Goal: Task Accomplishment & Management: Complete application form

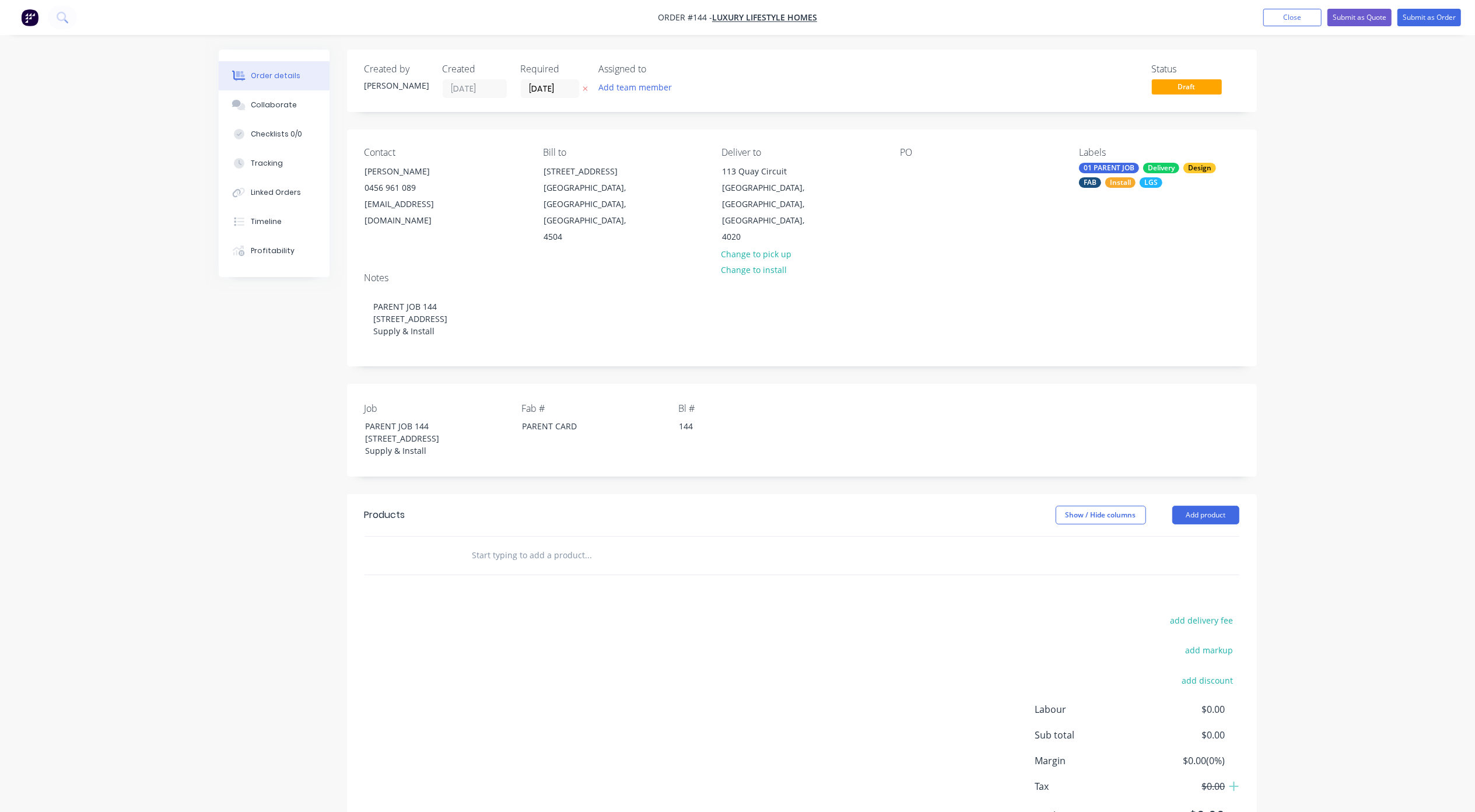
click at [117, 491] on div "Order details Collaborate Checklists 0/0 Tracking Linked Orders Timeline Profit…" at bounding box center [738, 436] width 1475 height 872
click at [563, 543] on input "text" at bounding box center [588, 555] width 233 height 23
paste input "DESIGN & SUPPLY OF LIGHT GAUGE & STRUCTURAL STEEL FRAMING"
drag, startPoint x: 528, startPoint y: 519, endPoint x: 398, endPoint y: 524, distance: 130.1
click at [398, 536] on div "DESIGN & SUPPLY OF LIGHT GAUGE & STRUCTURAL STEEL FRAMING Add DESIGN & SUPPLY O…" at bounding box center [802, 555] width 875 height 38
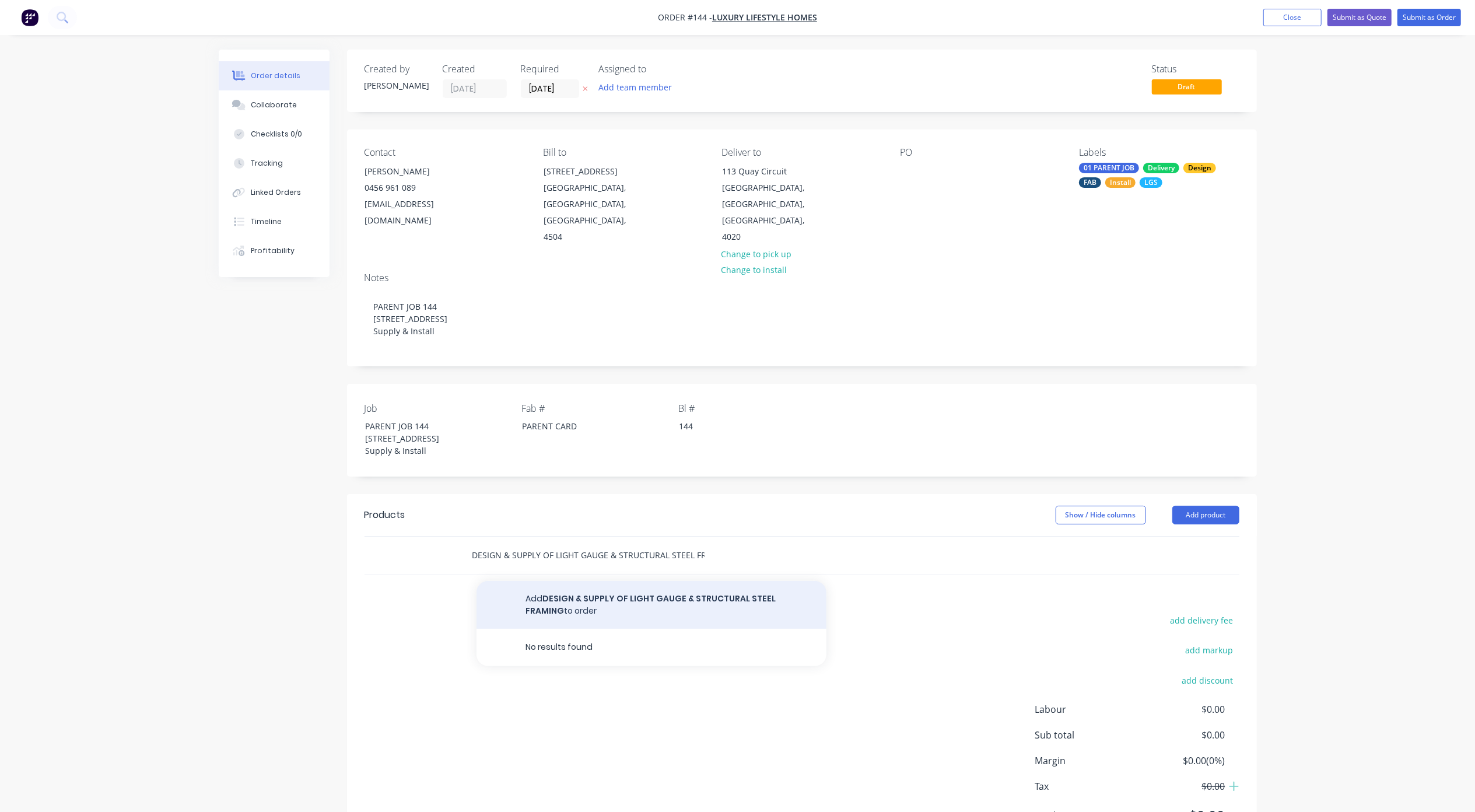
type input "DESIGN & SUPPLY OF LIGHT GAUGE & STRUCTURAL STEEL FRAMING"
click at [565, 580] on button "Add DESIGN & SUPPLY OF LIGHT GAUGE & STRUCTURAL STEEL FRAMING to order" at bounding box center [651, 604] width 350 height 48
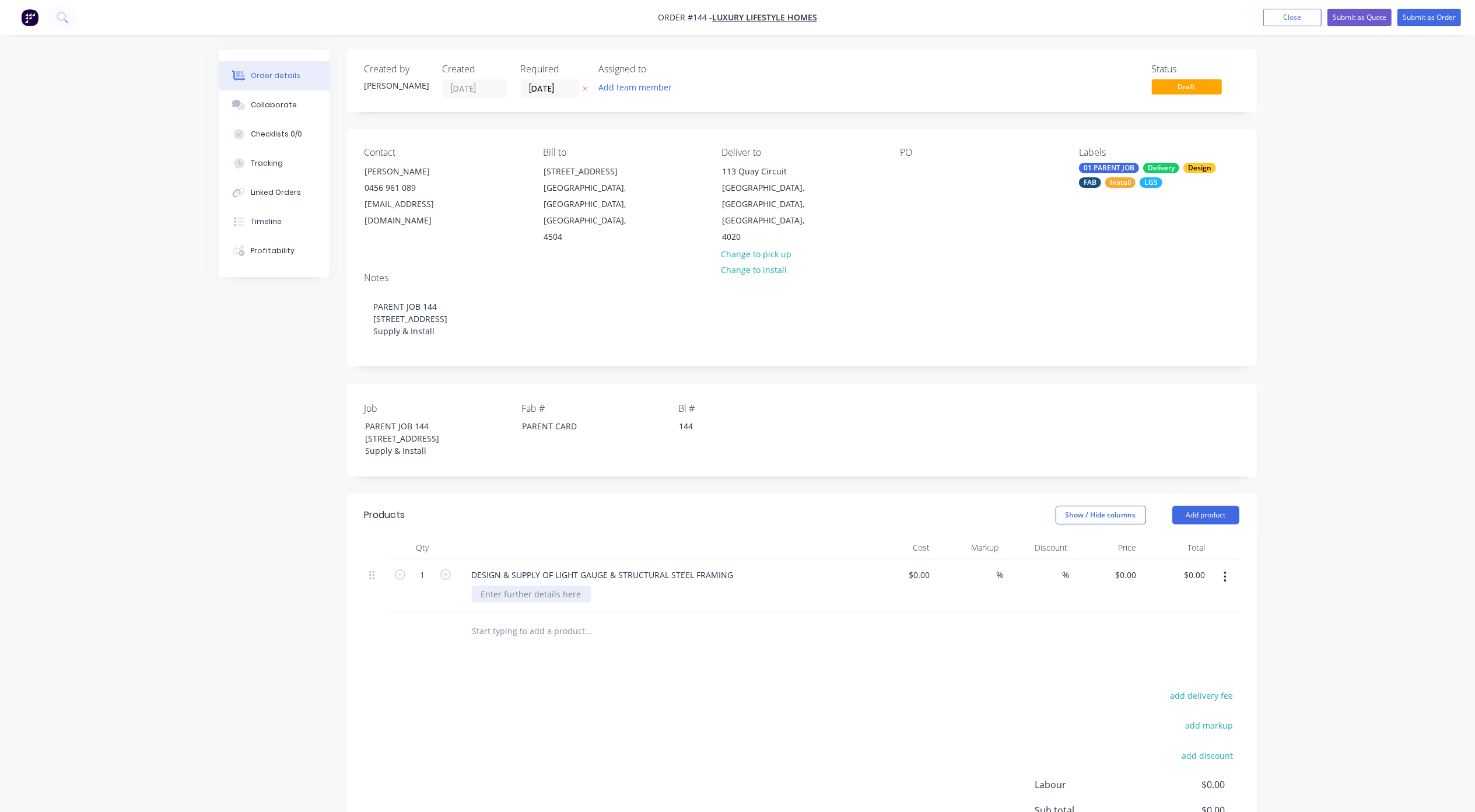
click at [553, 586] on div at bounding box center [532, 594] width 119 height 17
click at [538, 586] on div at bounding box center [532, 594] width 119 height 17
click at [533, 619] on input "text" at bounding box center [588, 631] width 233 height 23
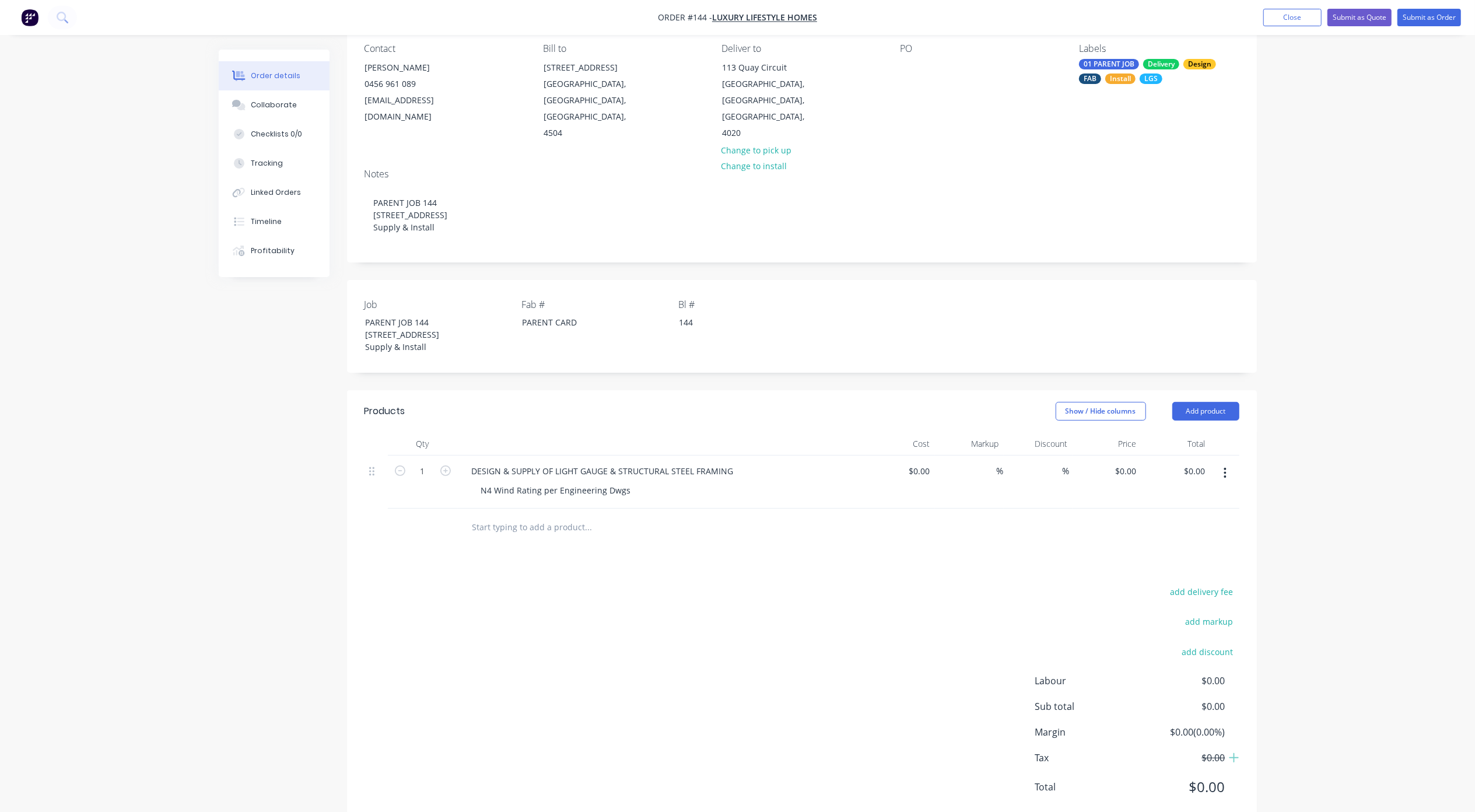
scroll to position [105, 0]
click at [1211, 400] on button "Add product" at bounding box center [1206, 409] width 67 height 19
click at [1185, 571] on div "Notes (Internal)" at bounding box center [1183, 579] width 90 height 17
click at [497, 515] on div at bounding box center [504, 523] width 84 height 17
paste div
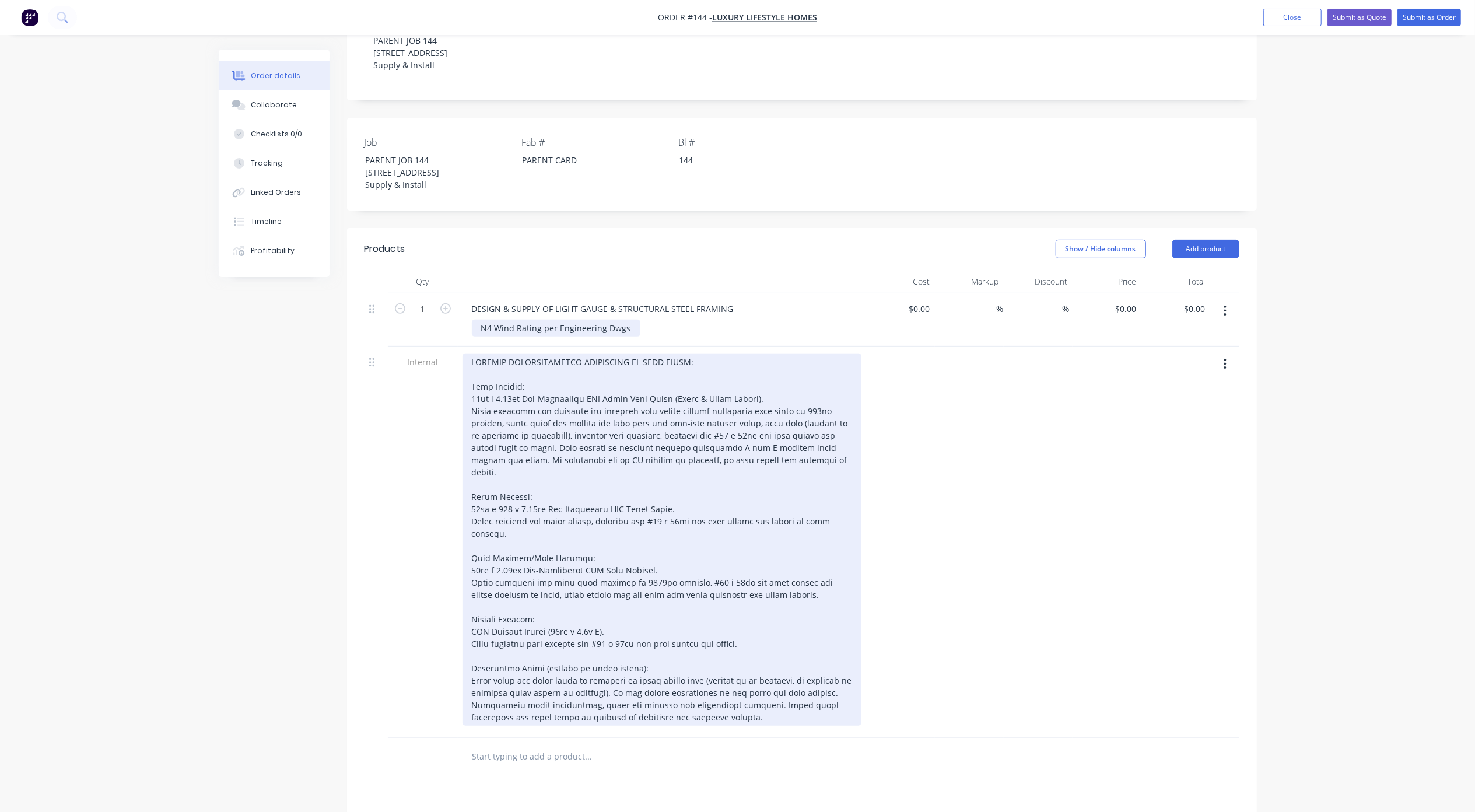
scroll to position [338, 0]
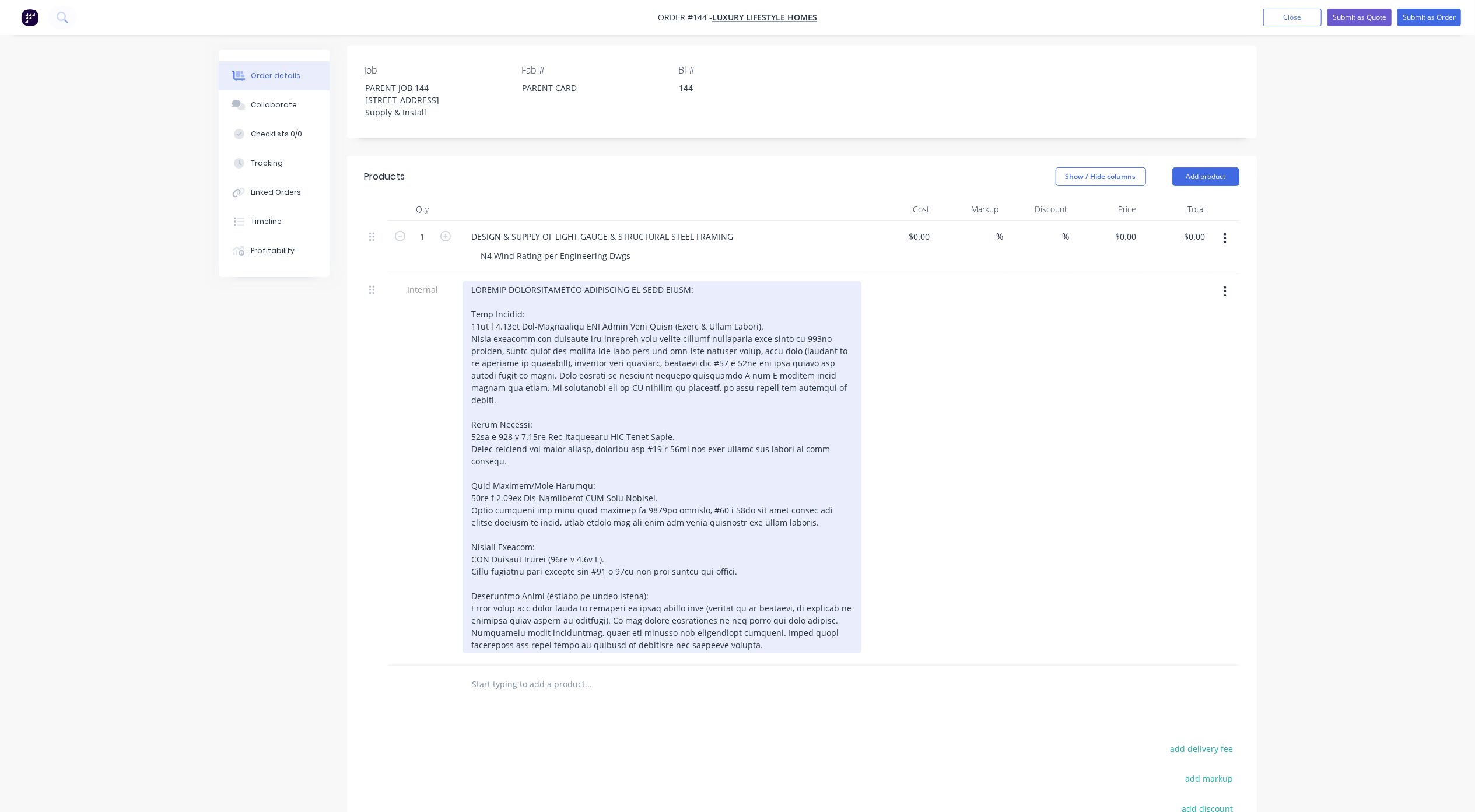
click at [619, 292] on div at bounding box center [661, 467] width 398 height 372
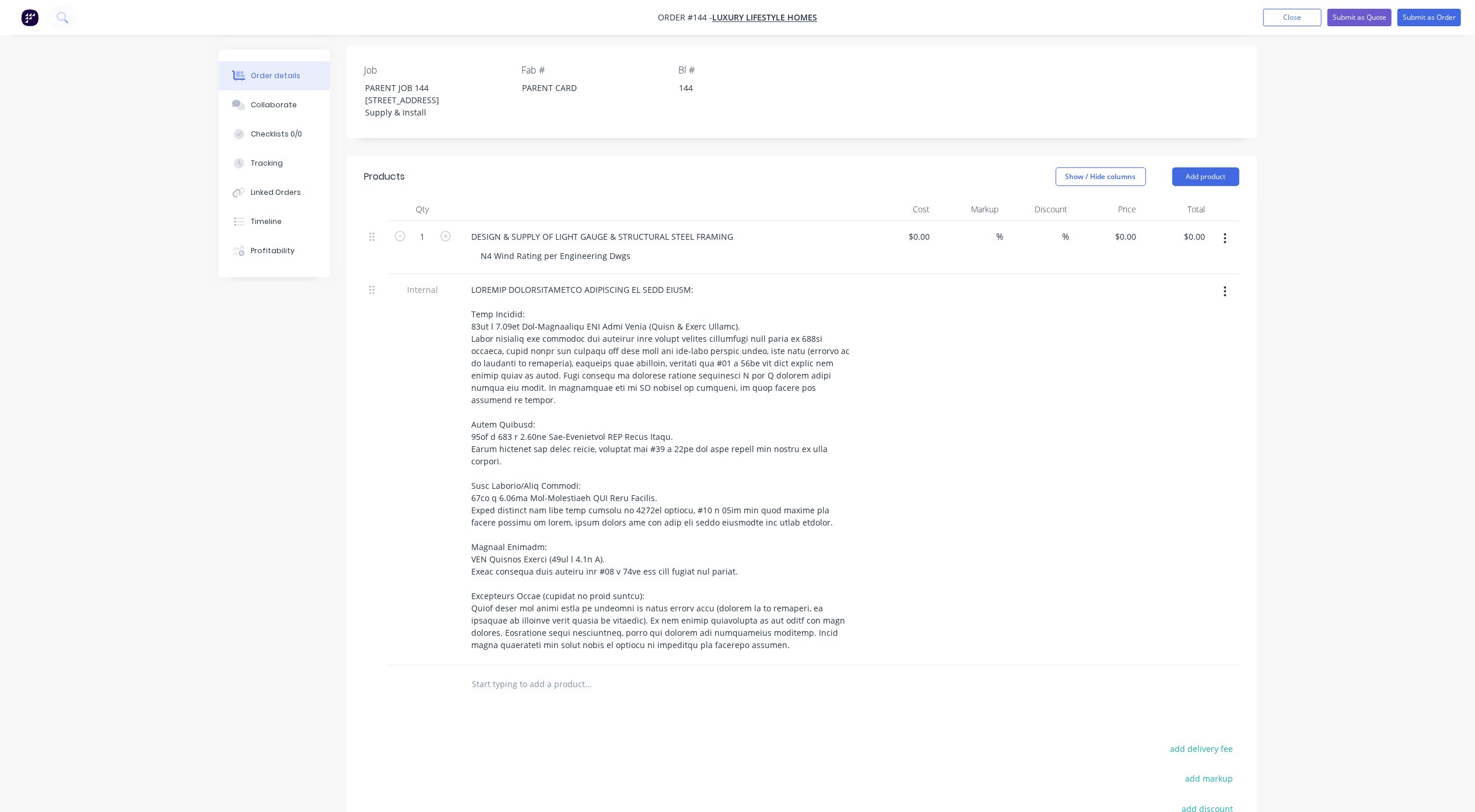
click at [530, 673] on input "text" at bounding box center [588, 684] width 233 height 23
click at [1202, 168] on button "Add product" at bounding box center [1206, 177] width 67 height 19
click at [1217, 361] on div "Notes (External)" at bounding box center [1183, 369] width 90 height 17
click at [557, 673] on div at bounding box center [661, 681] width 398 height 17
click at [533, 673] on div at bounding box center [504, 681] width 84 height 17
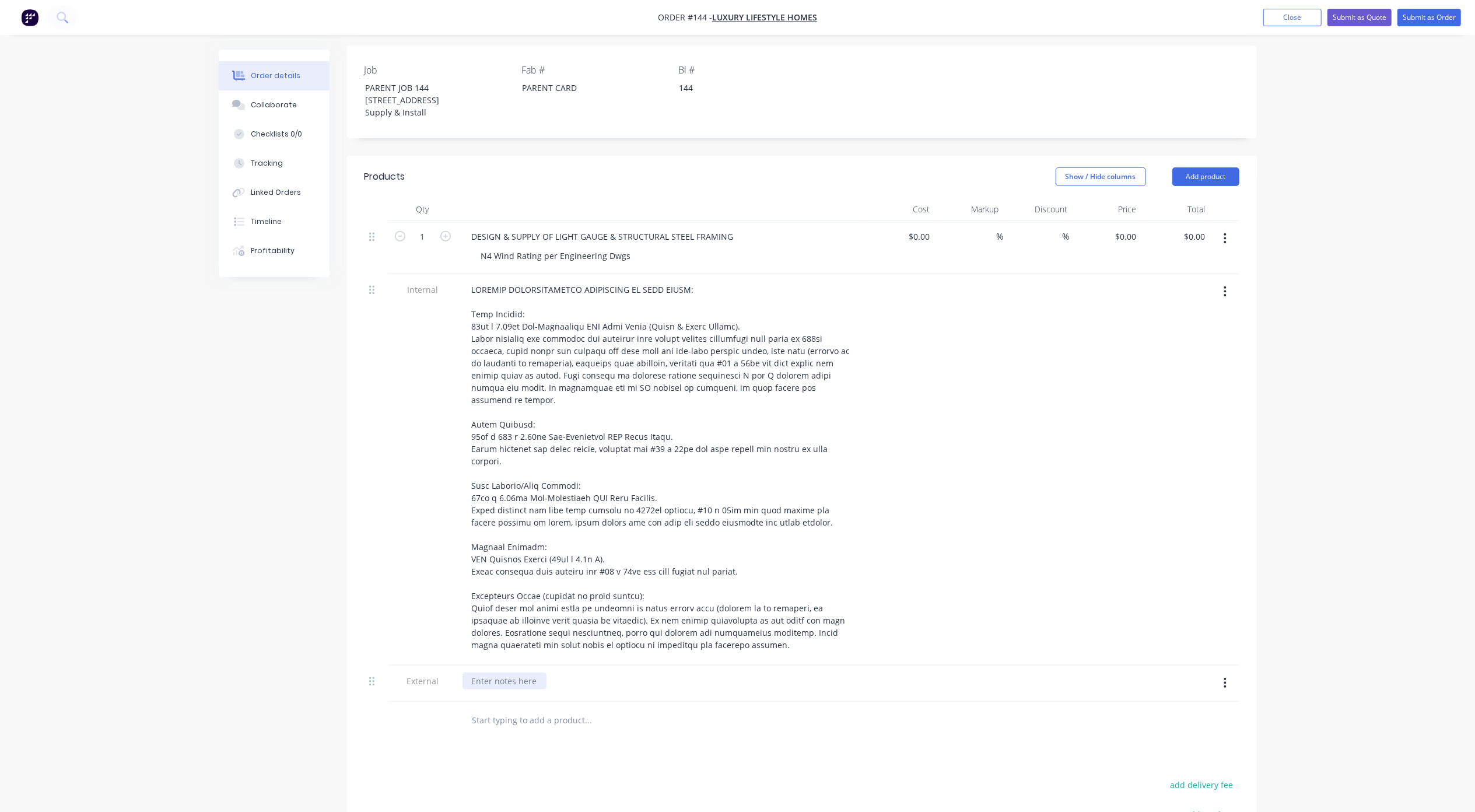
paste div
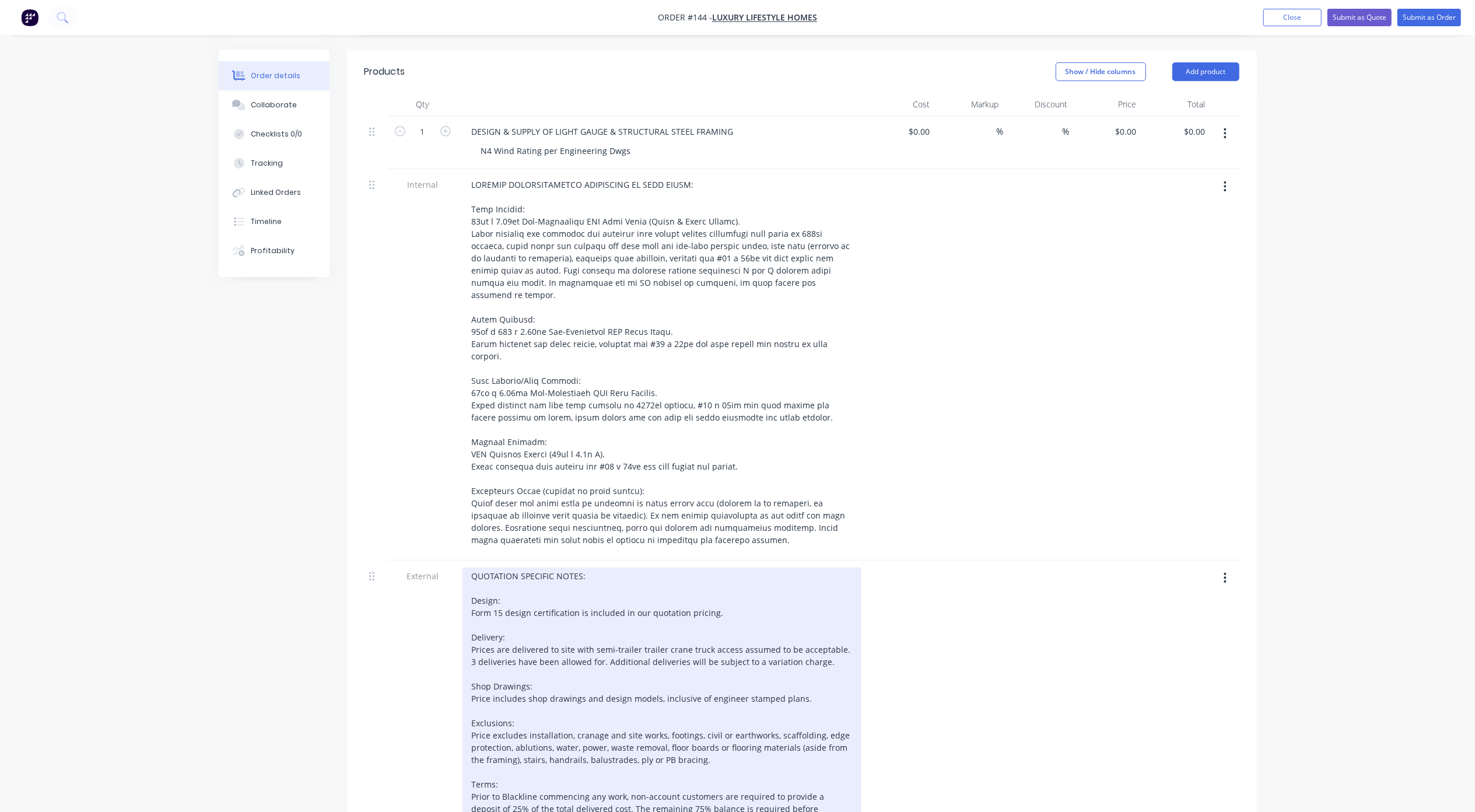
scroll to position [415, 0]
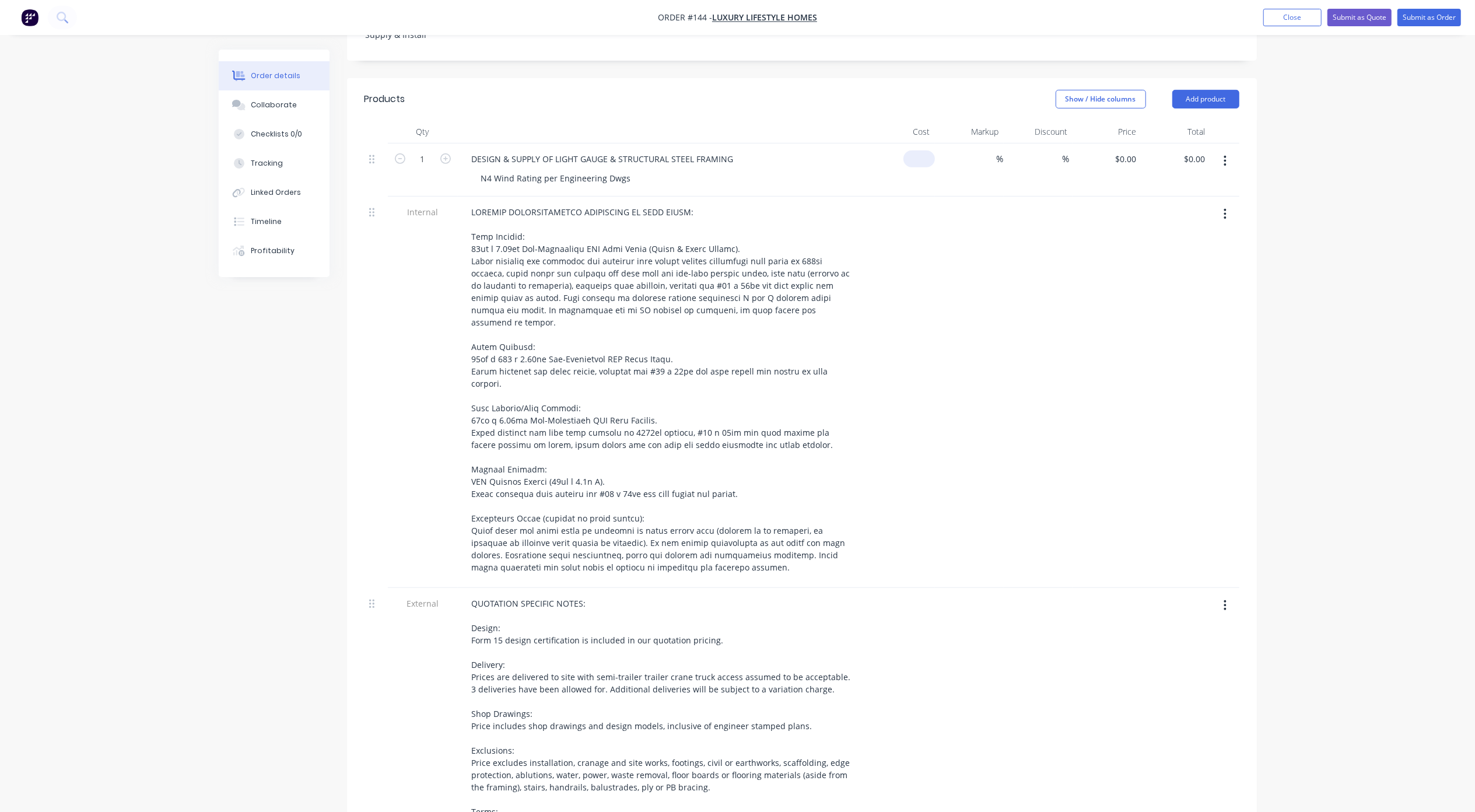
click at [927, 151] on input at bounding box center [921, 159] width 27 height 17
type input "2"
type input "$0.00"
click at [1137, 151] on input "0" at bounding box center [1134, 159] width 13 height 17
type input "$210,000.00"
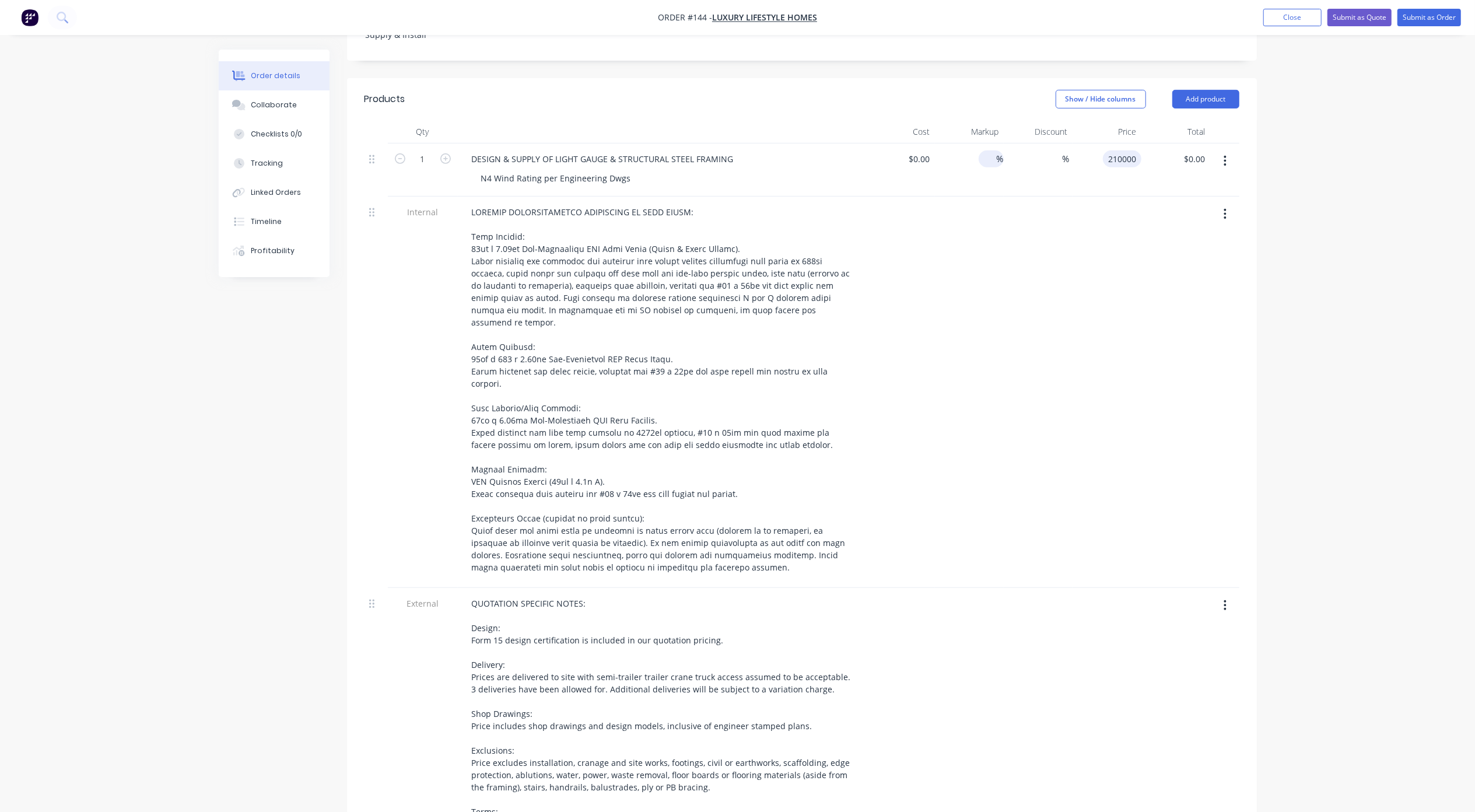
type input "$210,000.00"
click at [1001, 152] on span "%" at bounding box center [1000, 158] width 7 height 13
type input "25"
type input "$0.00"
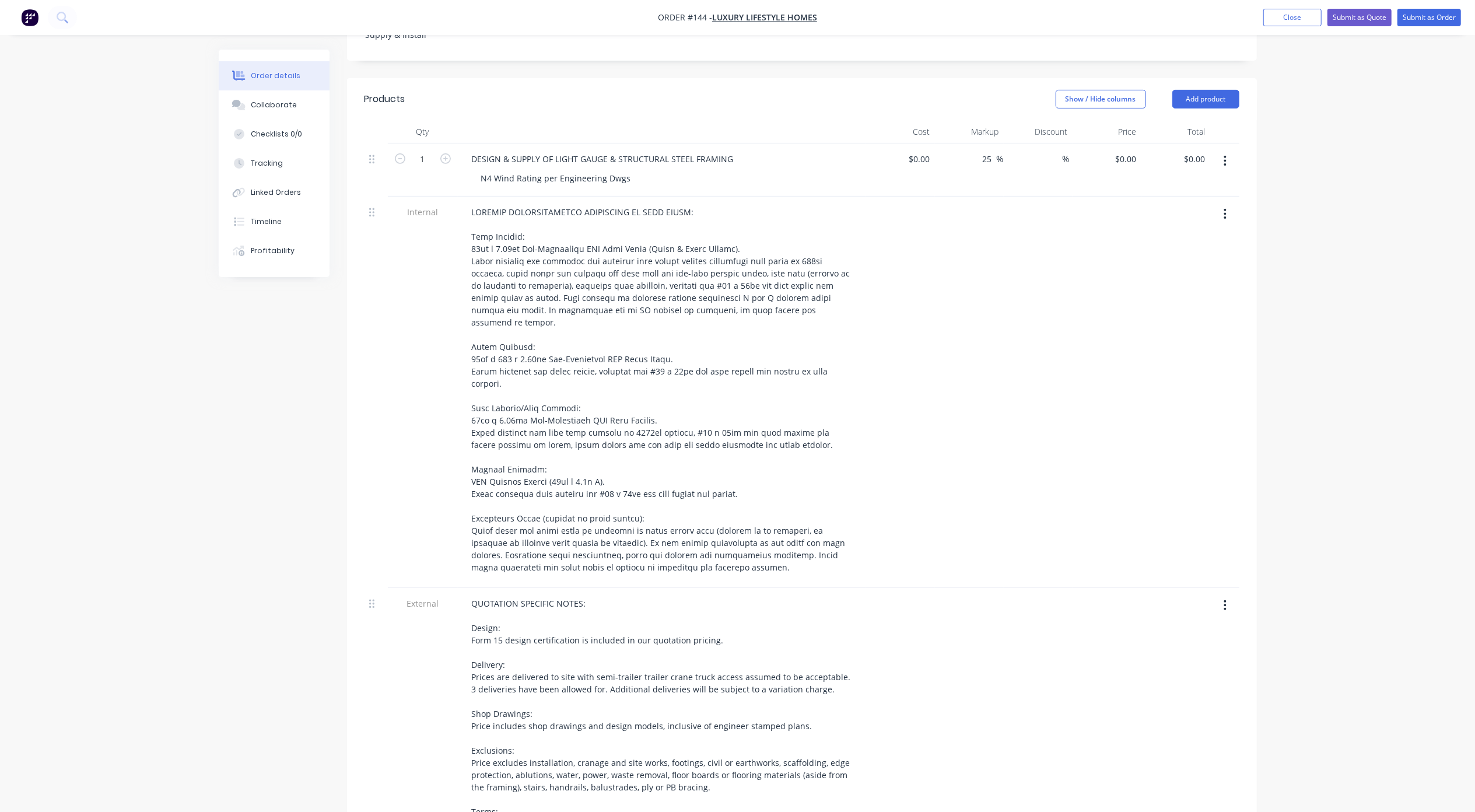
click at [1310, 223] on div "Order details Collaborate Checklists 0/0 Tracking Linked Orders Timeline Profit…" at bounding box center [738, 400] width 1475 height 1632
click at [1130, 151] on input "0" at bounding box center [1128, 159] width 27 height 17
type input "$210,000.00"
click at [1316, 189] on div "Order details Collaborate Checklists 0/0 Tracking Linked Orders Timeline Profit…" at bounding box center [738, 400] width 1475 height 1632
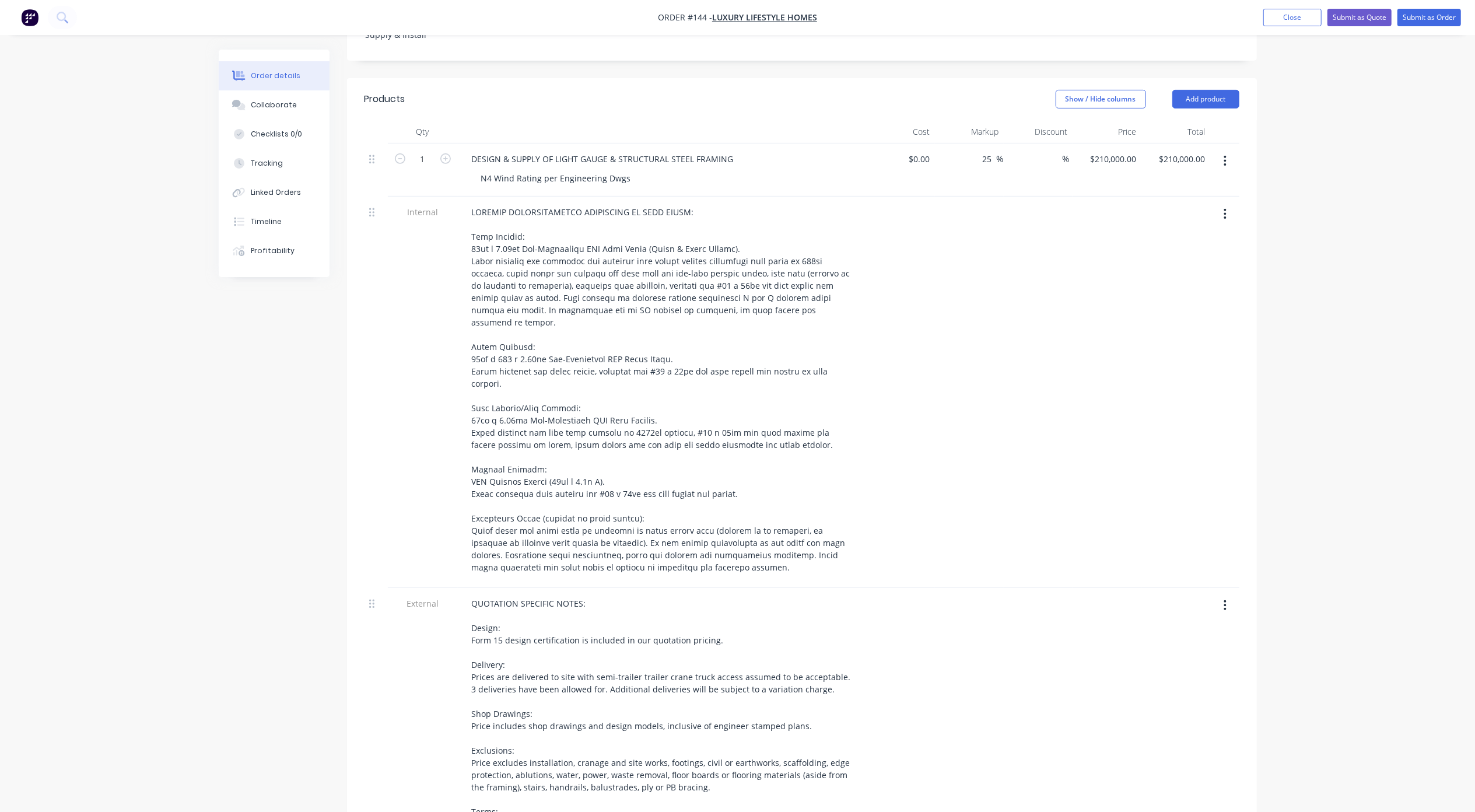
click at [1285, 185] on div "Order details Collaborate Checklists 0/0 Tracking Linked Orders Timeline Profit…" at bounding box center [738, 400] width 1475 height 1632
click at [922, 151] on input "0" at bounding box center [927, 159] width 13 height 17
type input "$0.00"
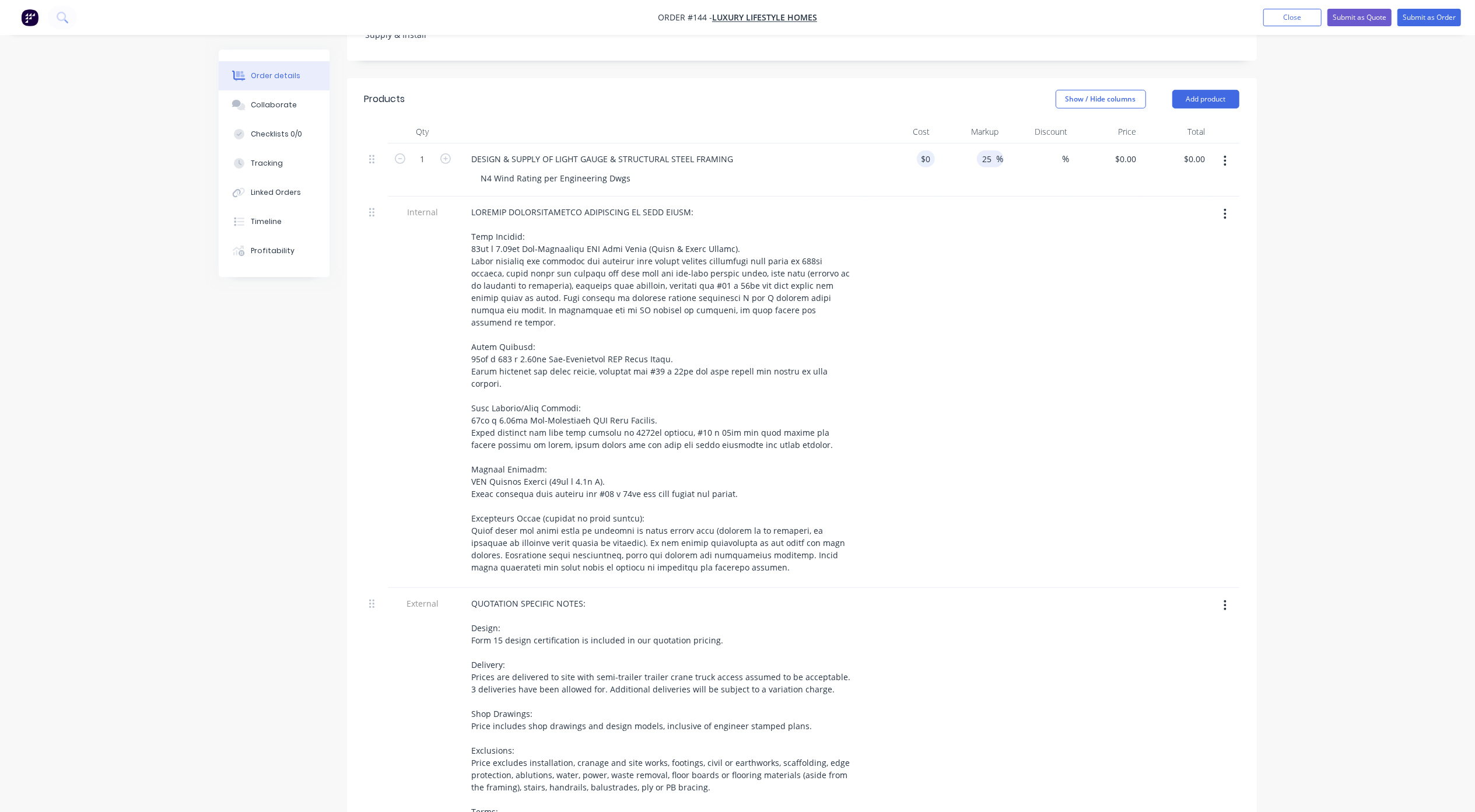
click at [991, 151] on input "25" at bounding box center [989, 159] width 15 height 17
click at [1321, 220] on div "Order details Collaborate Checklists 0/0 Tracking Linked Orders Timeline Profit…" at bounding box center [738, 400] width 1475 height 1632
click at [919, 151] on div "0 $0.00" at bounding box center [919, 159] width 31 height 17
type input "$150,000.00"
type input "$187,500.00"
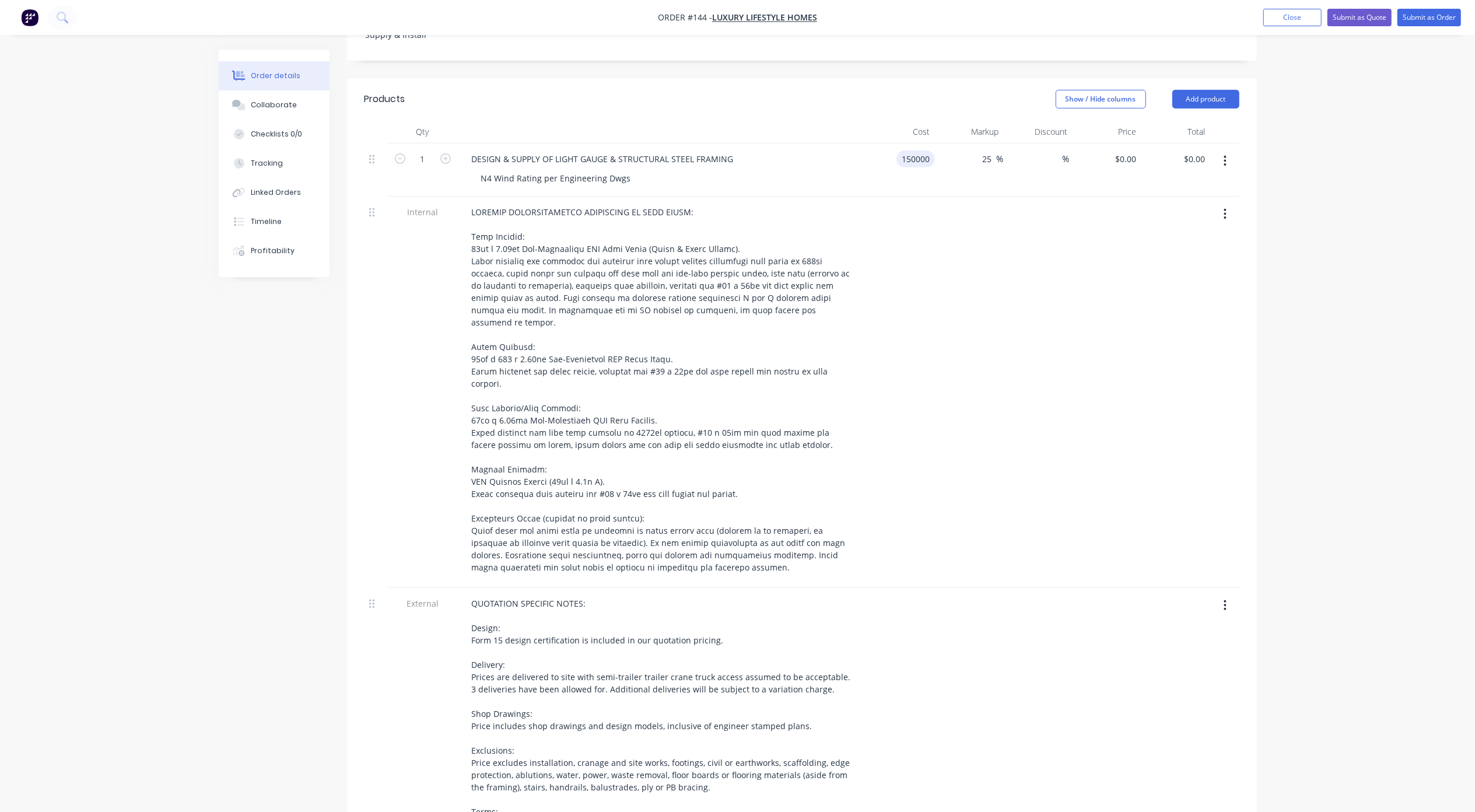
type input "$187,500.00"
click at [1300, 197] on div "Order details Collaborate Checklists 0/0 Tracking Linked Orders Timeline Profit…" at bounding box center [738, 400] width 1475 height 1632
click at [918, 151] on input "150000" at bounding box center [909, 159] width 51 height 17
type input "$180,000.00"
type input "$225,000.00"
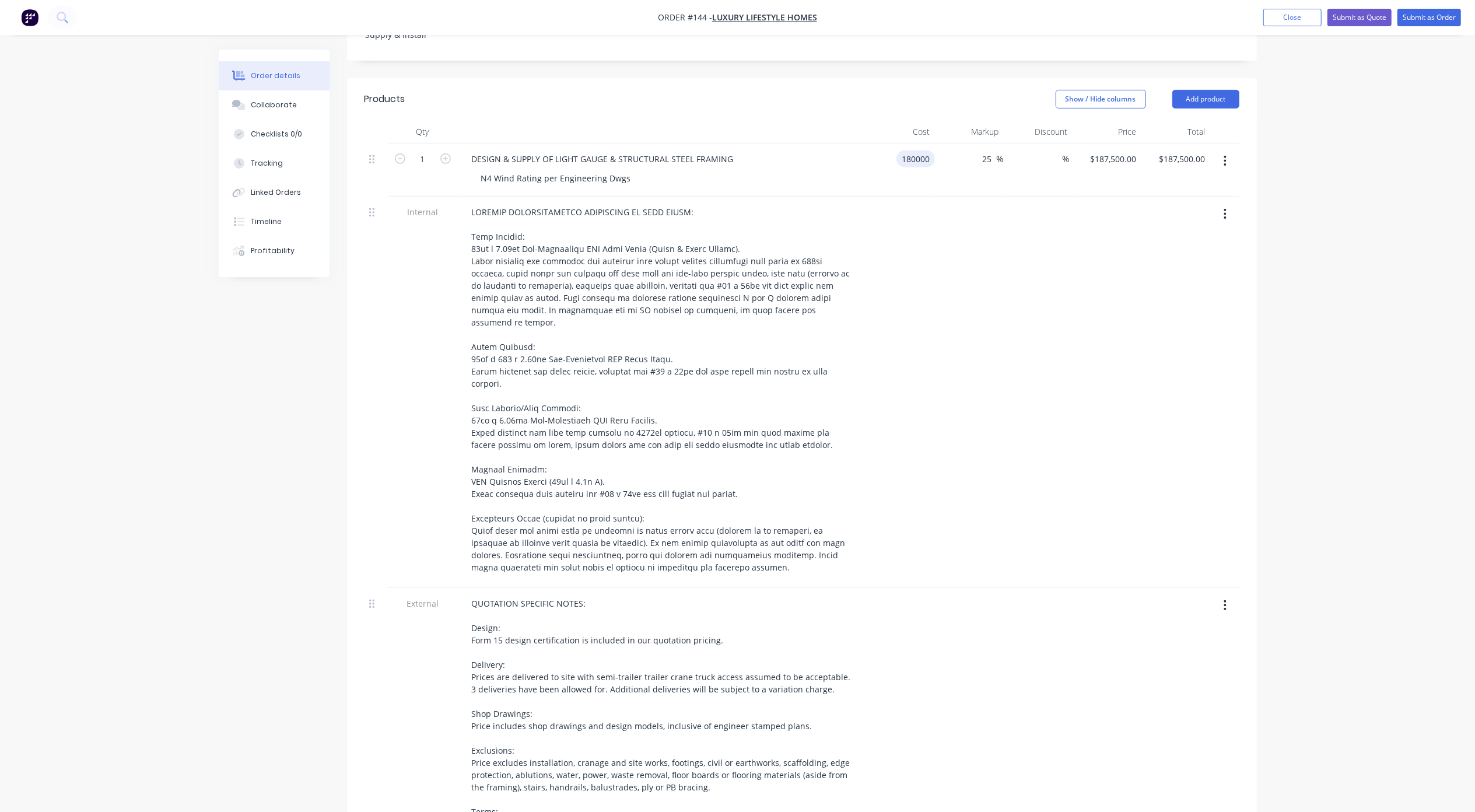
type input "$225,000.00"
click at [1293, 176] on div "Order details Collaborate Checklists 0/0 Tracking Linked Orders Timeline Profit…" at bounding box center [738, 400] width 1475 height 1632
click at [926, 151] on input "180000" at bounding box center [909, 159] width 51 height 17
click at [932, 151] on input "1700" at bounding box center [923, 159] width 25 height 17
click at [931, 151] on input "1700" at bounding box center [923, 159] width 25 height 17
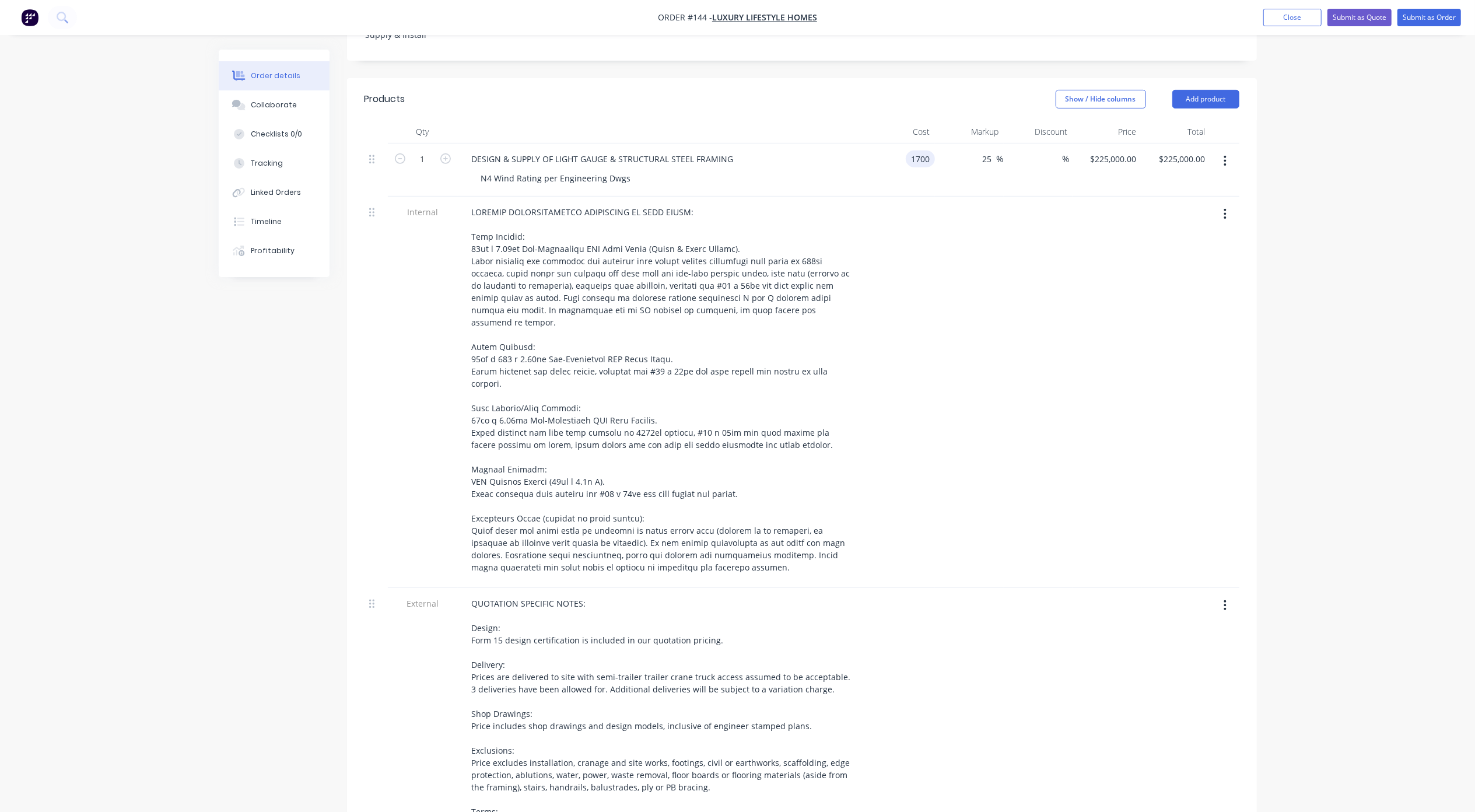
click at [926, 151] on input "1700" at bounding box center [923, 159] width 25 height 17
click at [927, 151] on input "1700" at bounding box center [923, 159] width 25 height 17
click at [926, 151] on input "1700" at bounding box center [923, 159] width 25 height 17
click at [922, 151] on input "1700" at bounding box center [923, 159] width 25 height 17
click at [917, 151] on input "1700" at bounding box center [923, 159] width 25 height 17
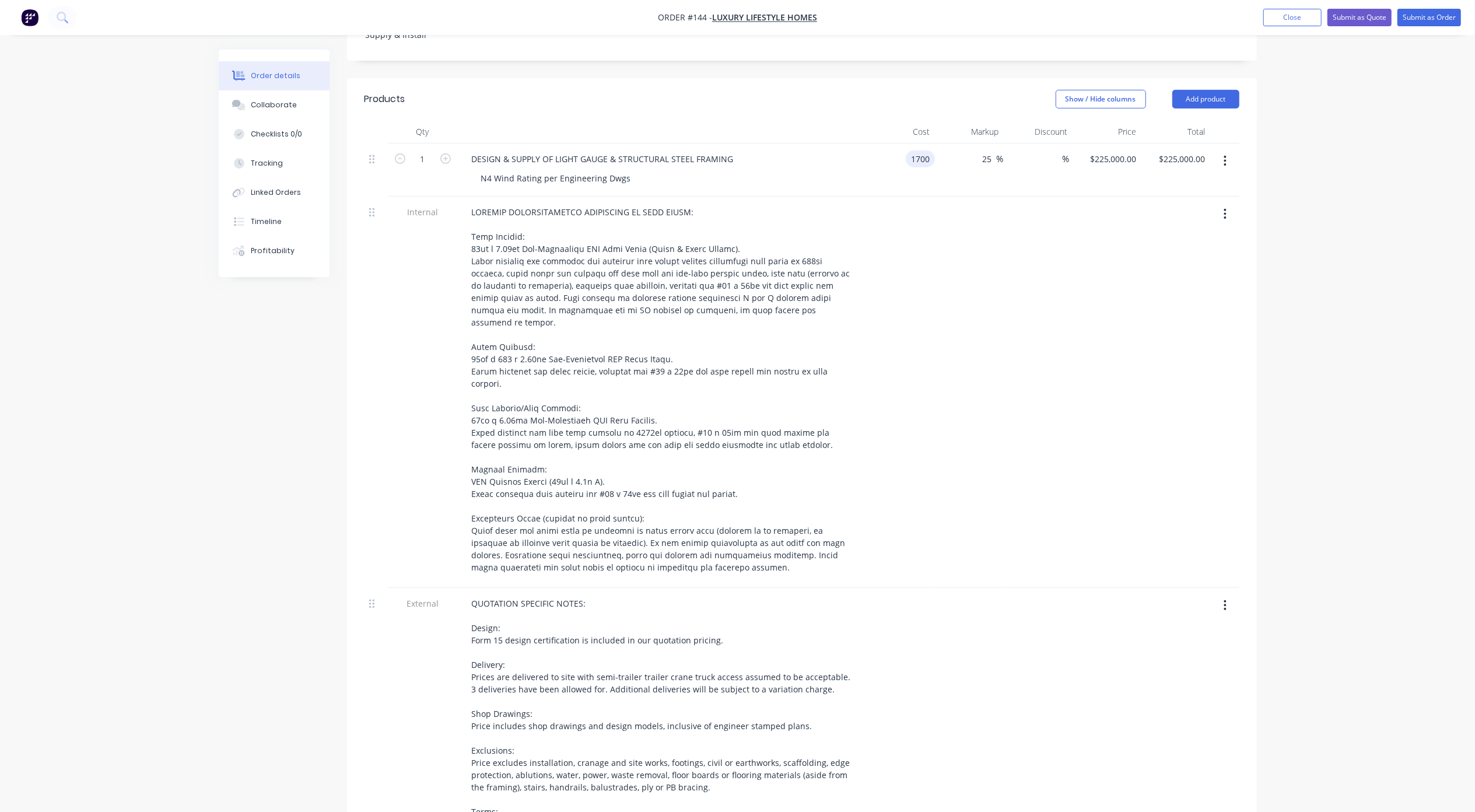
click at [917, 151] on input "1700" at bounding box center [923, 159] width 25 height 17
type input "$170,000.00"
type input "$212,500.00"
click at [1326, 205] on div "Order details Collaborate Checklists 0/0 Tracking Linked Orders Timeline Profit…" at bounding box center [738, 400] width 1475 height 1632
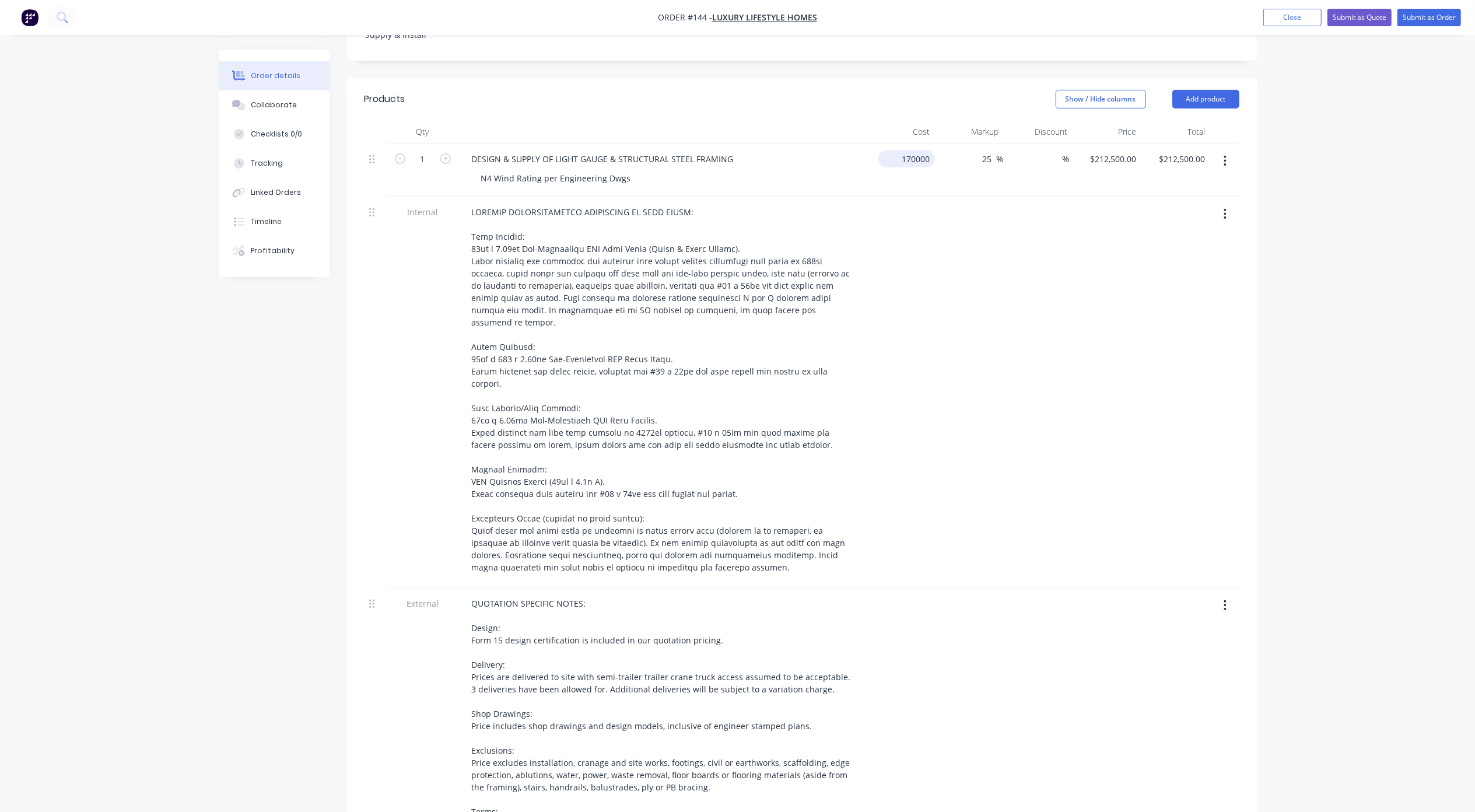
click at [915, 151] on input "170000" at bounding box center [909, 159] width 51 height 17
type input "$165,000.00"
type input "$206,250.00"
click at [1388, 239] on div "Order details Collaborate Checklists 0/0 Tracking Linked Orders Timeline Profit…" at bounding box center [738, 400] width 1475 height 1632
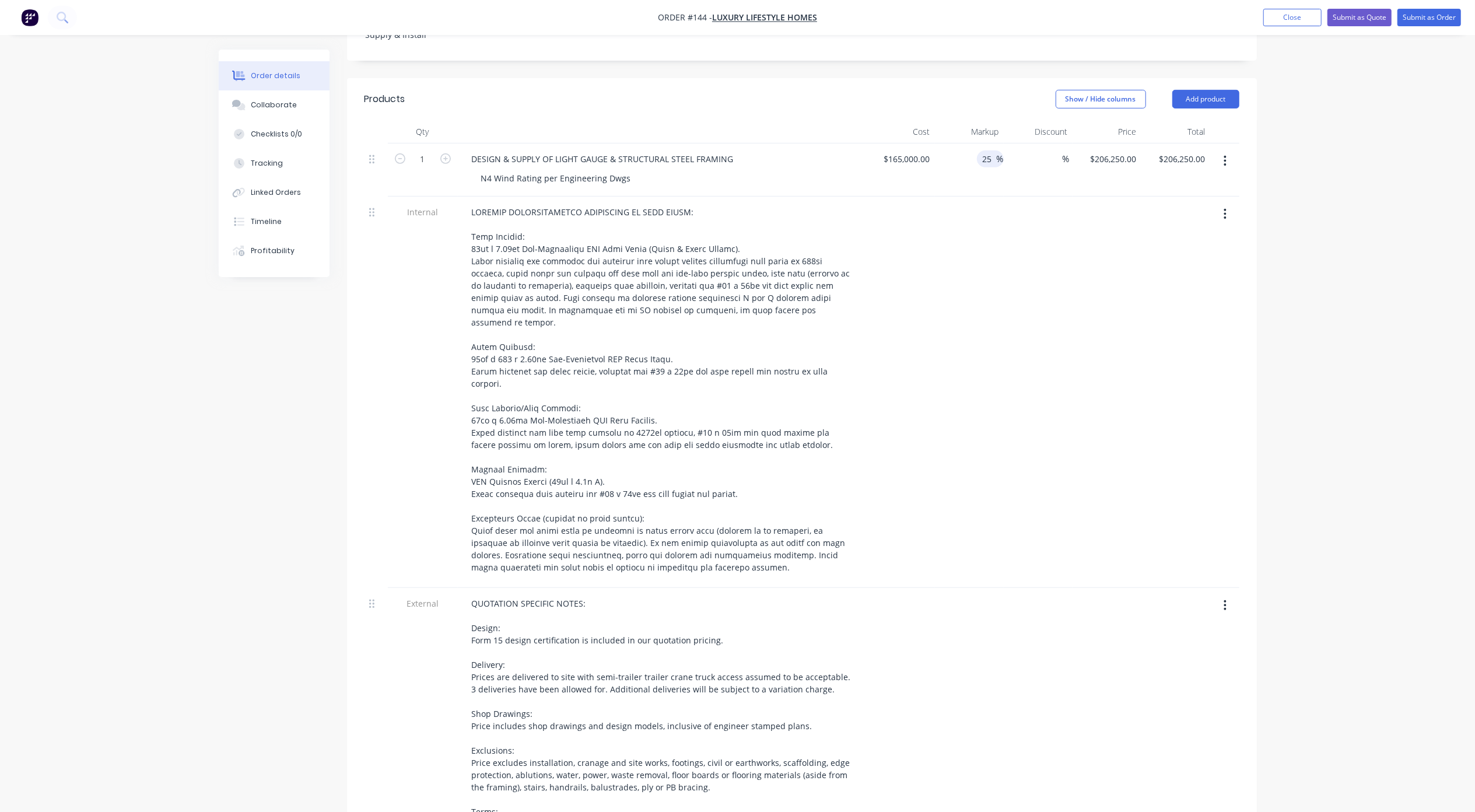
click at [994, 151] on div "25 25" at bounding box center [989, 159] width 15 height 17
drag, startPoint x: 994, startPoint y: 127, endPoint x: 959, endPoint y: 131, distance: 35.2
click at [959, 144] on div "25 25 %" at bounding box center [969, 170] width 69 height 53
type input "30"
type input "$214,500.00"
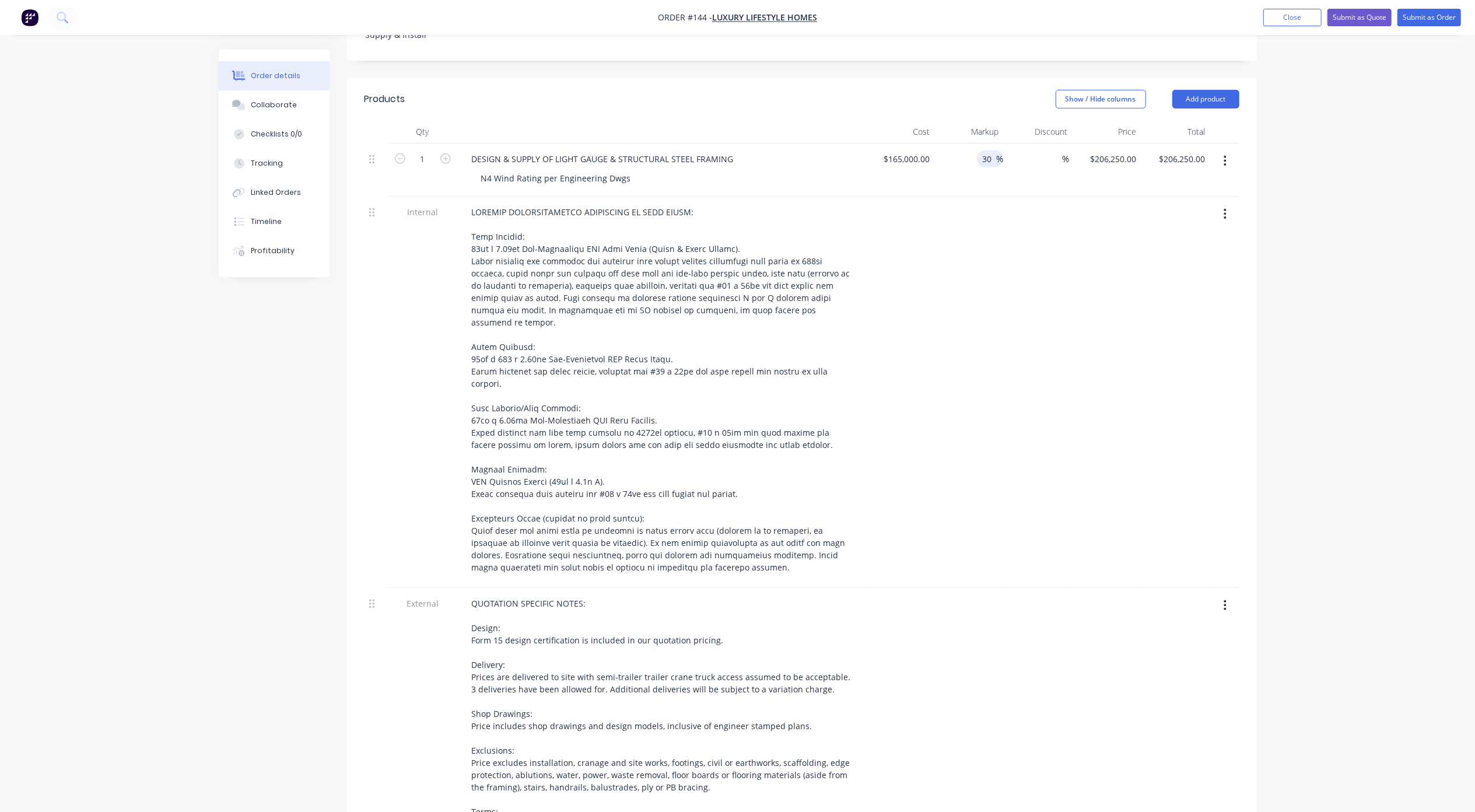
type input "$214,500.00"
click at [1335, 240] on div "Order details Collaborate Checklists 0/0 Tracking Linked Orders Timeline Profit…" at bounding box center [738, 400] width 1475 height 1632
click at [982, 151] on input "30" at bounding box center [989, 159] width 15 height 17
click at [989, 151] on input "30" at bounding box center [989, 159] width 15 height 17
drag, startPoint x: 992, startPoint y: 129, endPoint x: 969, endPoint y: 129, distance: 23.0
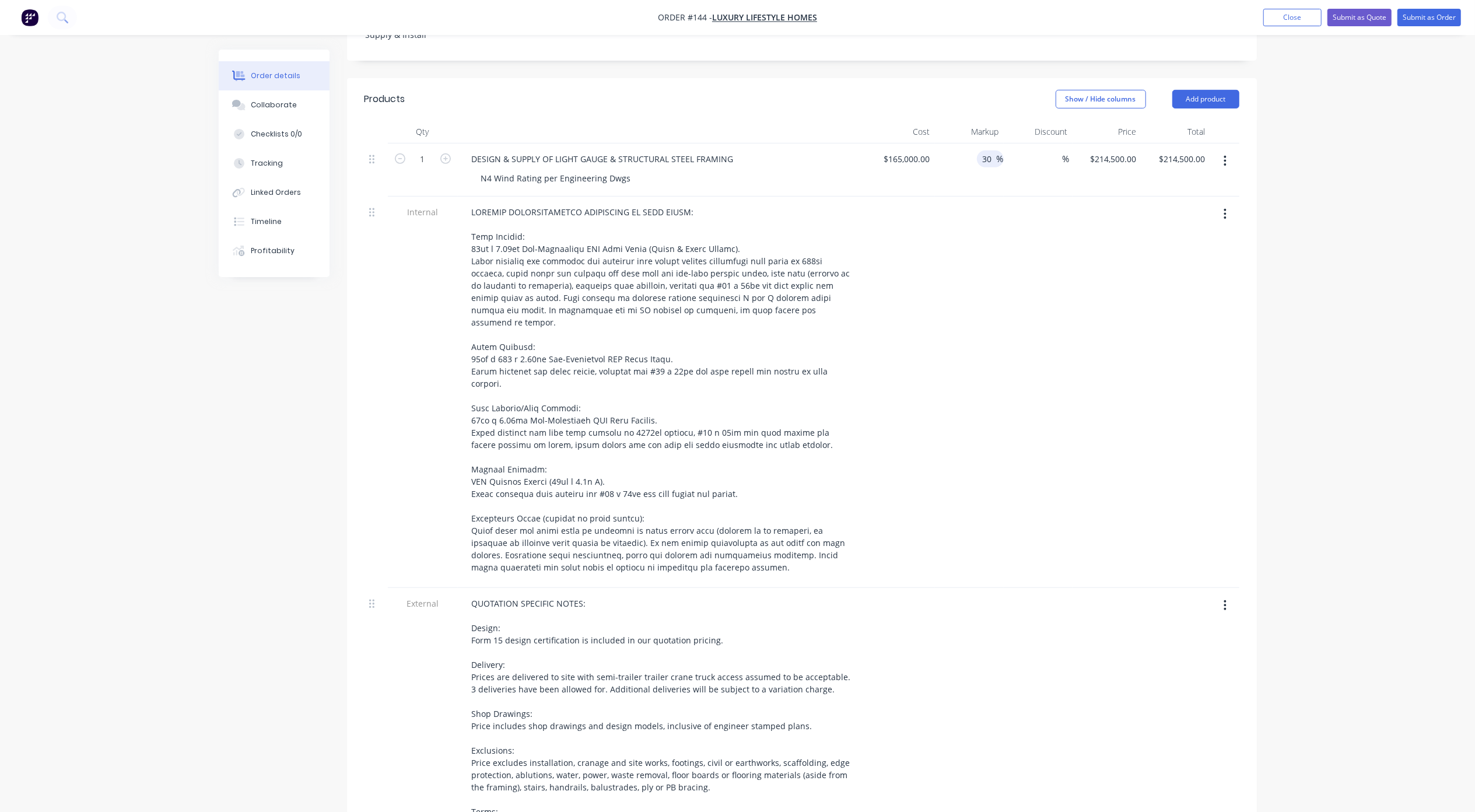
click at [969, 144] on div "30 30 %" at bounding box center [969, 170] width 69 height 53
type input "28"
type input "$211,200.00"
click at [1321, 232] on div "Order details Collaborate Checklists 0/0 Tracking Linked Orders Timeline Profit…" at bounding box center [738, 400] width 1475 height 1632
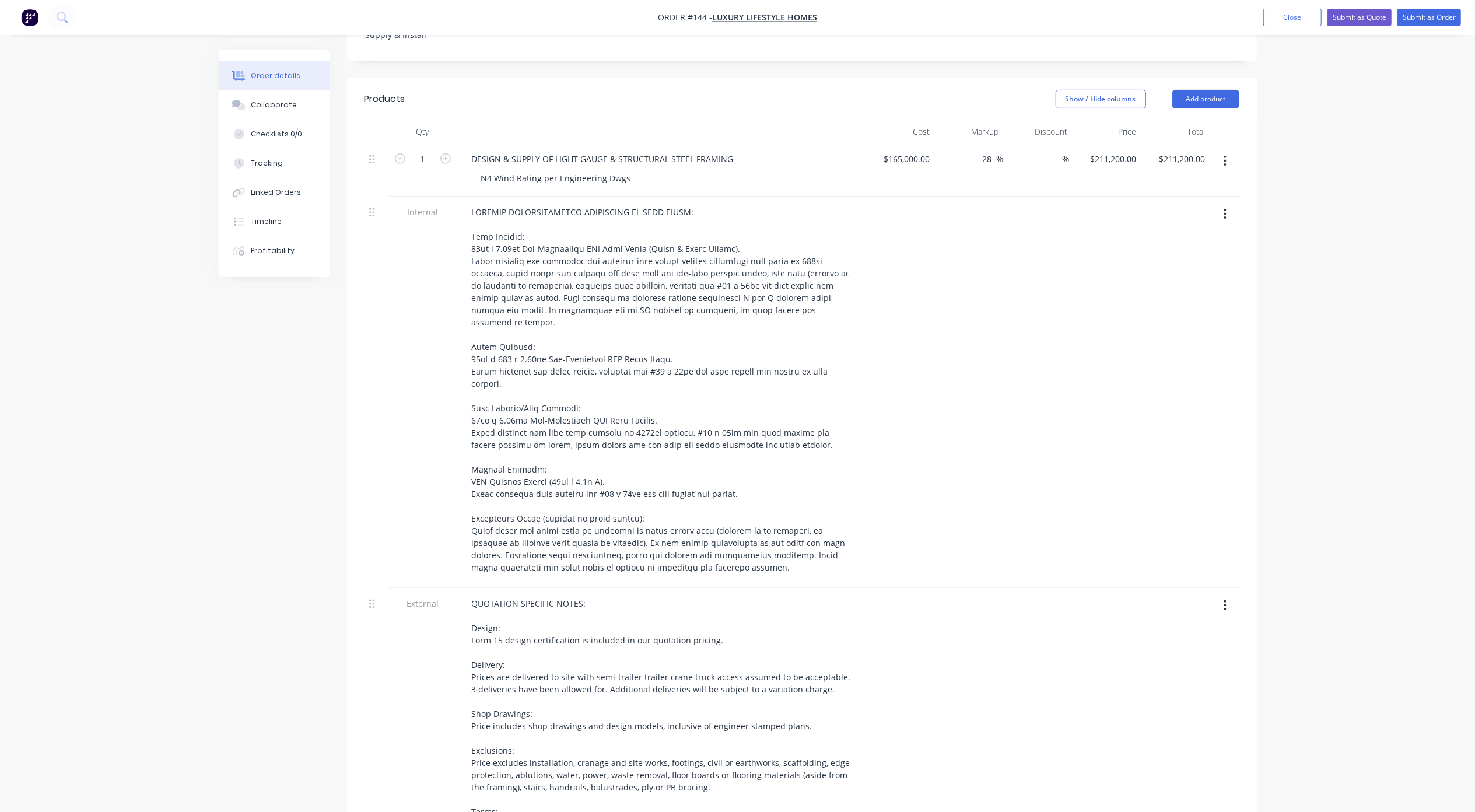
drag, startPoint x: 992, startPoint y: 125, endPoint x: 961, endPoint y: 123, distance: 31.1
click at [961, 144] on div "28 28 %" at bounding box center [969, 170] width 69 height 53
type input "27"
type input "$209,550.00"
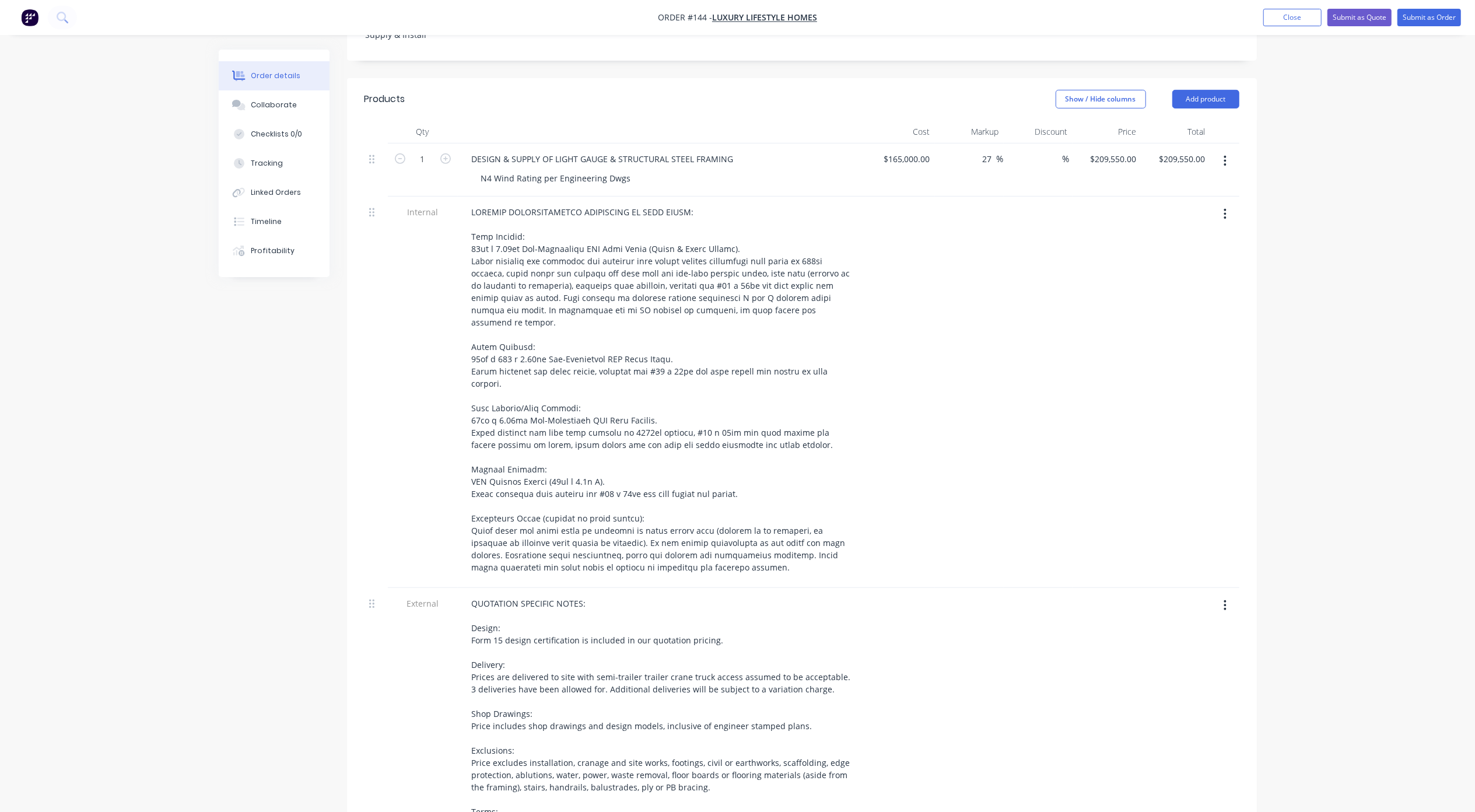
click at [1260, 188] on div "Order details Collaborate Checklists 0/0 Tracking Linked Orders Timeline Profit…" at bounding box center [738, 424] width 1061 height 1582
click at [1325, 239] on div "Order details Collaborate Checklists 0/0 Tracking Linked Orders Timeline Profit…" at bounding box center [738, 400] width 1475 height 1632
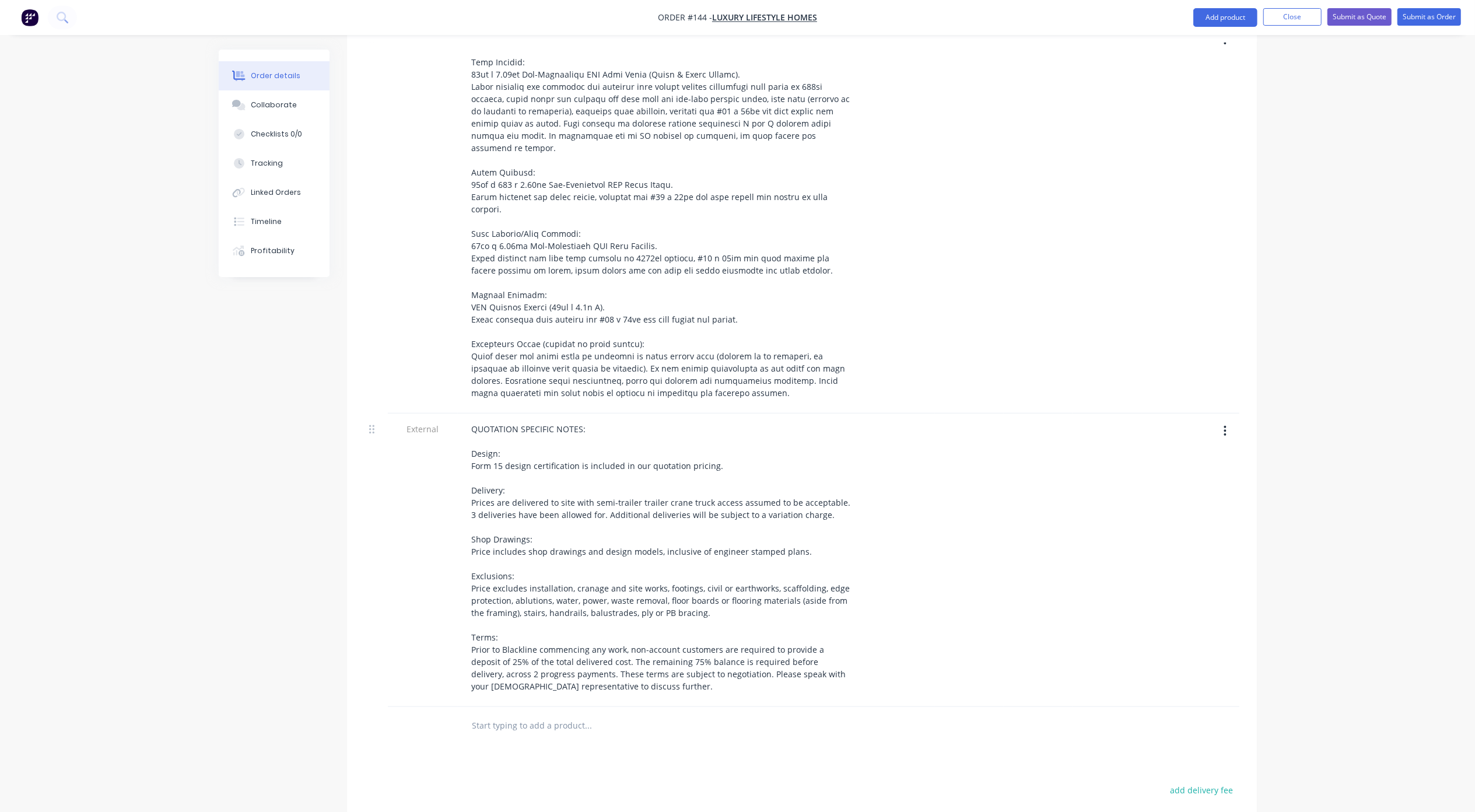
scroll to position [390, 0]
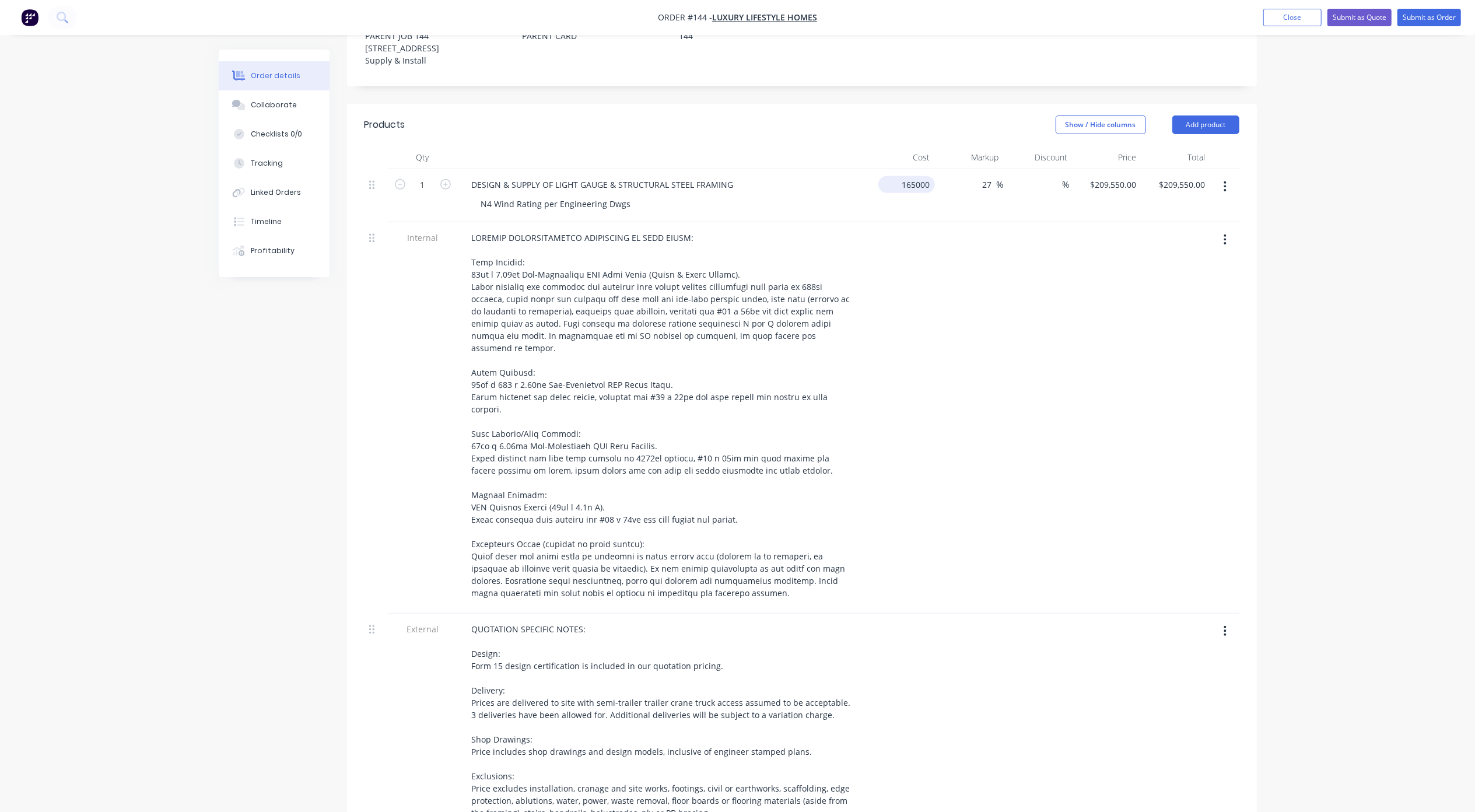
click at [916, 176] on input "165000" at bounding box center [909, 184] width 51 height 17
type input "$150,000.00"
type input "$190,500.00"
click at [1319, 216] on div "Order details Collaborate Checklists 0/0 Tracking Linked Orders Timeline Profit…" at bounding box center [738, 425] width 1475 height 1632
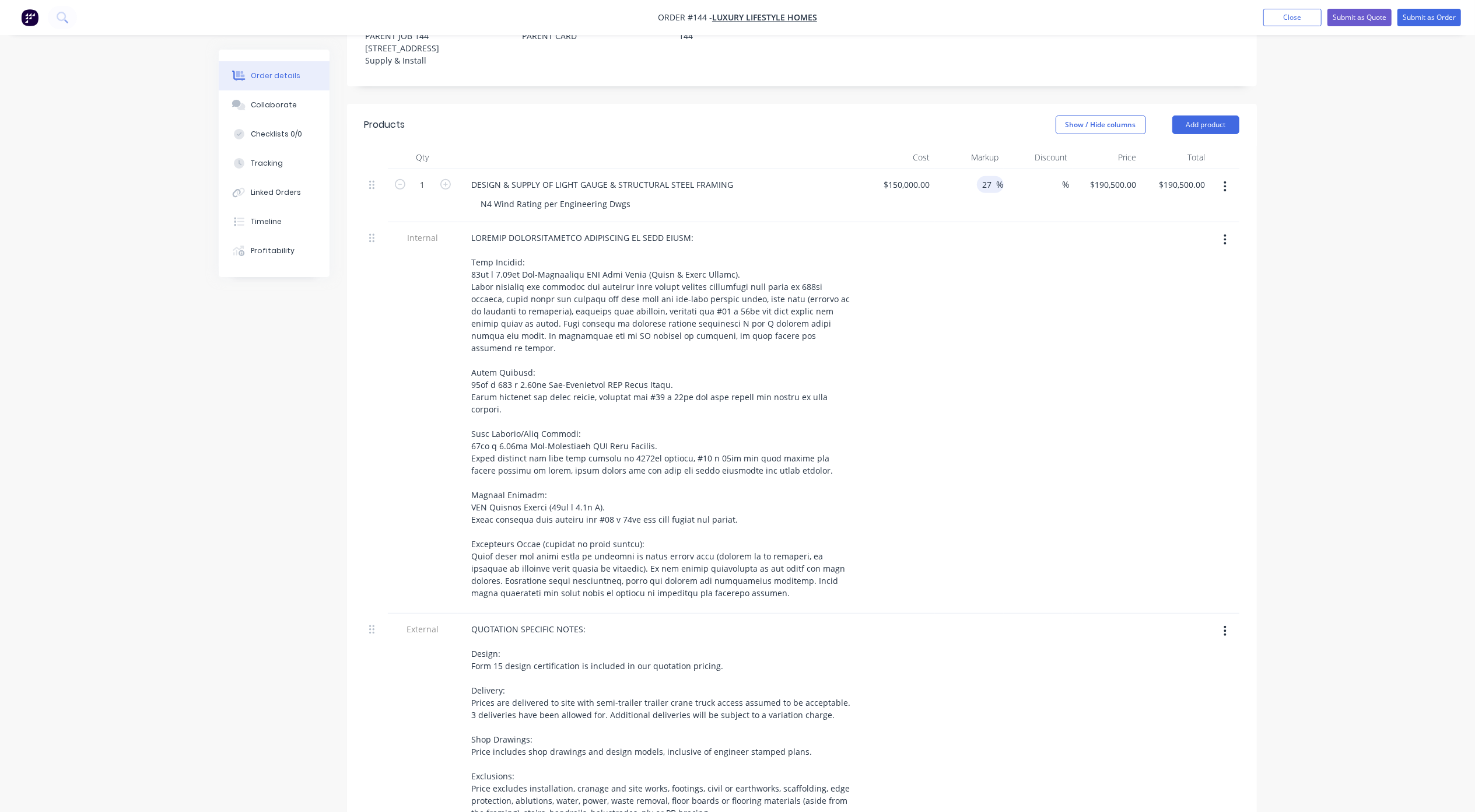
click at [997, 177] on span "%" at bounding box center [1000, 184] width 7 height 13
drag, startPoint x: 987, startPoint y: 152, endPoint x: 950, endPoint y: 152, distance: 37.0
click at [951, 169] on div "27 27 %" at bounding box center [969, 196] width 69 height 53
click at [978, 176] on div "27 27 %" at bounding box center [990, 184] width 27 height 17
type input "30"
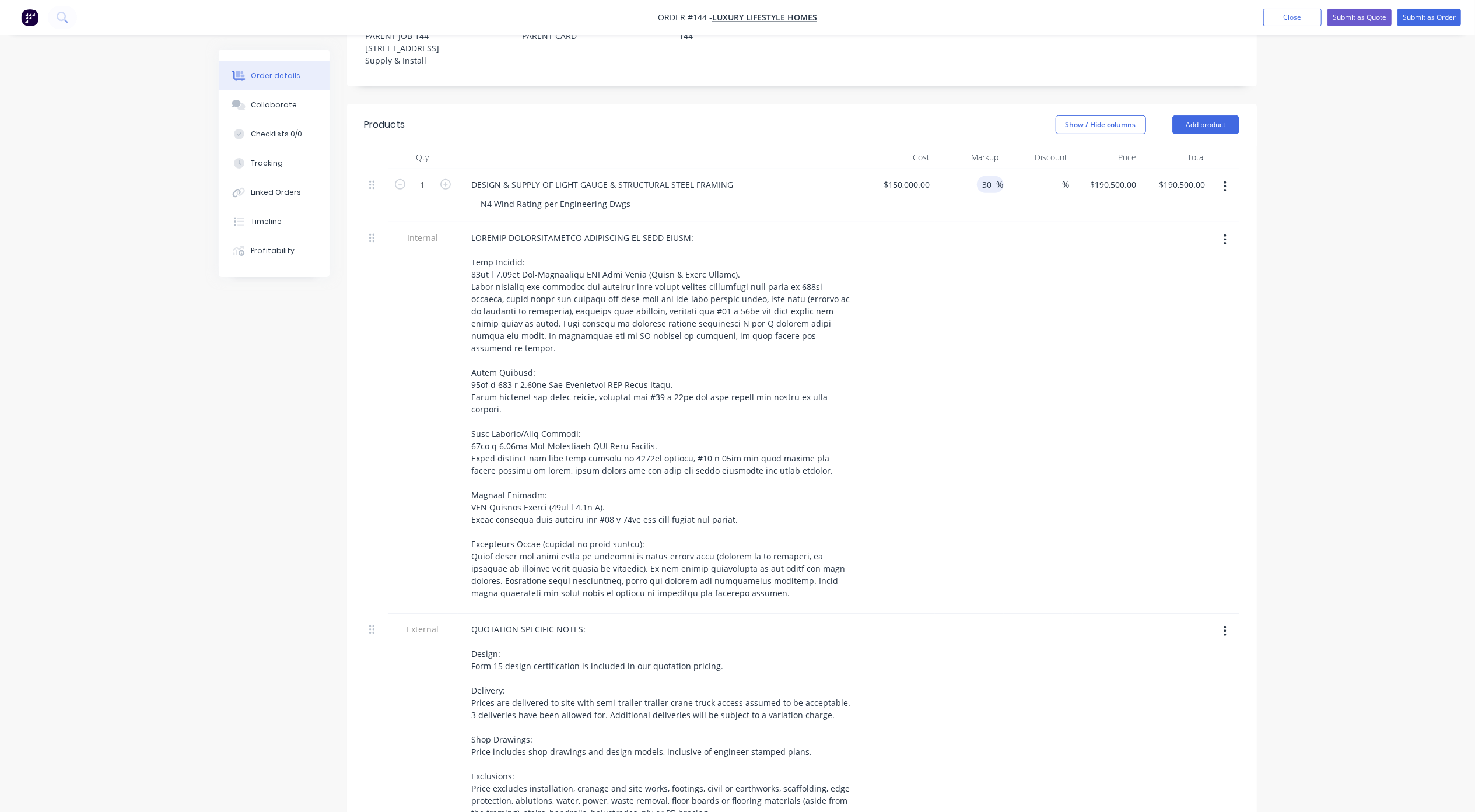
type input "$195,000.00"
click at [1334, 223] on div "Order details Collaborate Checklists 0/0 Tracking Linked Orders Timeline Profit…" at bounding box center [738, 425] width 1475 height 1632
drag, startPoint x: 995, startPoint y: 151, endPoint x: 957, endPoint y: 152, distance: 38.0
click at [957, 169] on div "30 30 %" at bounding box center [969, 196] width 69 height 53
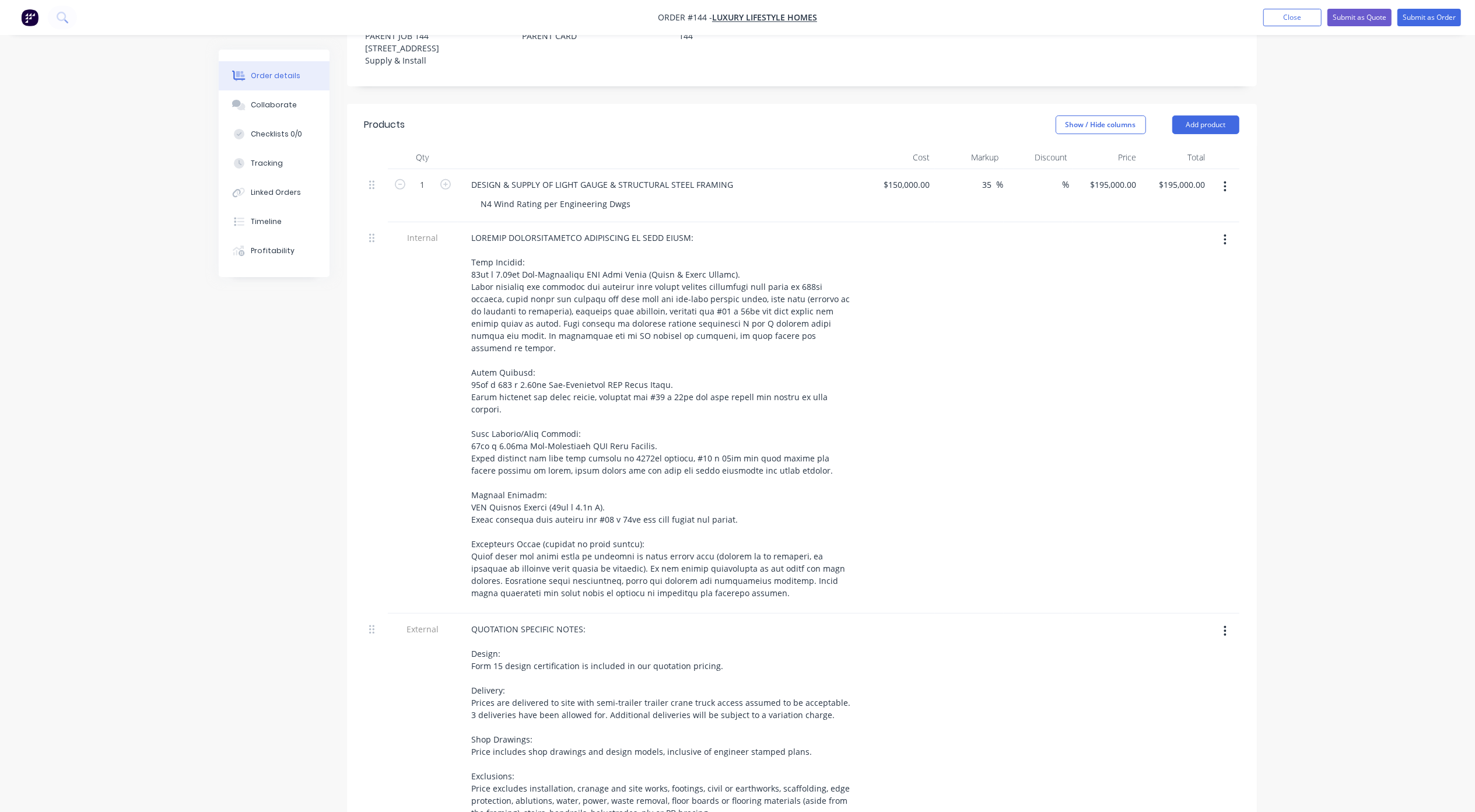
type input "35"
type input "$202,500.00"
click at [1316, 215] on div "Order details Collaborate Checklists 0/0 Tracking Linked Orders Timeline Profit…" at bounding box center [738, 425] width 1475 height 1632
drag, startPoint x: 992, startPoint y: 150, endPoint x: 966, endPoint y: 151, distance: 26.0
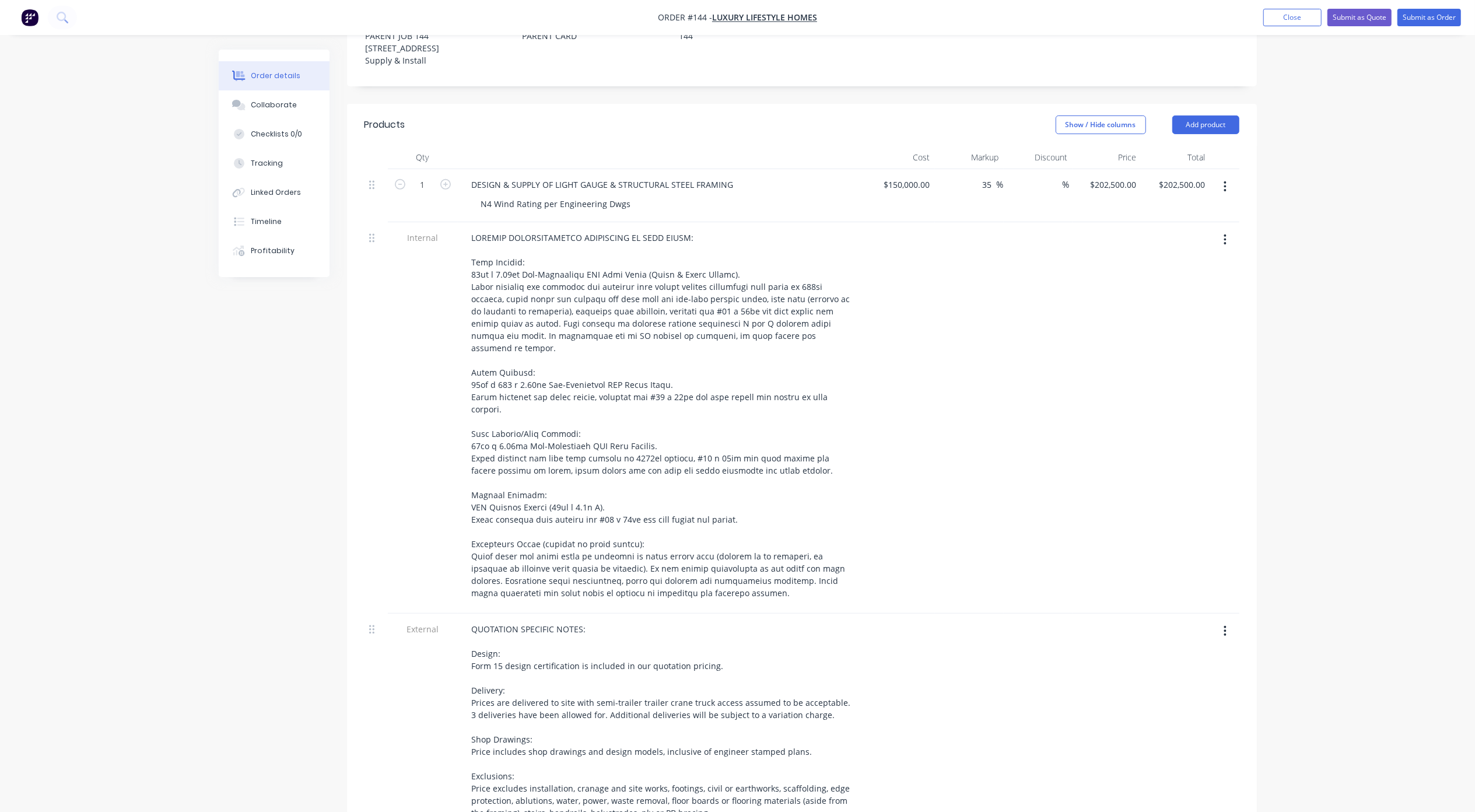
click at [966, 169] on div "35 35 %" at bounding box center [969, 196] width 69 height 53
type input "40"
type input "$210,000.00"
click at [1332, 222] on div "Order details Collaborate Checklists 0/0 Tracking Linked Orders Timeline Profit…" at bounding box center [738, 425] width 1475 height 1632
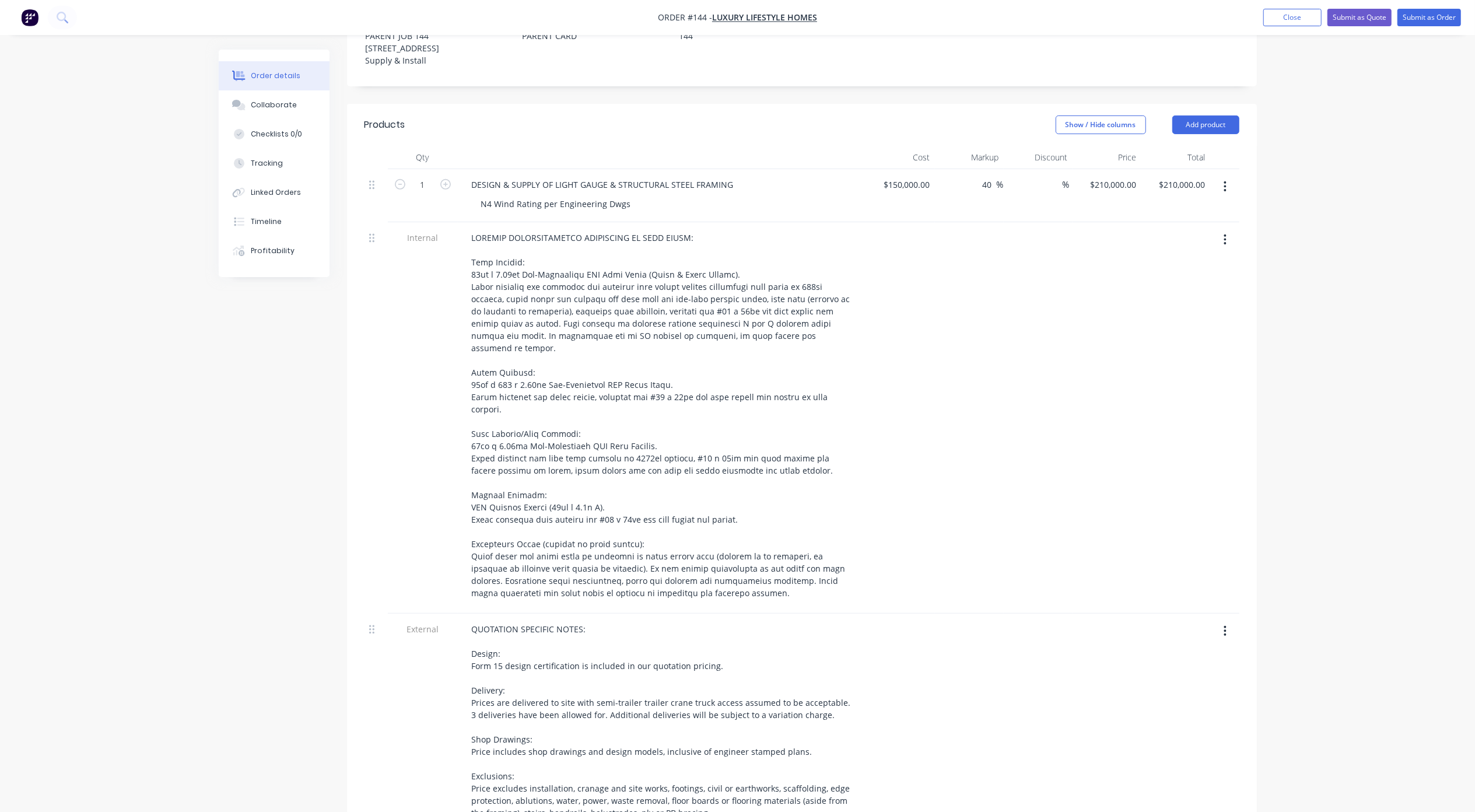
click at [1386, 227] on div "Order details Collaborate Checklists 0/0 Tracking Linked Orders Timeline Profit…" at bounding box center [738, 425] width 1475 height 1632
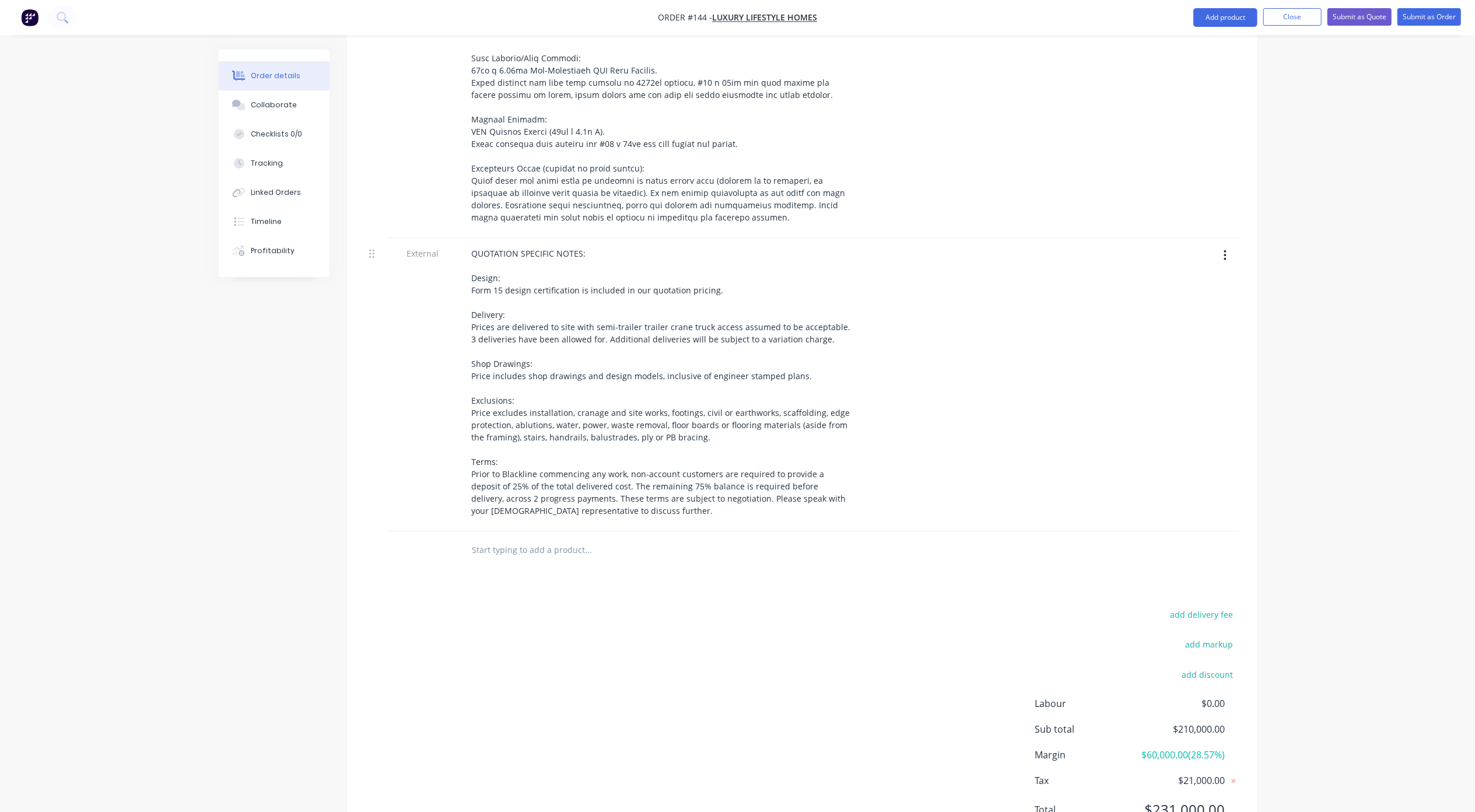
scroll to position [779, 0]
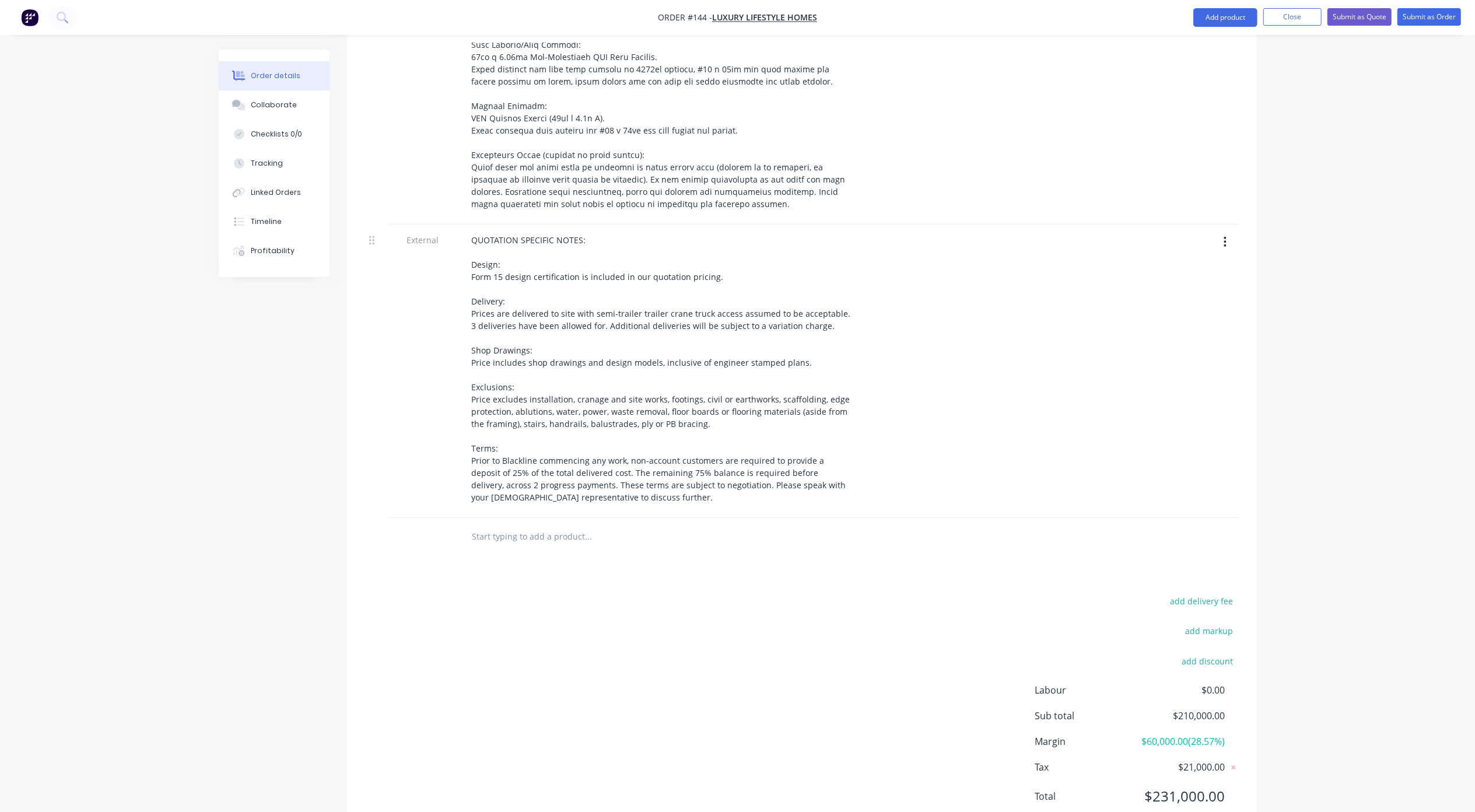
click at [1382, 225] on div "Order details Collaborate Checklists 0/0 Tracking Linked Orders Timeline Profit…" at bounding box center [738, 36] width 1475 height 1632
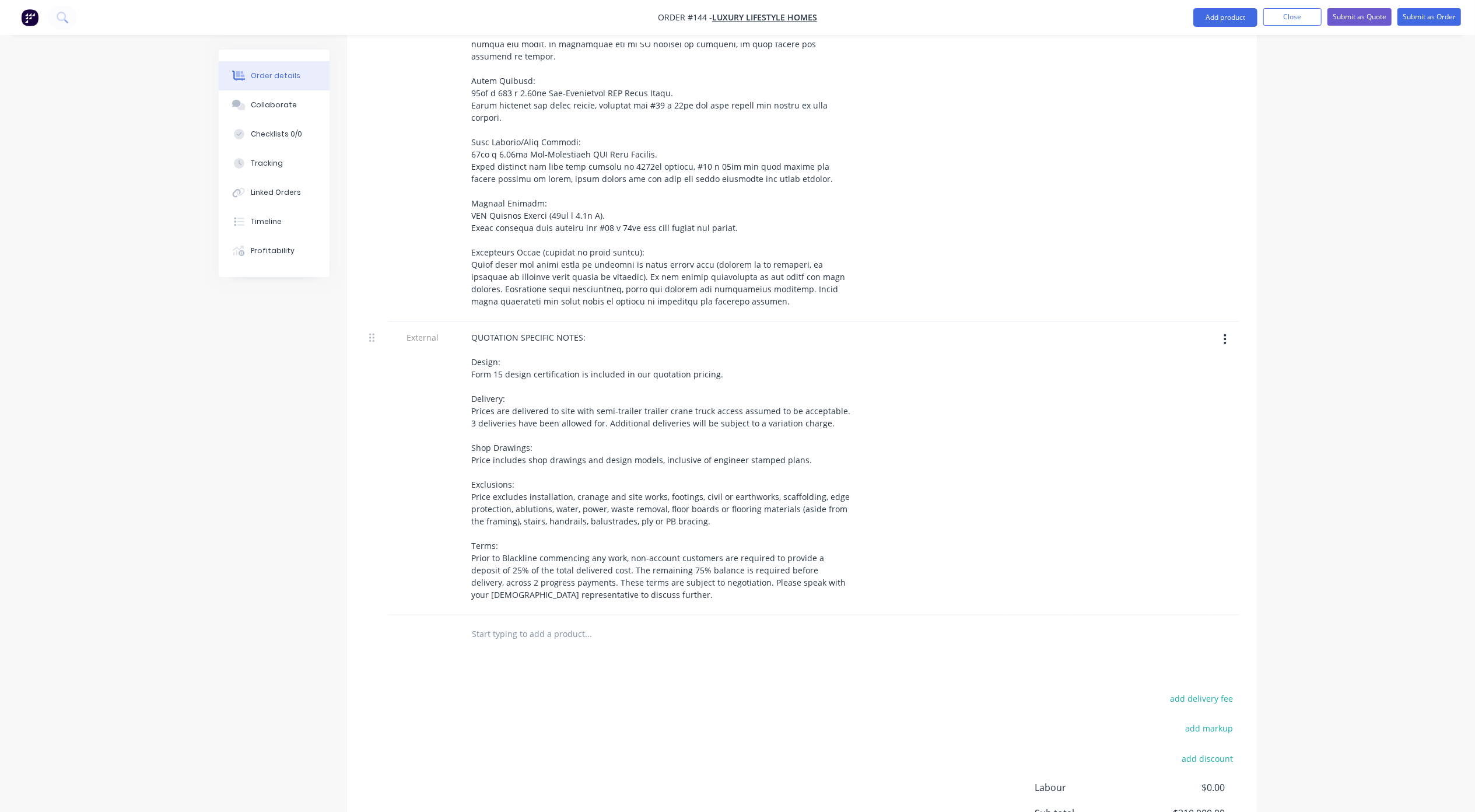
scroll to position [546, 0]
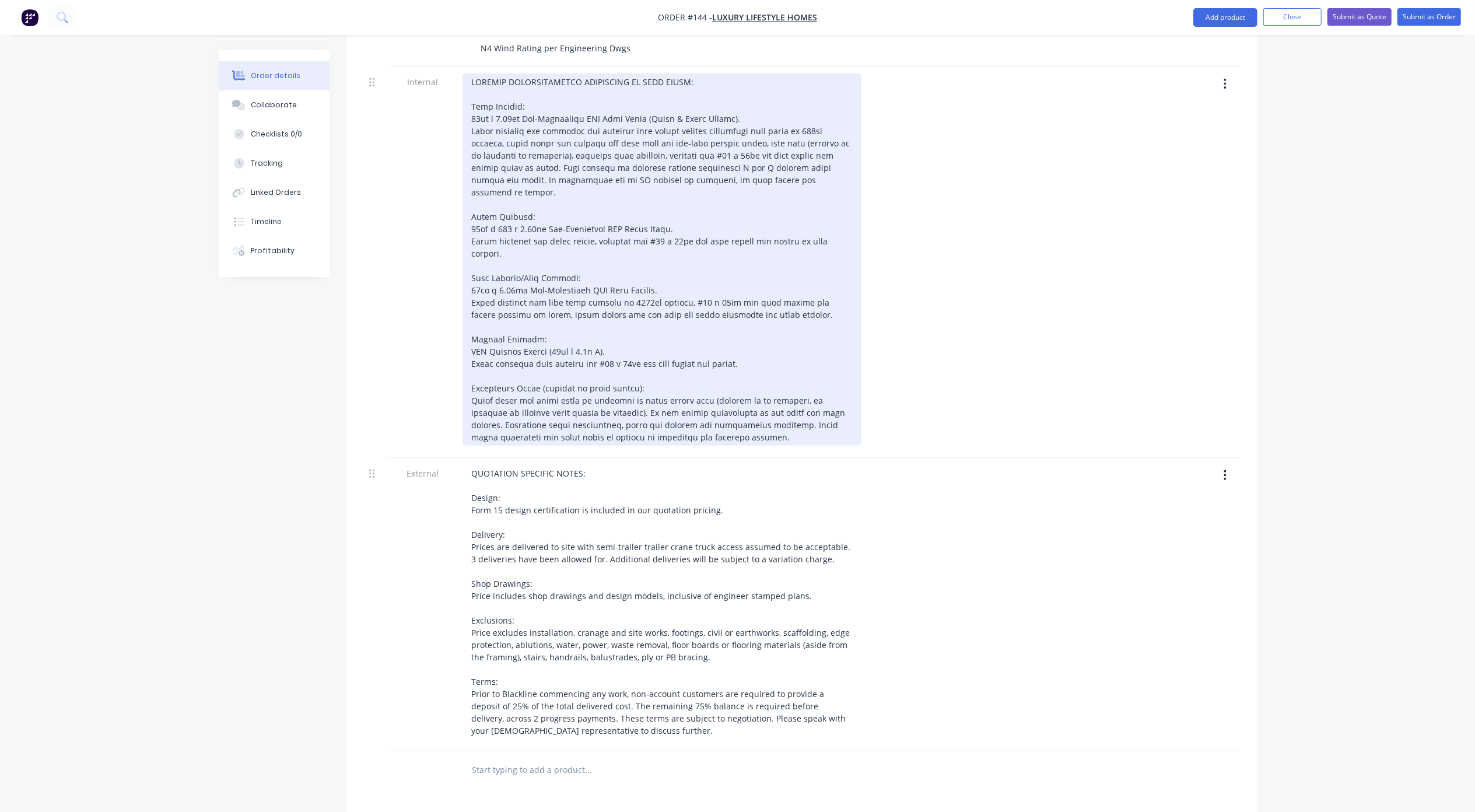
click at [690, 238] on div at bounding box center [661, 259] width 398 height 372
click at [617, 217] on div at bounding box center [661, 259] width 398 height 372
click at [656, 272] on div at bounding box center [661, 259] width 398 height 372
click at [644, 329] on div at bounding box center [661, 259] width 398 height 372
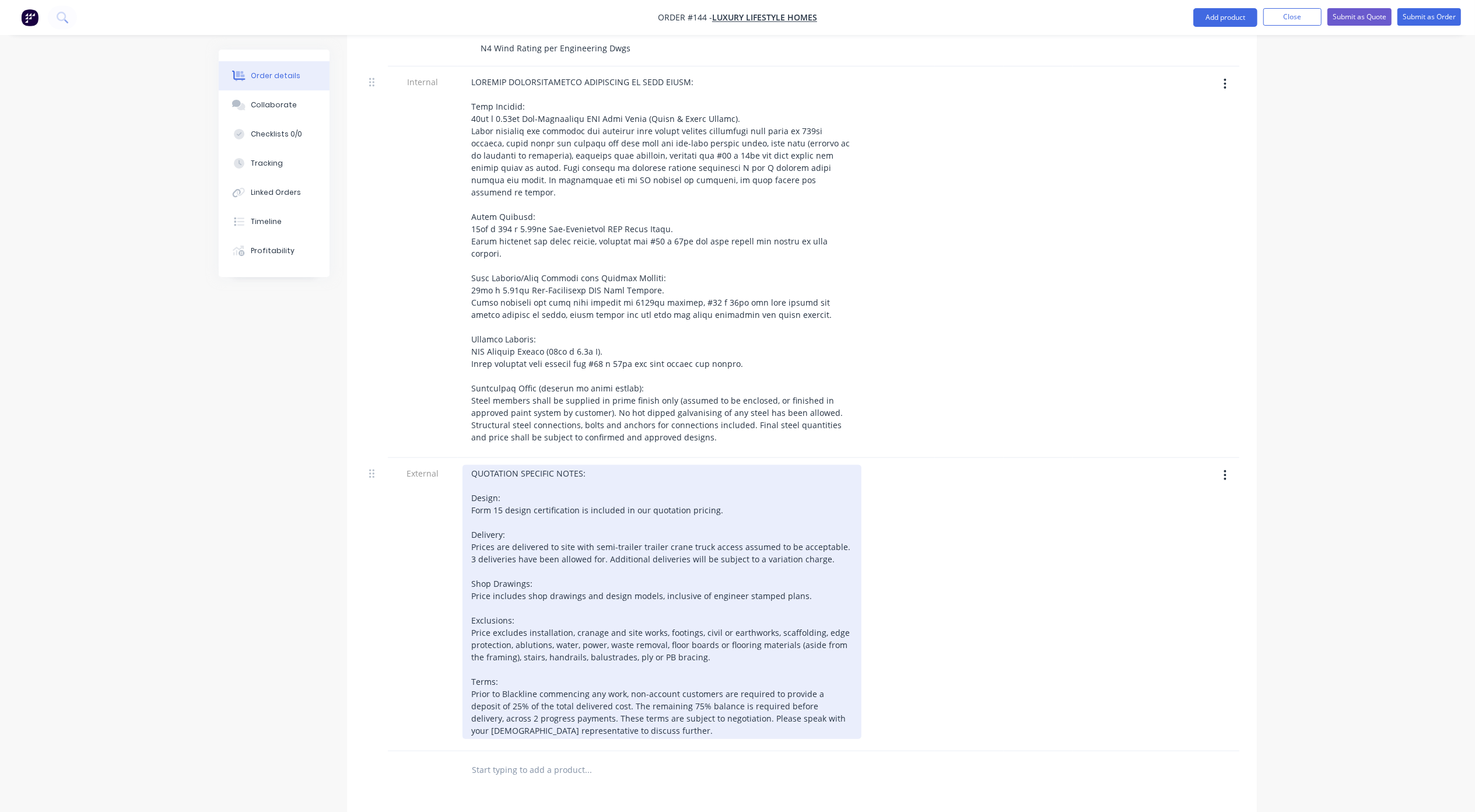
click at [723, 465] on div "QUOTATION SPECIFIC NOTES: Design: Form 15 design certification is included in o…" at bounding box center [661, 602] width 398 height 274
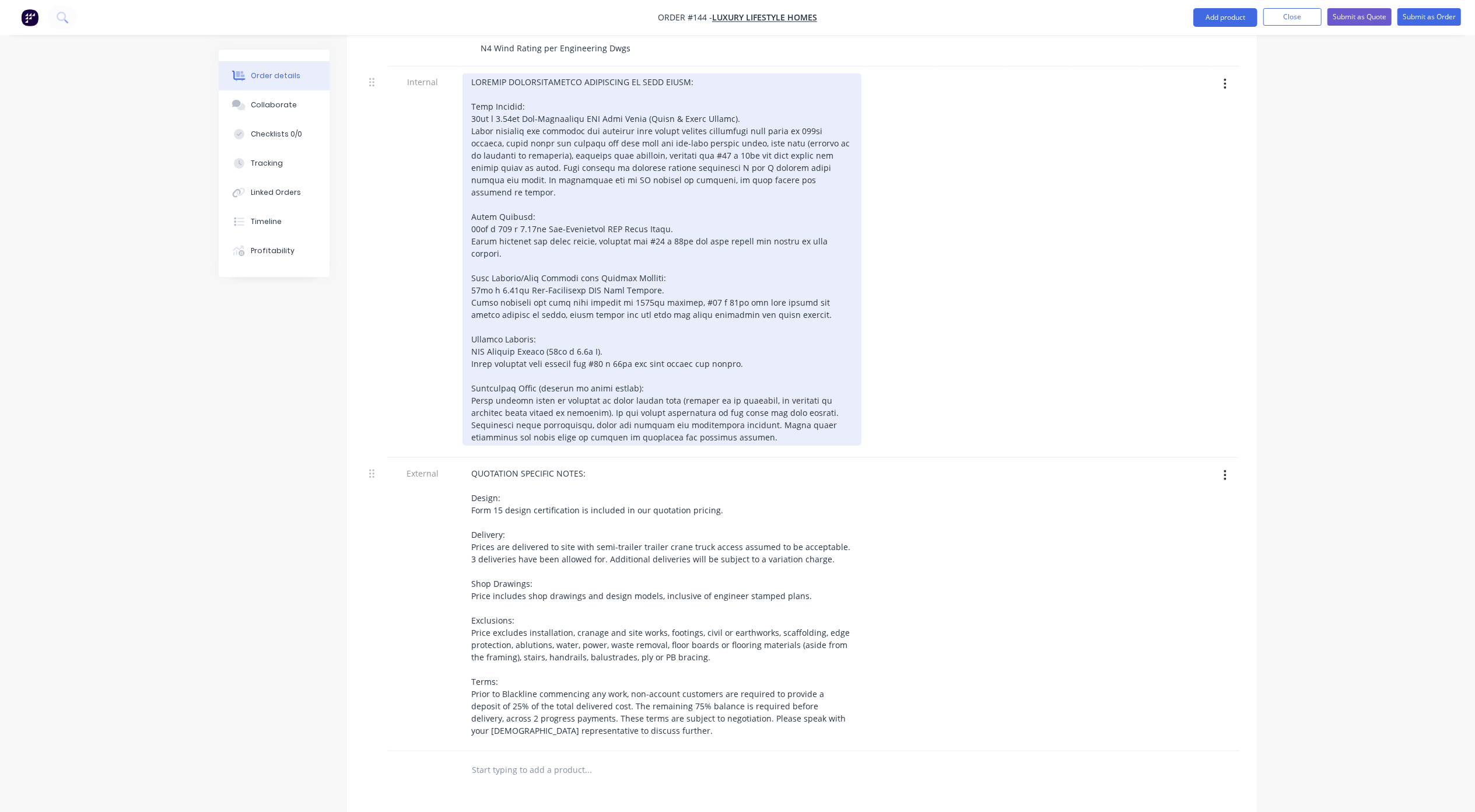
click at [729, 383] on div at bounding box center [661, 259] width 398 height 372
click at [638, 331] on div at bounding box center [661, 259] width 398 height 372
click at [530, 331] on div at bounding box center [661, 259] width 398 height 372
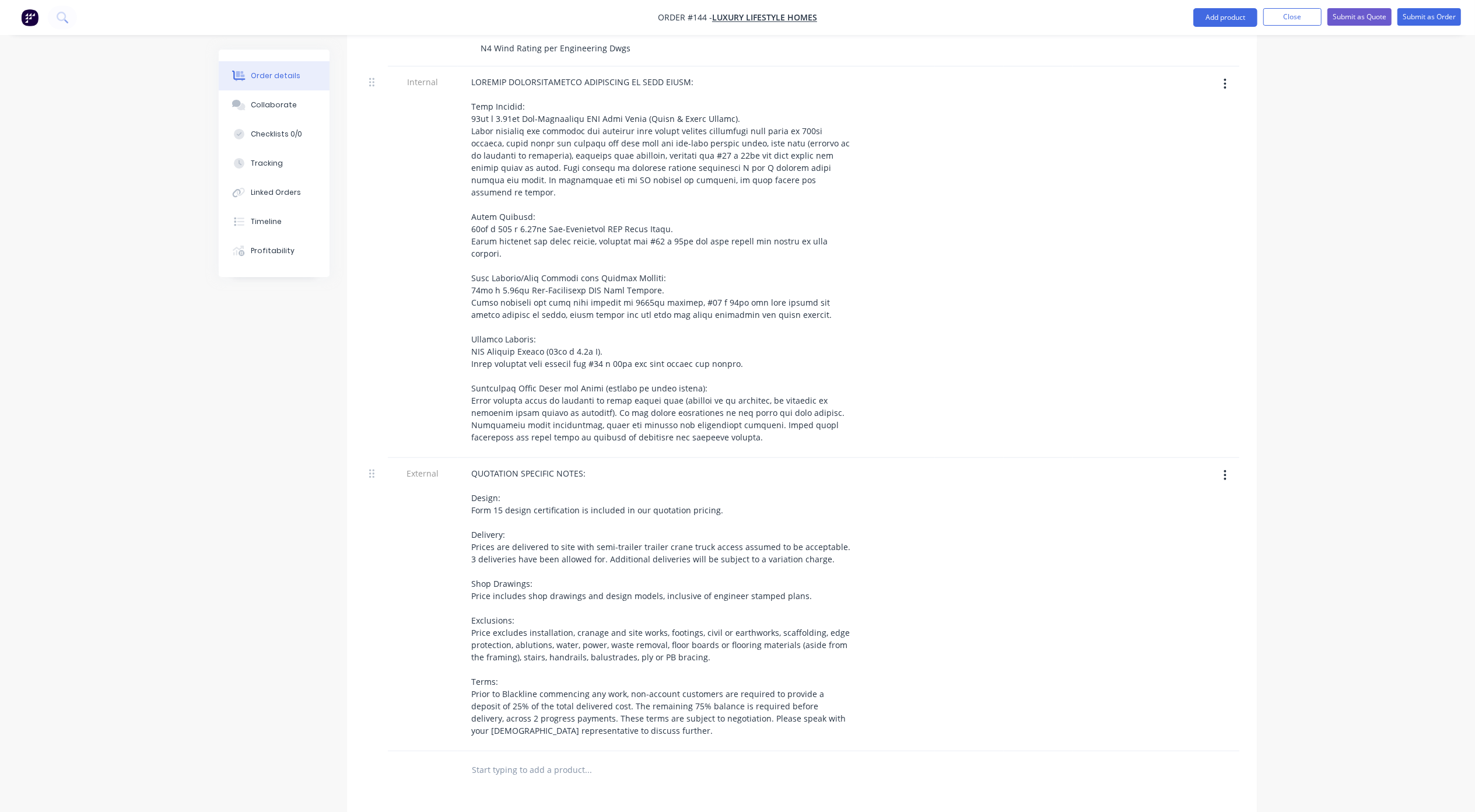
click at [226, 536] on div "Created by Michael Created 27/08/25 Required 27/08/25 Assigned to Add team memb…" at bounding box center [738, 295] width 1038 height 1582
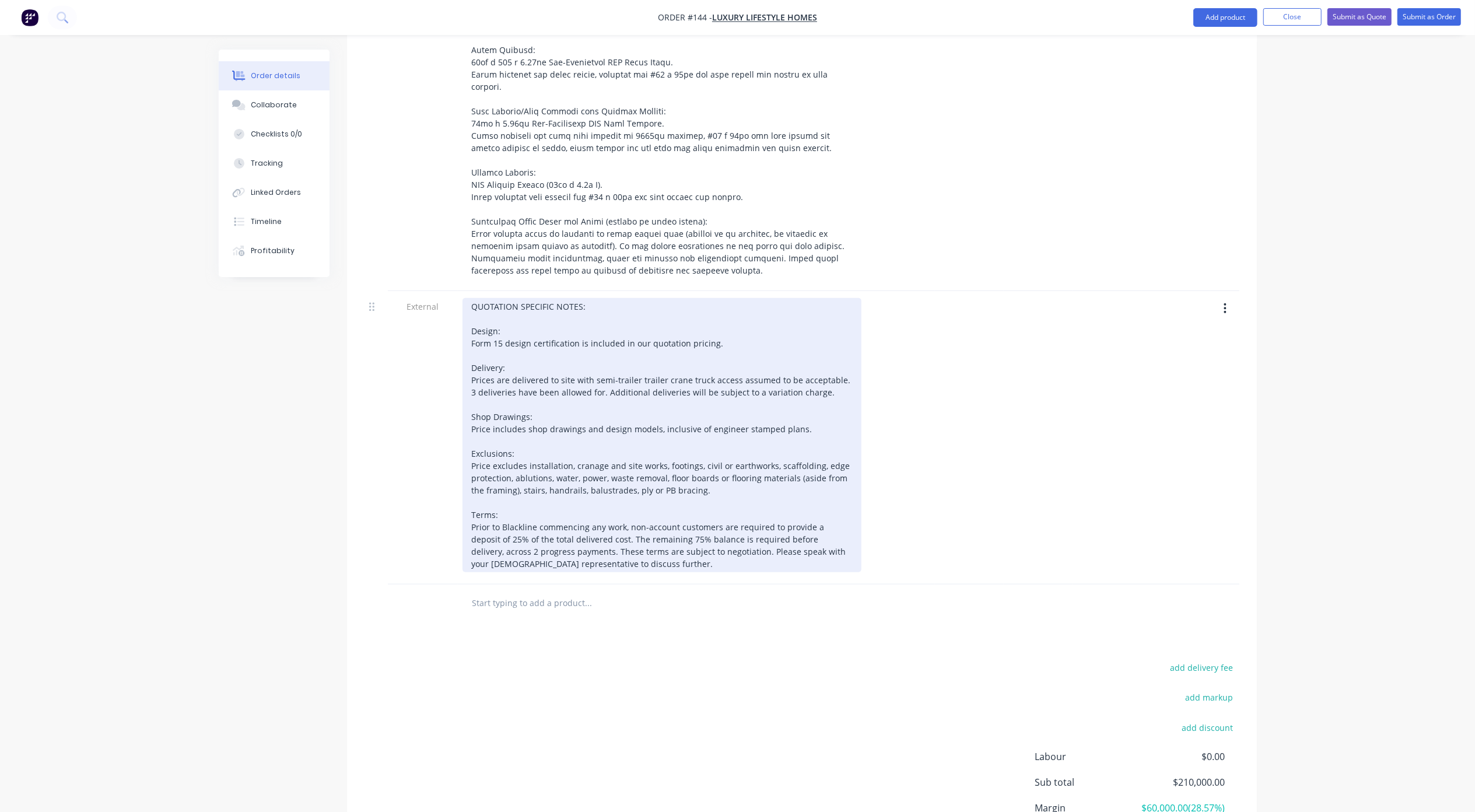
scroll to position [623, 0]
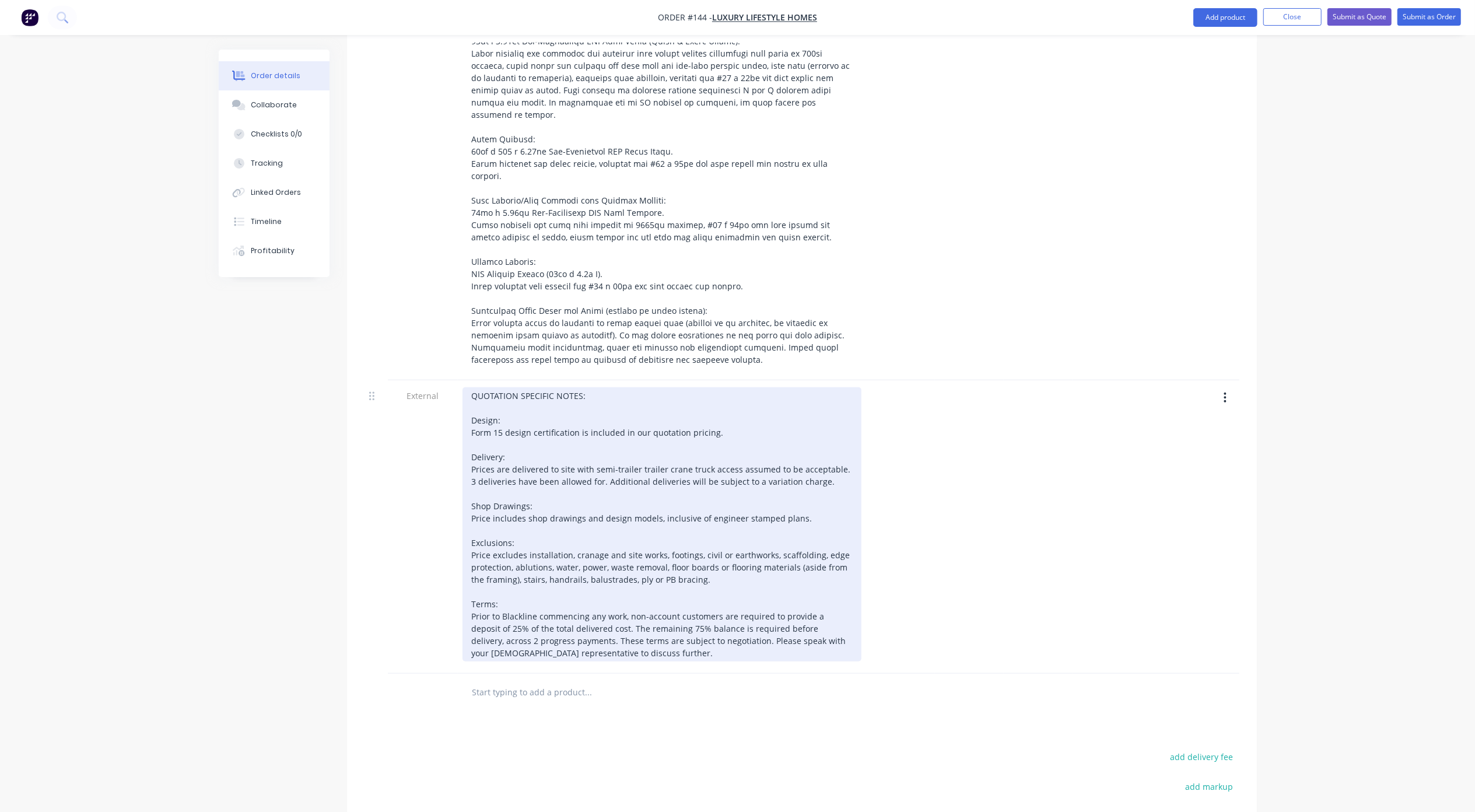
click at [469, 387] on div "QUOTATION SPECIFIC NOTES: Design: Form 15 design certification is included in o…" at bounding box center [661, 524] width 398 height 274
click at [472, 430] on div "QUOTATION SPECIFIC NOTES: Design: Form 15 design certification is included in o…" at bounding box center [661, 524] width 398 height 274
click at [471, 452] on div "QUOTATION SPECIFIC NOTES: Design: Form 15 design certification is included in o…" at bounding box center [661, 524] width 398 height 274
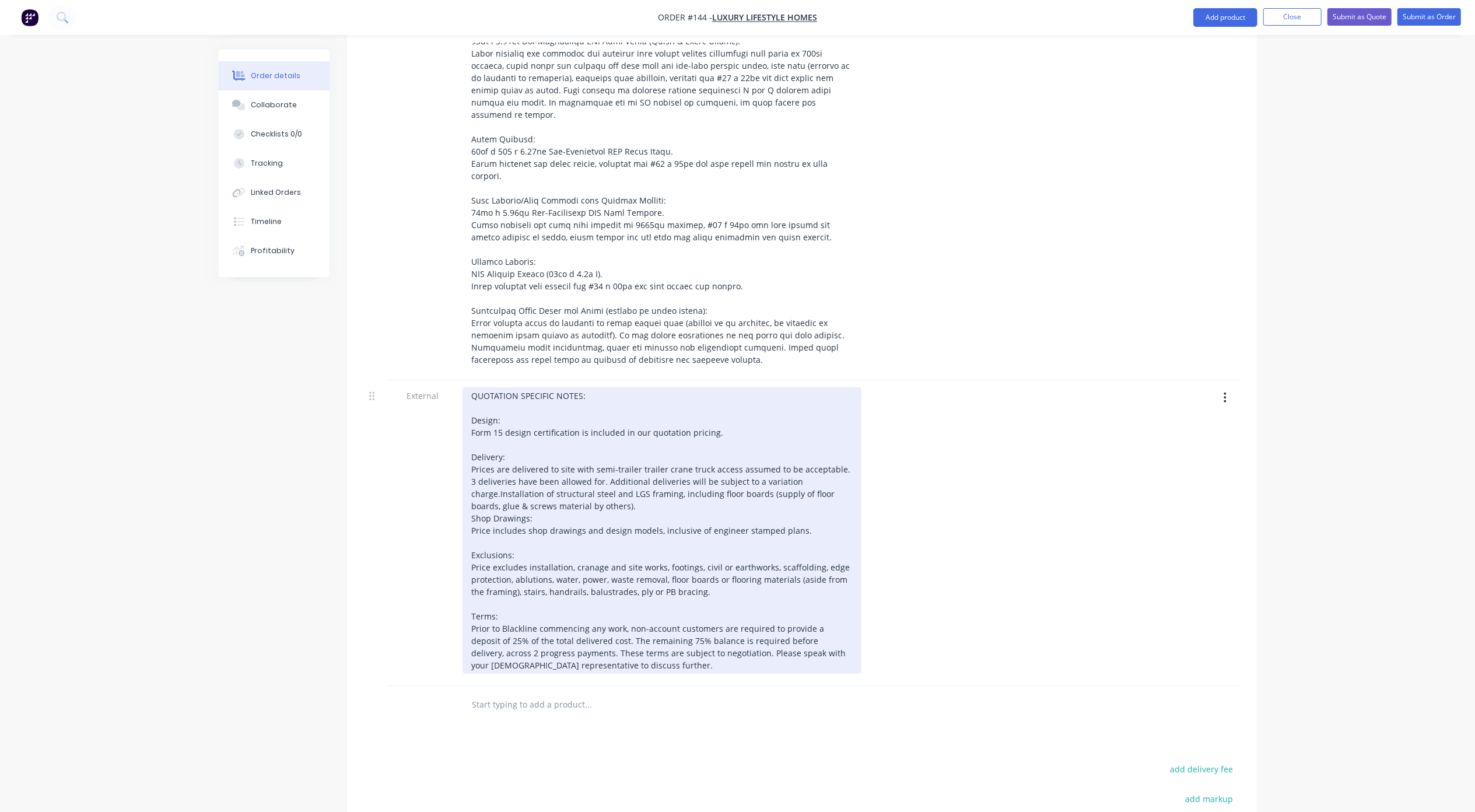
click at [514, 453] on div "QUOTATION SPECIFIC NOTES: Design: Form 15 design certification is included in o…" at bounding box center [661, 530] width 398 height 287
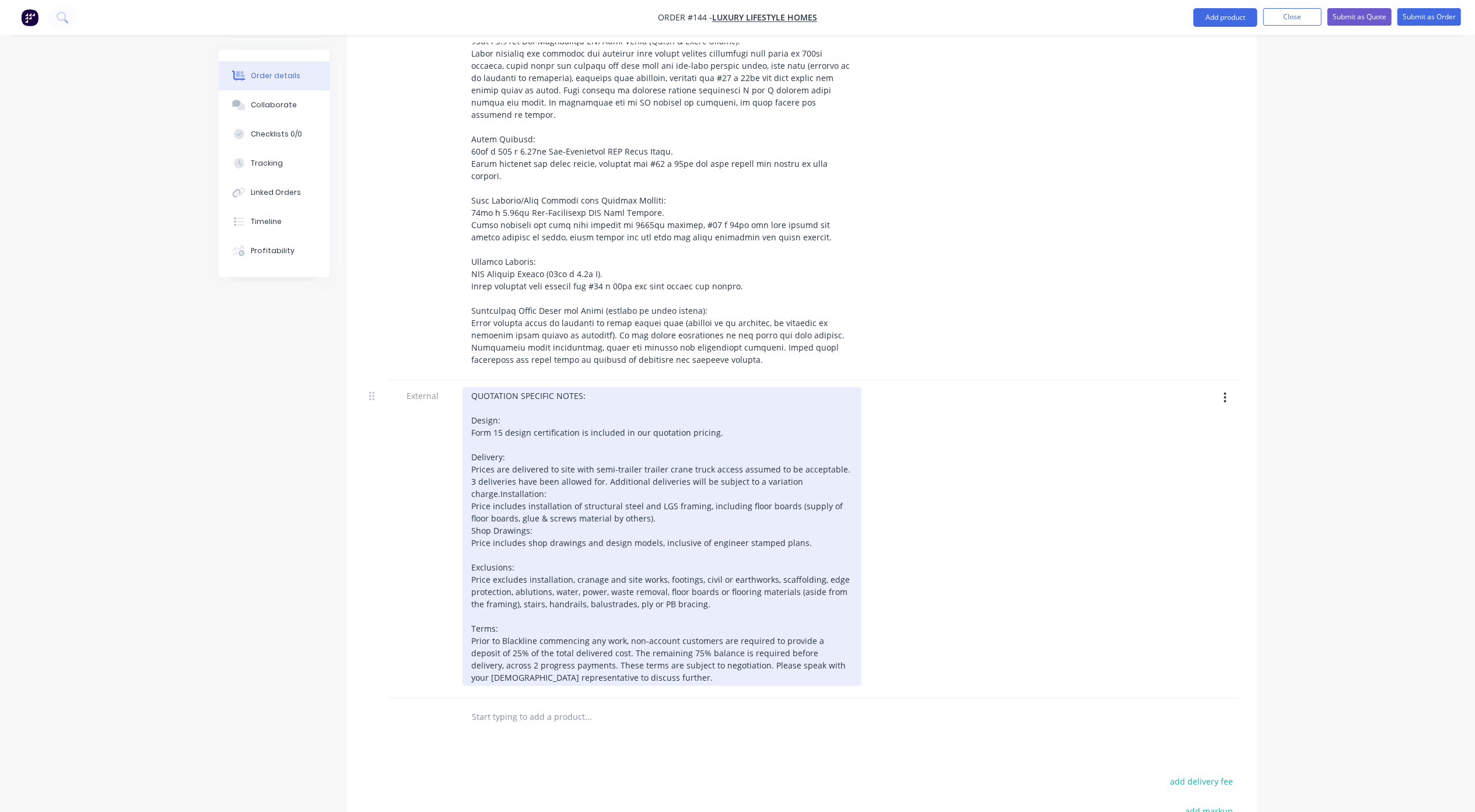
click at [710, 480] on div "QUOTATION SPECIFIC NOTES: Design: Form 15 design certification is included in o…" at bounding box center [661, 536] width 398 height 298
click at [642, 472] on div "QUOTATION SPECIFIC NOTES: Design: Form 15 design certification is included in o…" at bounding box center [661, 536] width 398 height 298
click at [556, 543] on div "QUOTATION SPECIFIC NOTES: Design: Form 15 design certification is included in o…" at bounding box center [661, 536] width 398 height 298
click at [586, 534] on div "QUOTATION SPECIFIC NOTES: Design: Form 15 design certification is included in o…" at bounding box center [661, 536] width 398 height 298
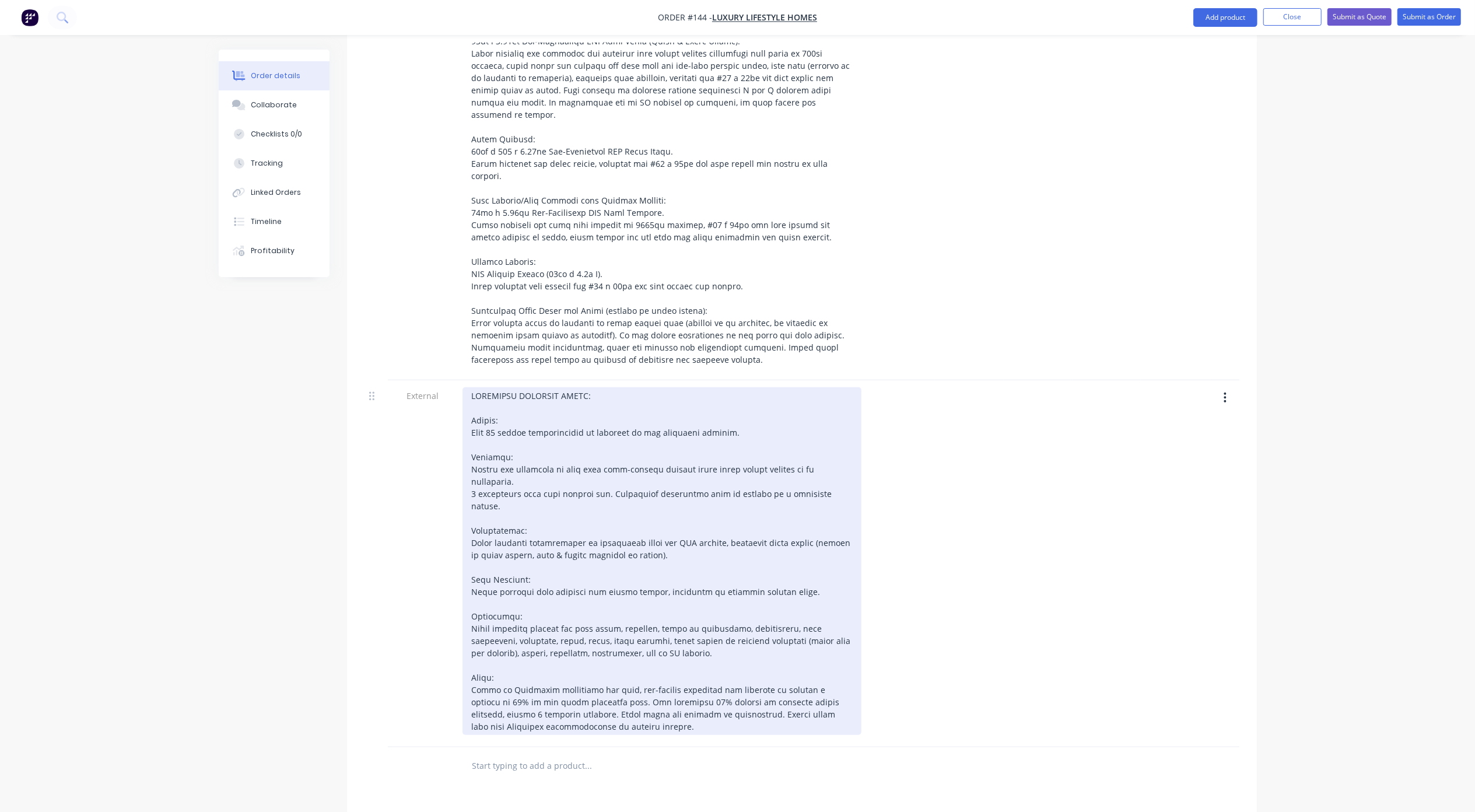
click at [513, 387] on div at bounding box center [661, 561] width 398 height 348
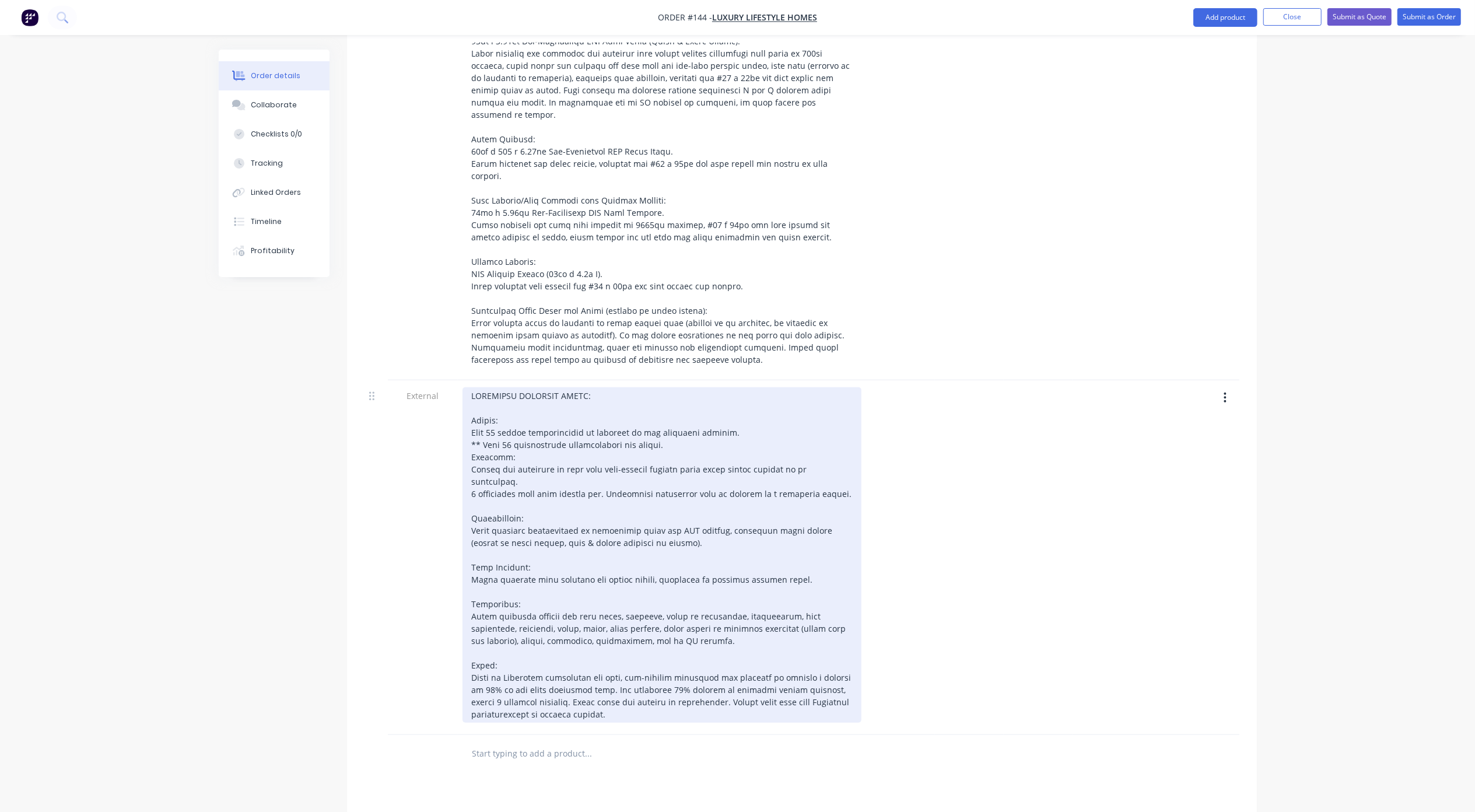
click at [483, 390] on div at bounding box center [661, 555] width 398 height 335
click at [649, 387] on div at bounding box center [661, 555] width 398 height 335
click at [652, 388] on div at bounding box center [661, 555] width 398 height 335
click at [528, 387] on div "QUOTATION SPECIFIC NOTES: Design: Form 15 design certification is included in o…" at bounding box center [661, 555] width 398 height 335
drag, startPoint x: 597, startPoint y: 644, endPoint x: 467, endPoint y: 338, distance: 332.5
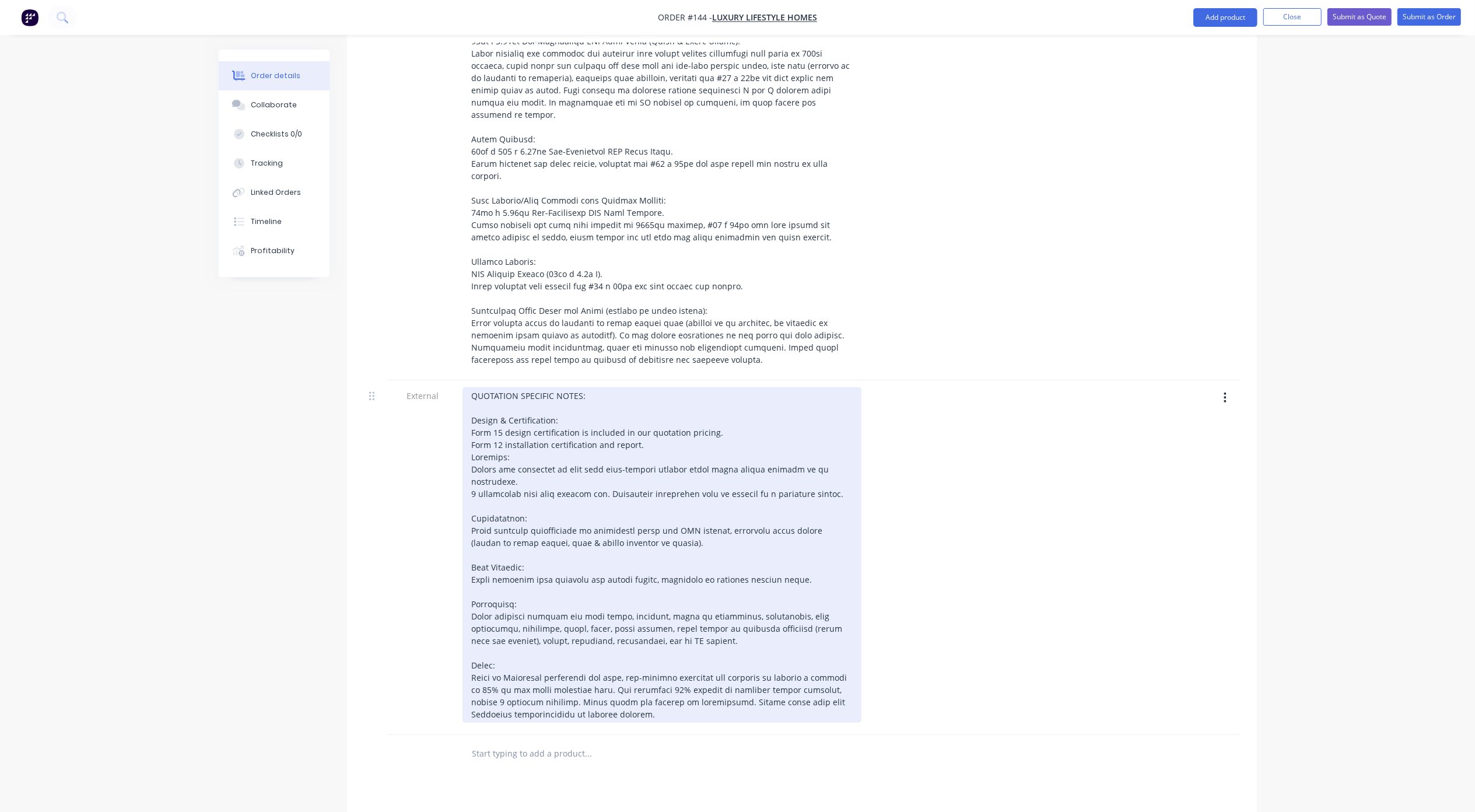
click at [467, 387] on div "QUOTATION SPECIFIC NOTES: Design & Certification: Form 15 design certification …" at bounding box center [661, 555] width 398 height 335
copy div "QUOTATION SPECIFIC NOTES: Design & Certification: Form 15 design certification …"
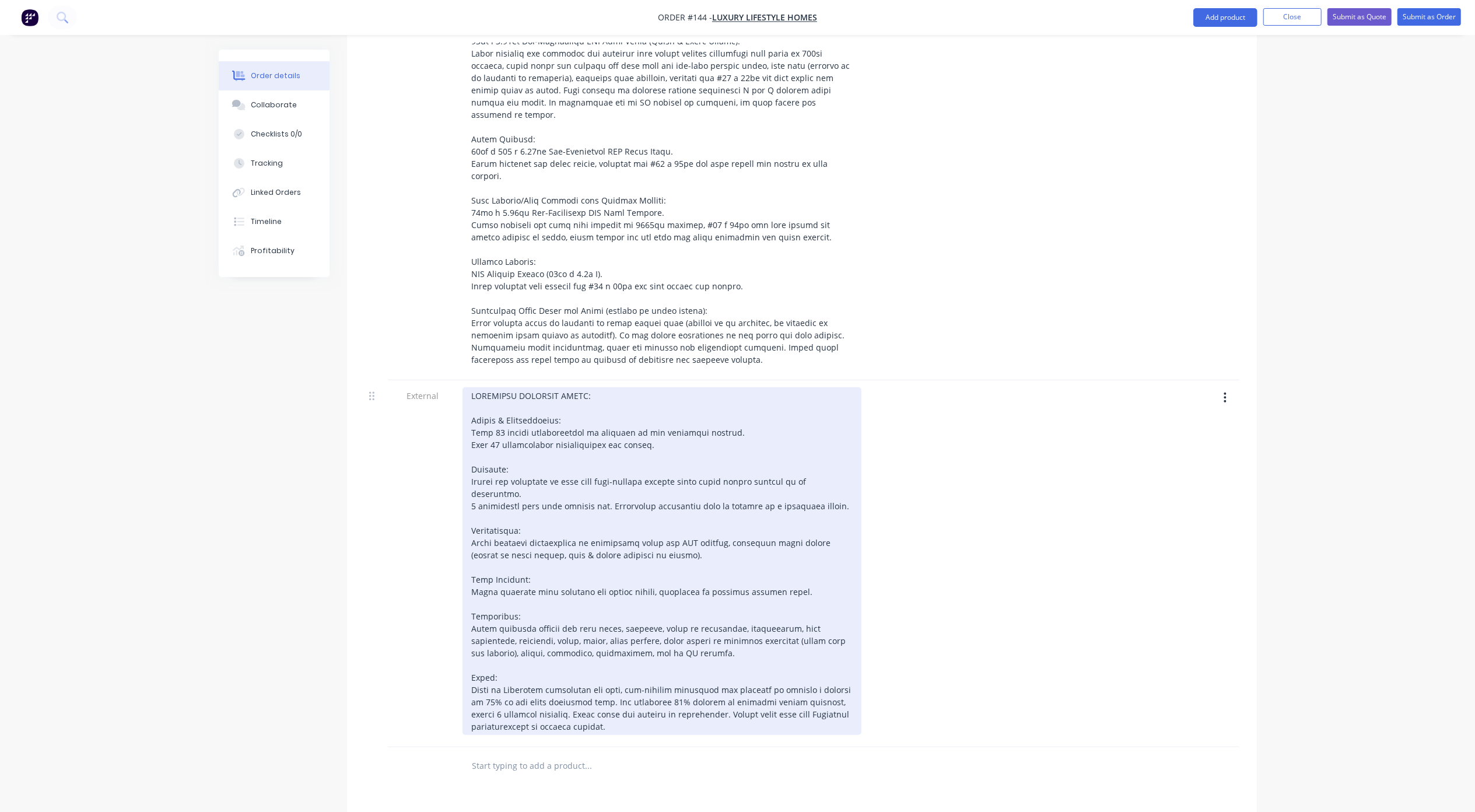
click at [649, 485] on div at bounding box center [661, 561] width 398 height 348
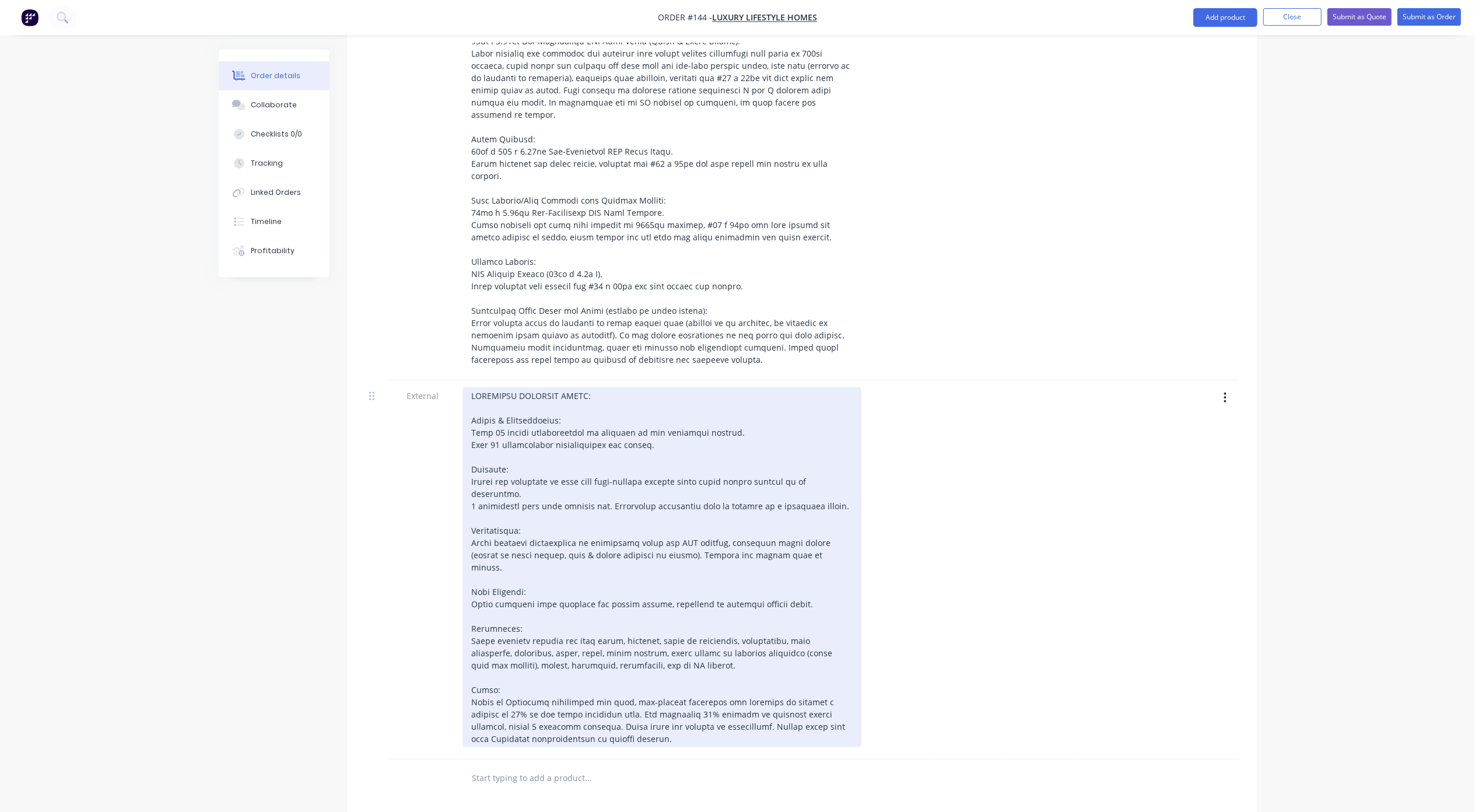
drag, startPoint x: 793, startPoint y: 500, endPoint x: 799, endPoint y: 513, distance: 14.3
click at [796, 501] on div at bounding box center [661, 566] width 398 height 359
click at [737, 446] on div at bounding box center [661, 566] width 398 height 359
drag, startPoint x: 792, startPoint y: 472, endPoint x: 630, endPoint y: 488, distance: 162.8
click at [630, 488] on div at bounding box center [661, 566] width 398 height 359
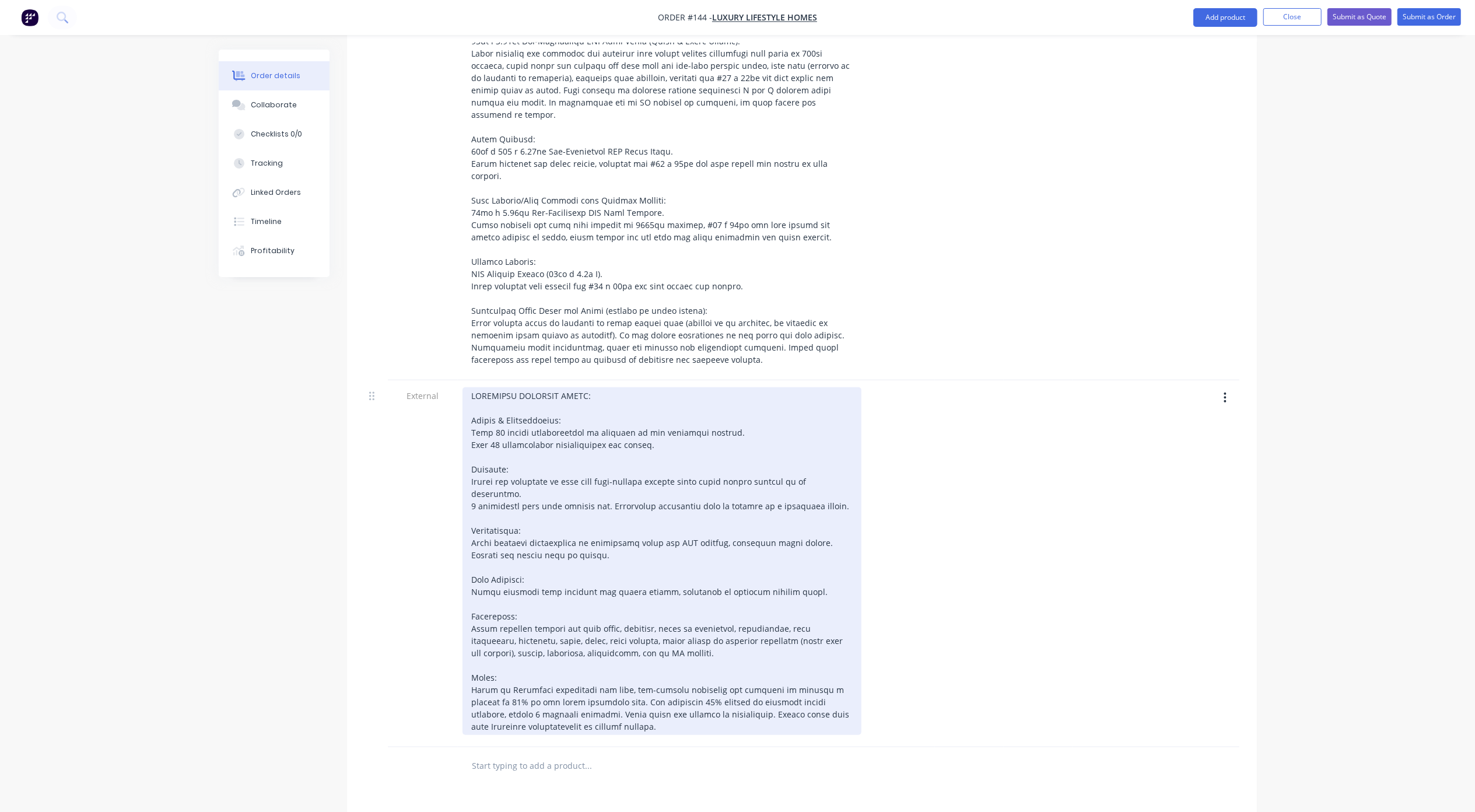
click at [792, 474] on div at bounding box center [661, 561] width 398 height 348
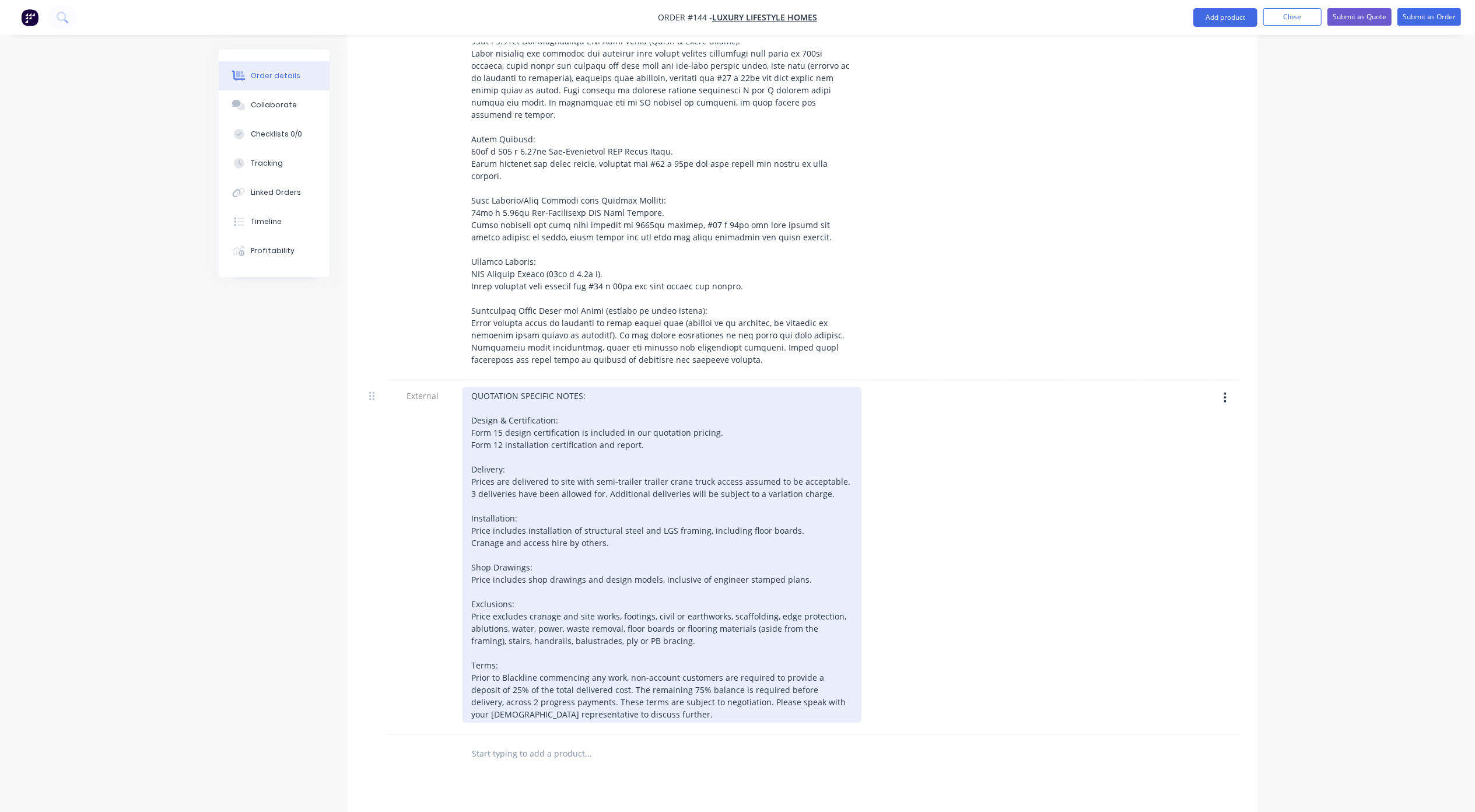
click at [733, 482] on div "QUOTATION SPECIFIC NOTES: Design & Certification: Form 15 design certification …" at bounding box center [661, 555] width 398 height 335
click at [474, 487] on div "QUOTATION SPECIFIC NOTES: Design & Certification: Form 15 design certification …" at bounding box center [661, 555] width 398 height 335
click at [615, 483] on div "QUOTATION SPECIFIC NOTES: Design & Certification: Form 15 design certification …" at bounding box center [661, 555] width 398 height 335
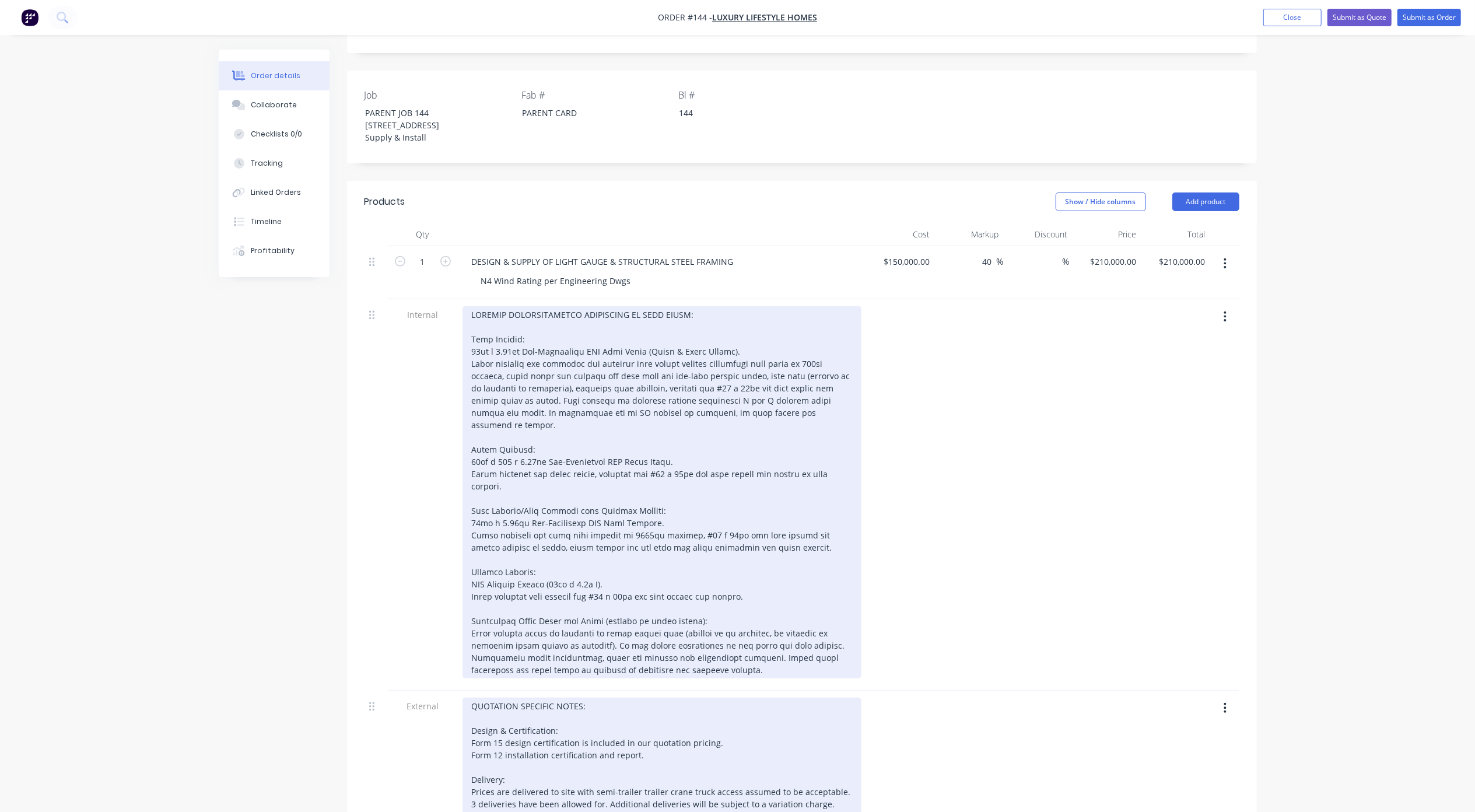
scroll to position [312, 0]
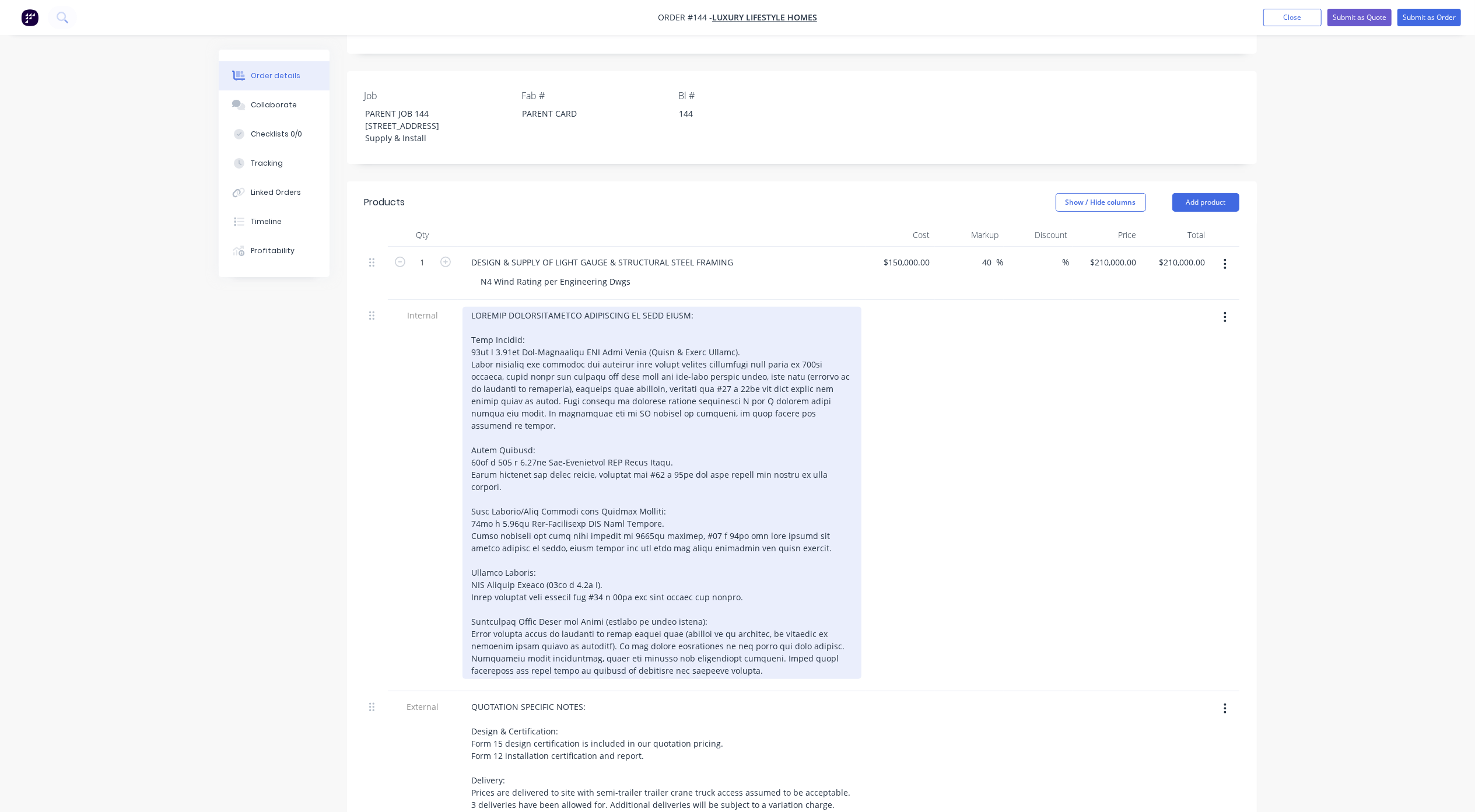
click at [842, 427] on div at bounding box center [661, 493] width 398 height 372
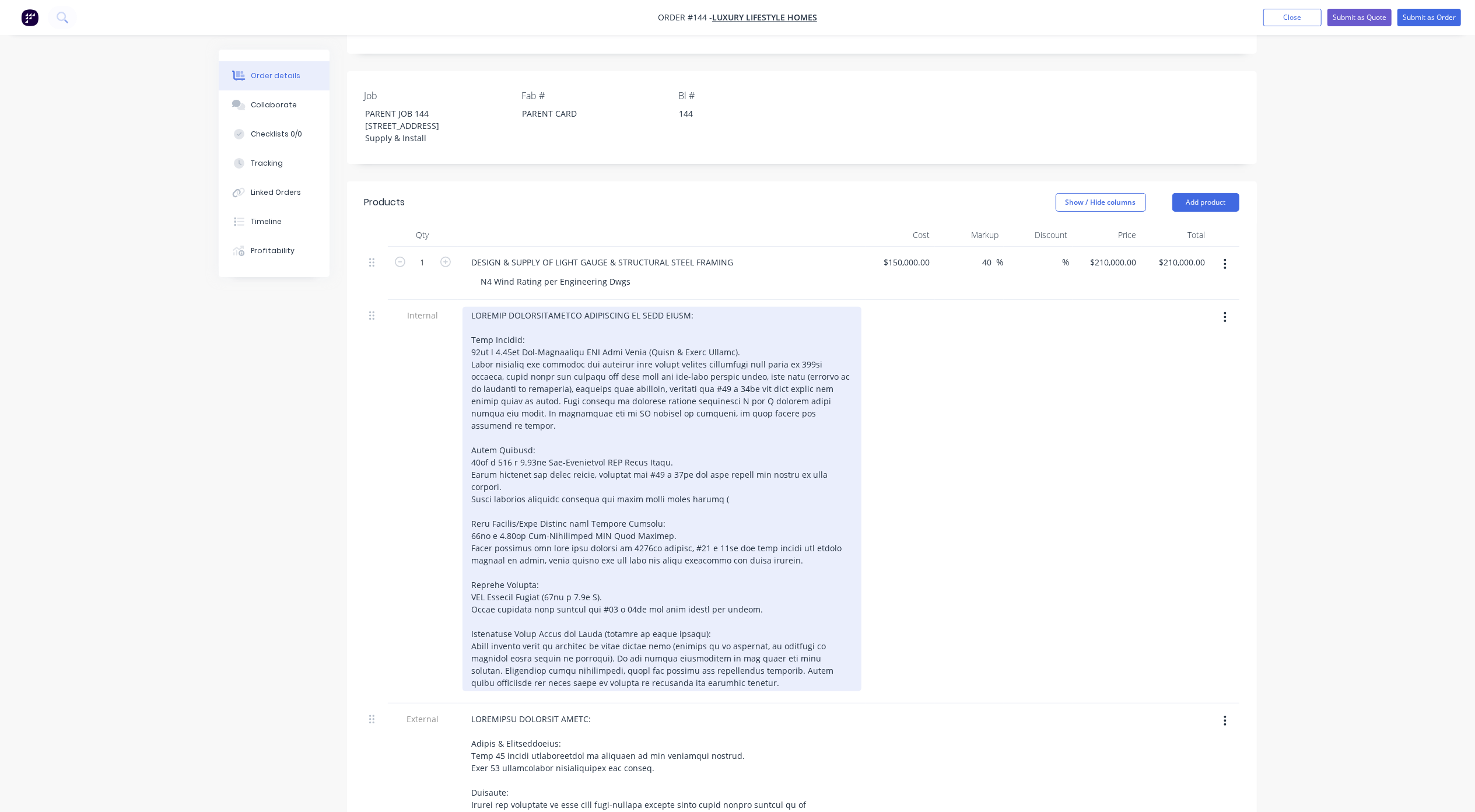
click at [554, 437] on div at bounding box center [661, 499] width 398 height 384
drag, startPoint x: 651, startPoint y: 442, endPoint x: 472, endPoint y: 438, distance: 179.0
click at [472, 438] on div at bounding box center [661, 499] width 398 height 384
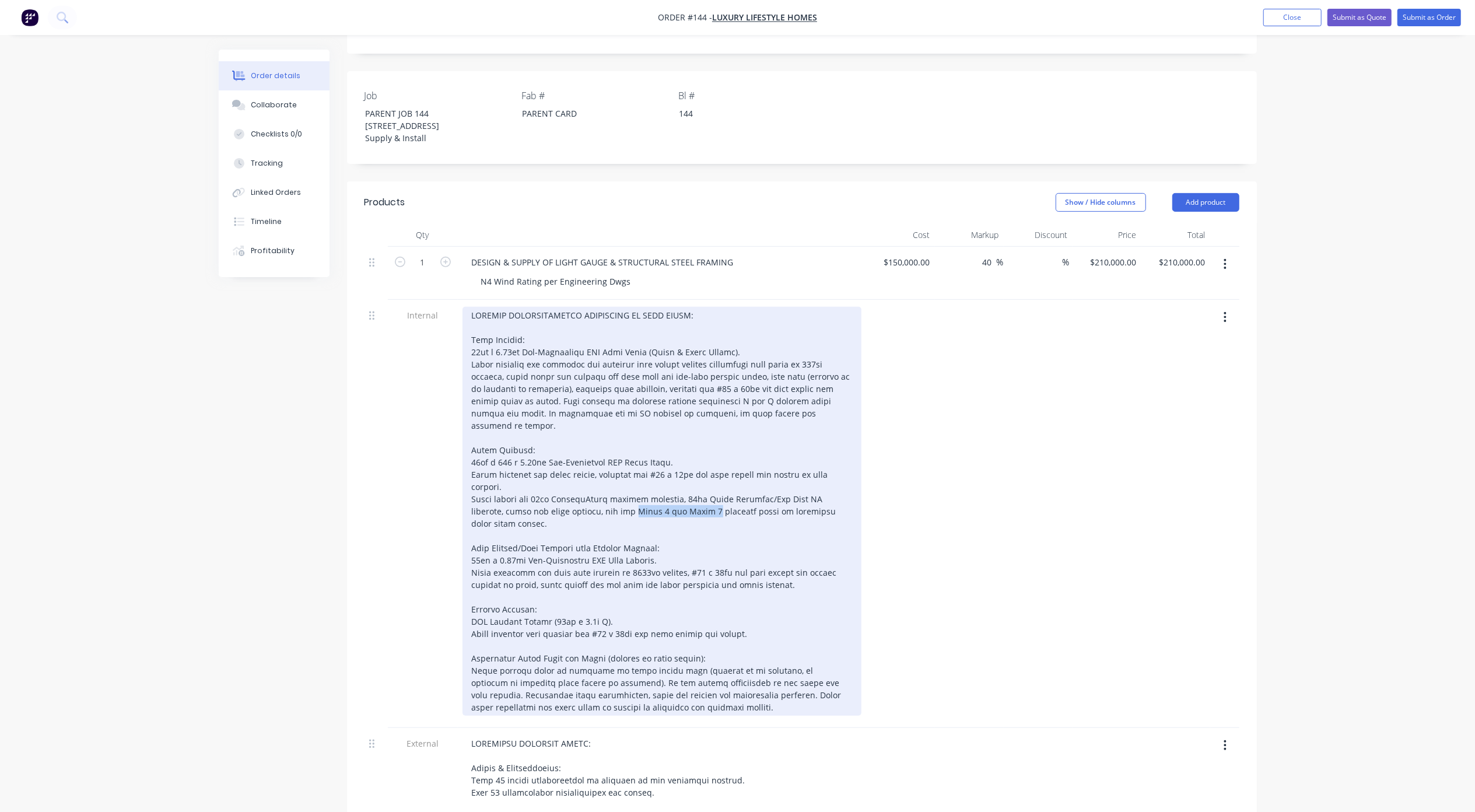
drag, startPoint x: 586, startPoint y: 453, endPoint x: 750, endPoint y: 507, distance: 172.7
click at [658, 456] on div at bounding box center [661, 511] width 398 height 409
click at [803, 453] on div at bounding box center [661, 511] width 398 height 409
click at [619, 504] on div at bounding box center [661, 511] width 398 height 409
click at [615, 501] on div at bounding box center [661, 511] width 398 height 409
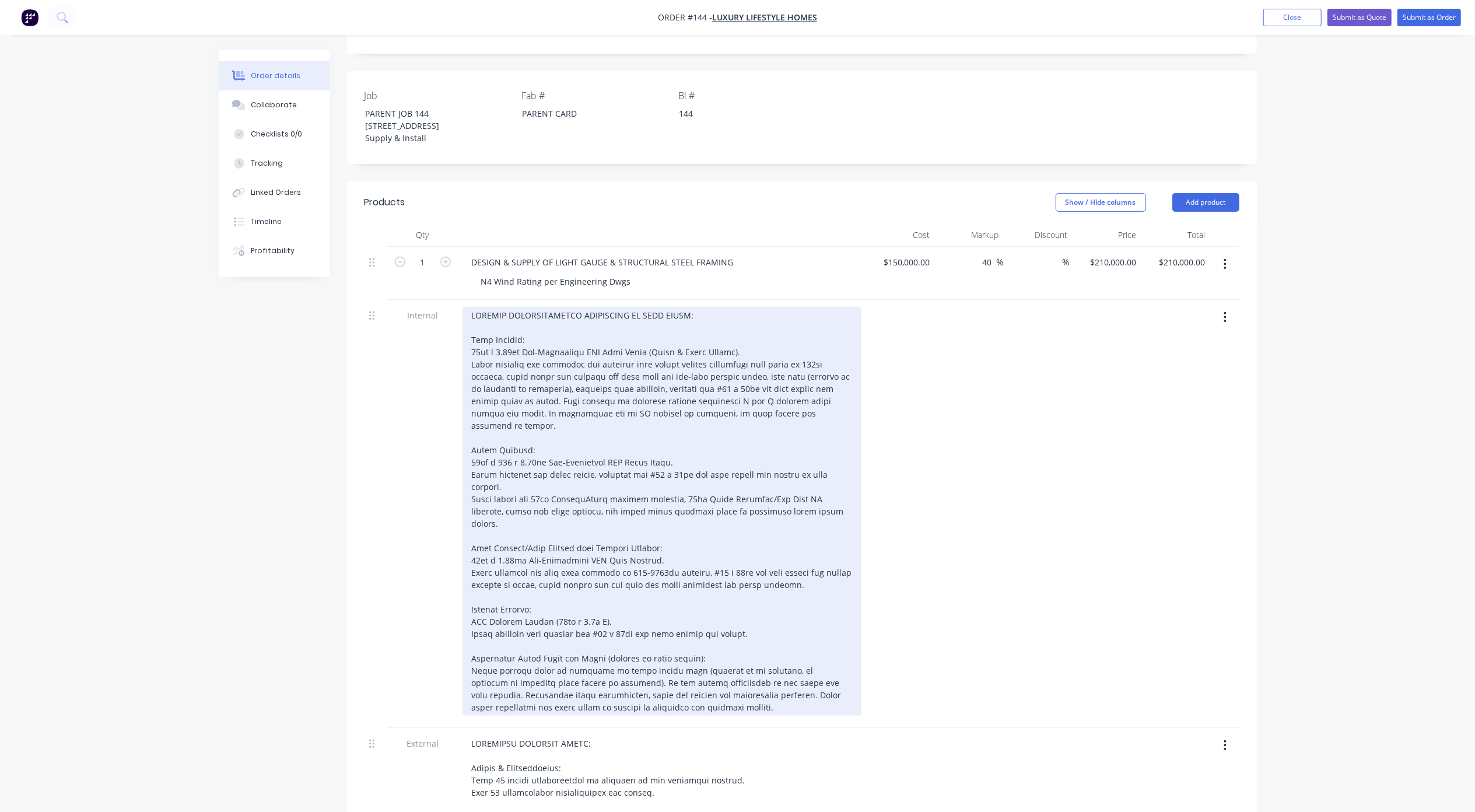
click at [776, 516] on div at bounding box center [661, 511] width 398 height 409
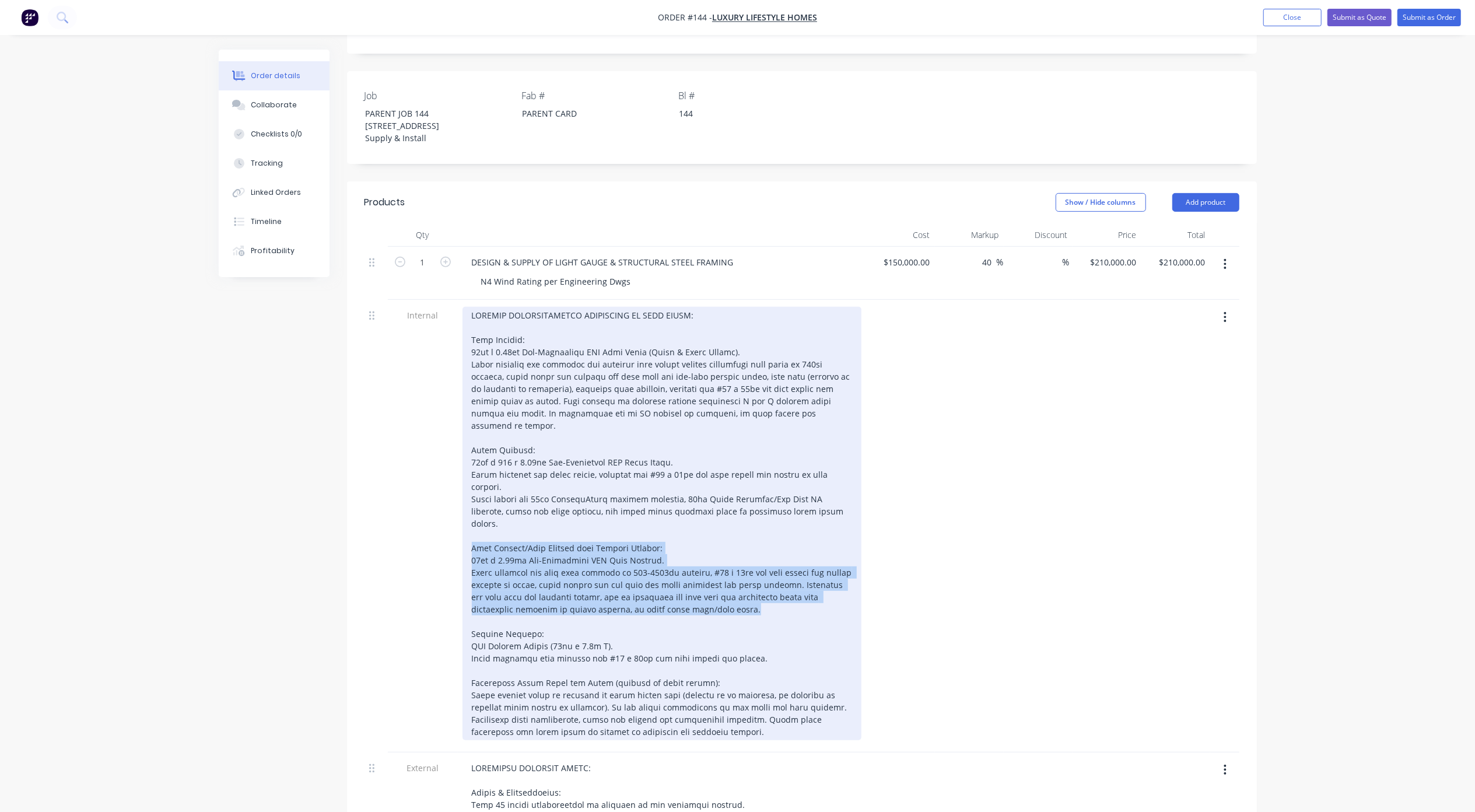
drag, startPoint x: 709, startPoint y: 543, endPoint x: 453, endPoint y: 479, distance: 263.9
click at [453, 479] on div "Internal" at bounding box center [802, 526] width 875 height 453
copy div "Roof Trusses/Roof Framing incl Parapet Framing: 90mm x 0.75mm Pre-Fabricated LG…"
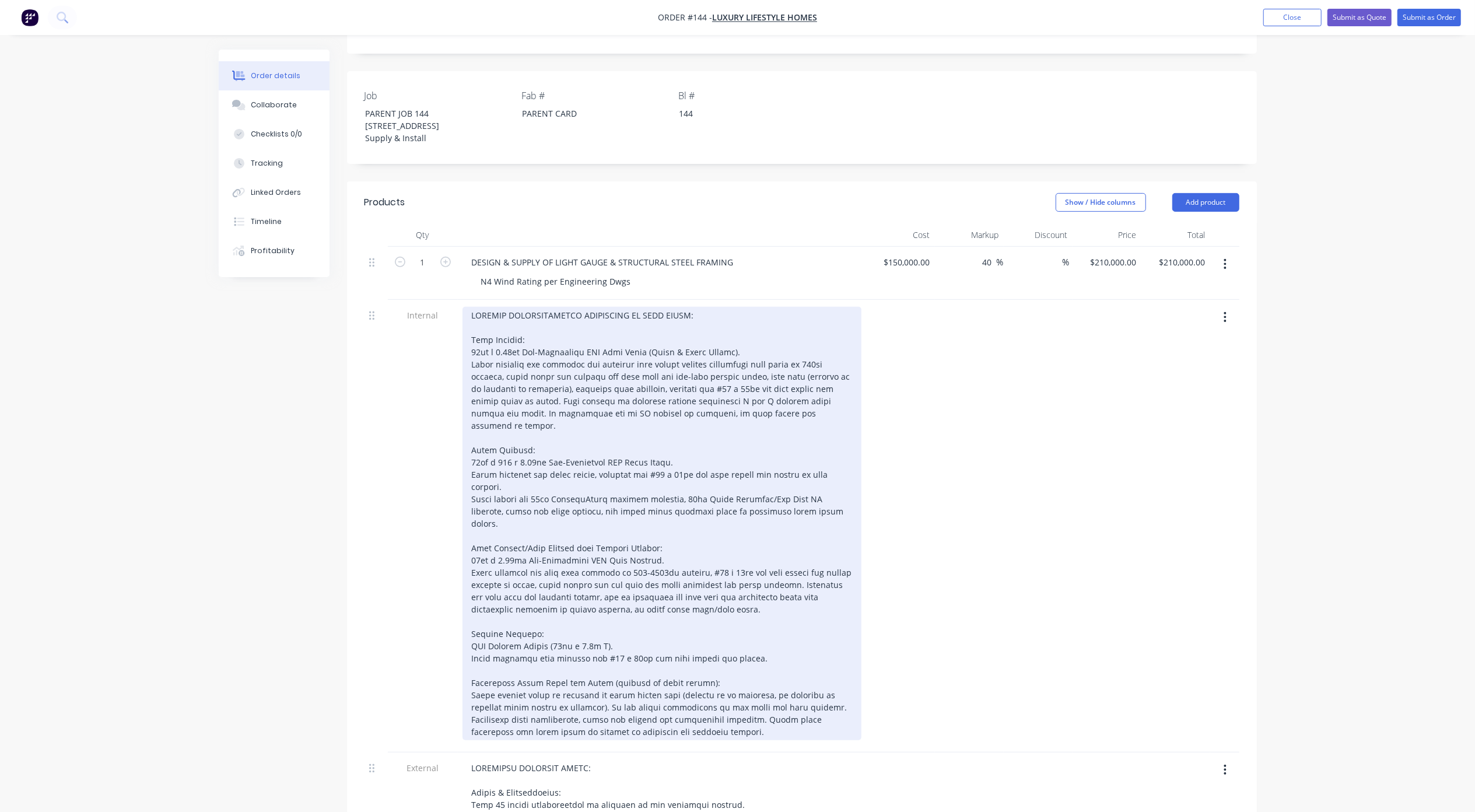
click at [702, 448] on div at bounding box center [661, 524] width 398 height 433
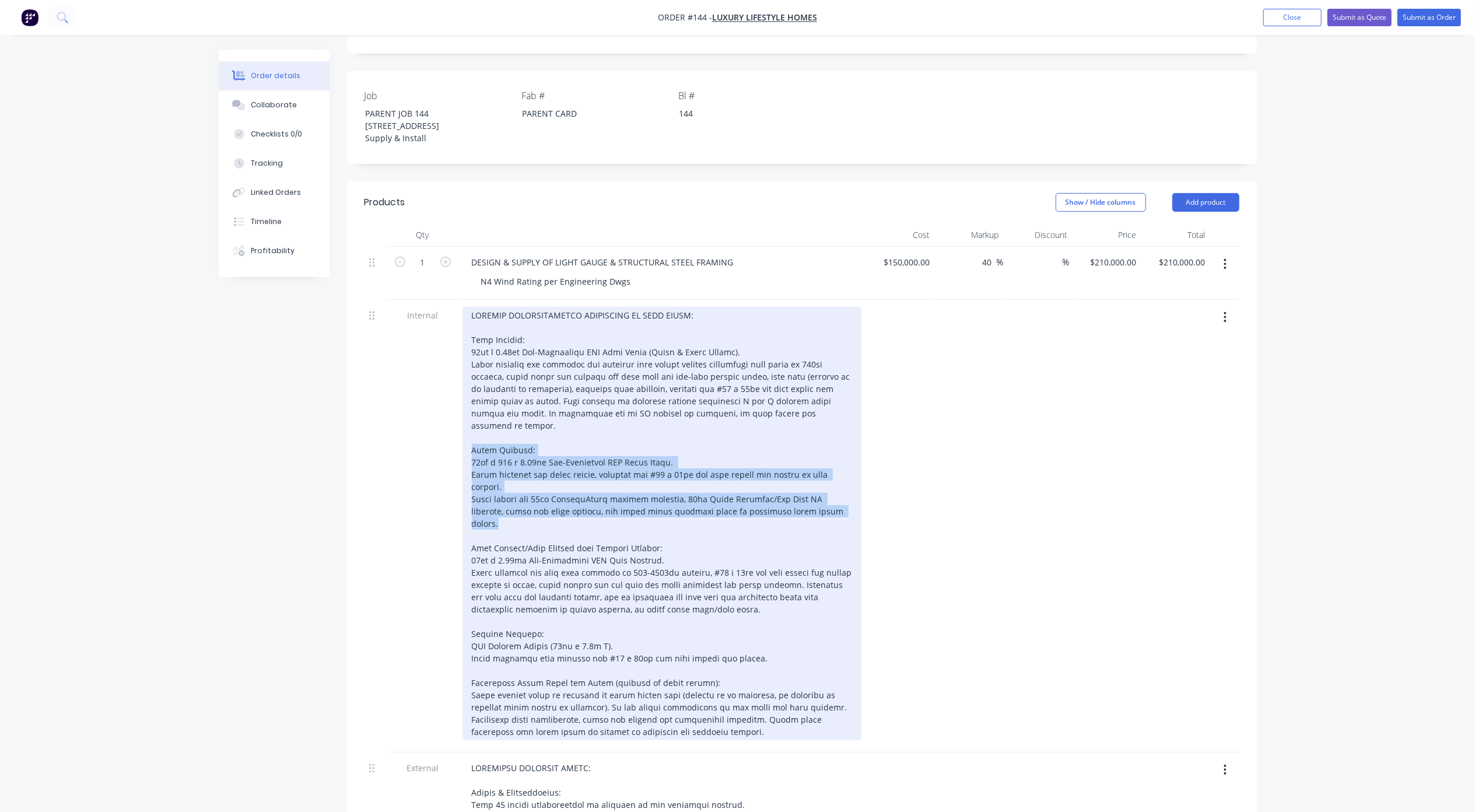
drag, startPoint x: 813, startPoint y: 452, endPoint x: 462, endPoint y: 406, distance: 354.0
click at [462, 406] on div at bounding box center [661, 524] width 398 height 433
copy div "Floor Framing: 90mm x 360 x 0.95mm Pre-Fabricated LGS Floor Joist. Price includ…"
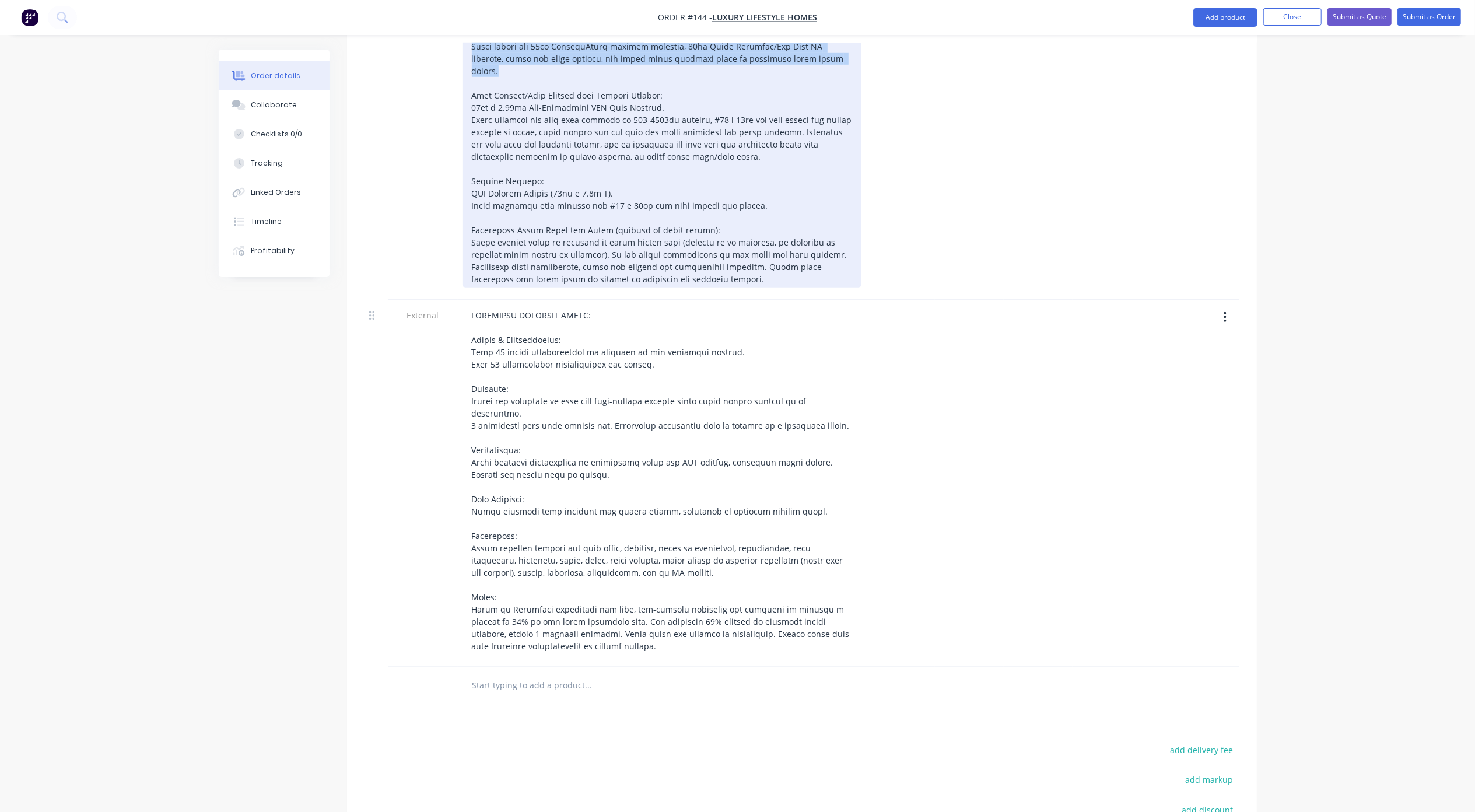
scroll to position [623, 0]
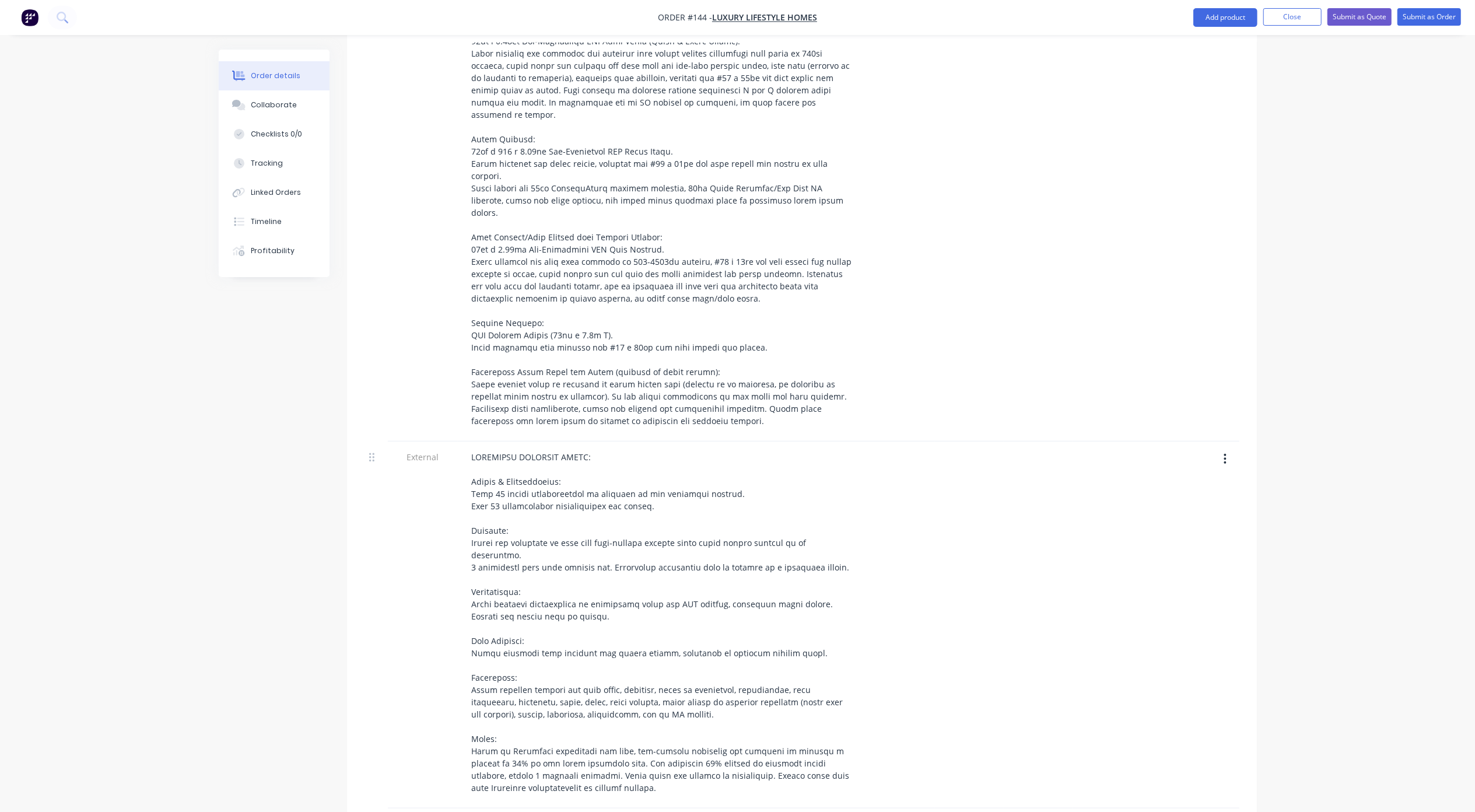
click at [186, 472] on div "Order details Collaborate Checklists 0/0 Tracking Linked Orders Timeline Profit…" at bounding box center [738, 260] width 1475 height 1767
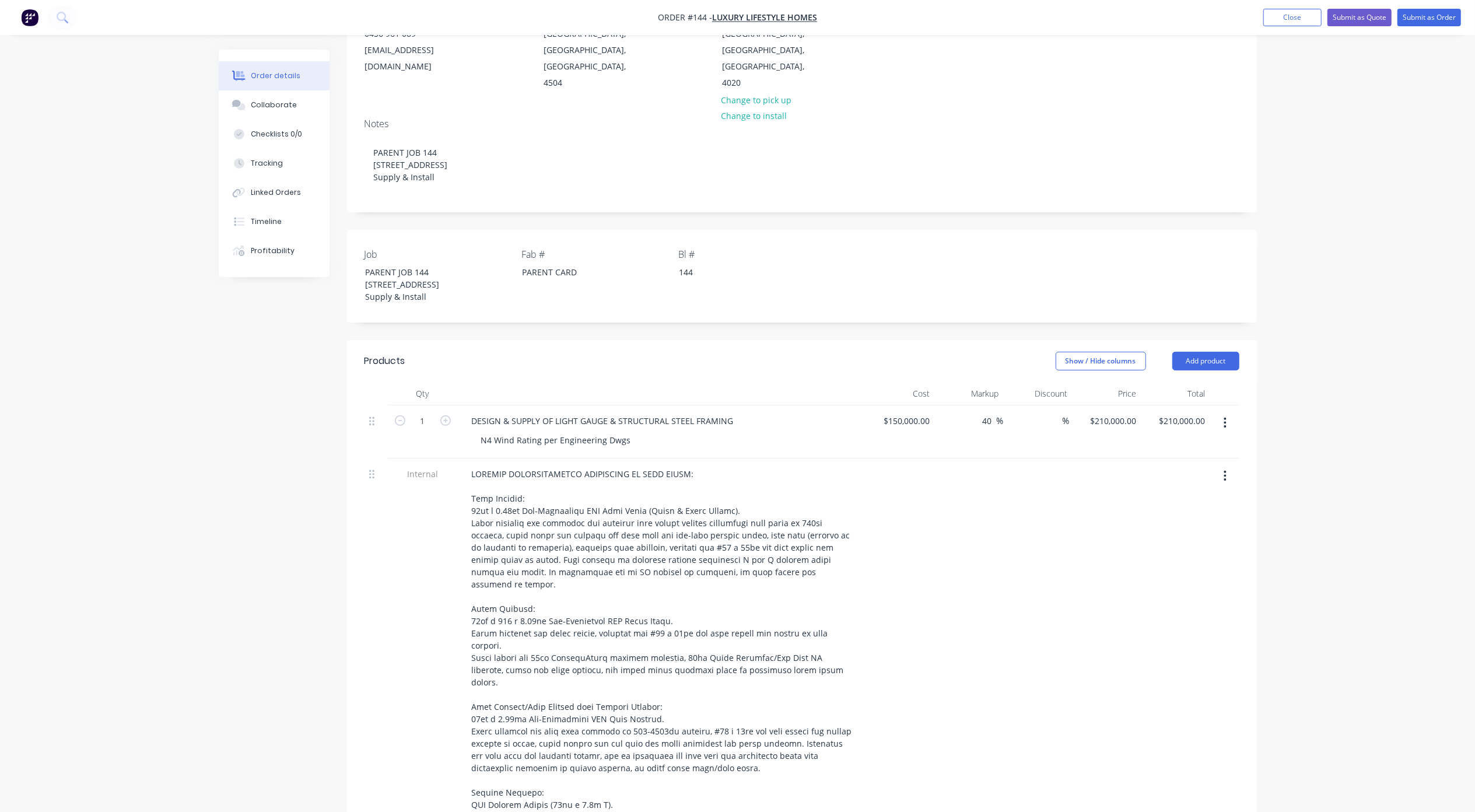
scroll to position [1, 0]
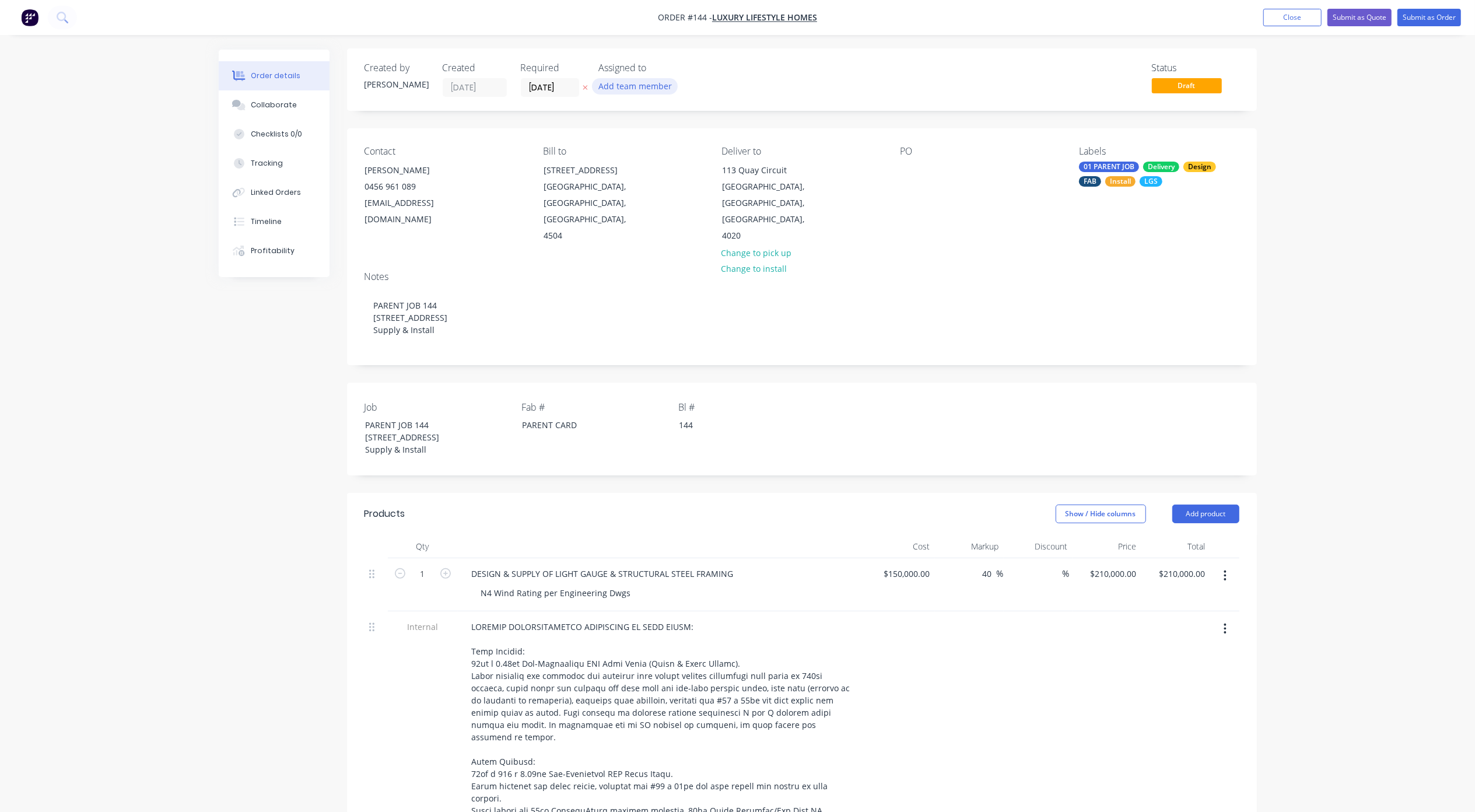
click at [653, 87] on button "Add team member" at bounding box center [635, 86] width 86 height 16
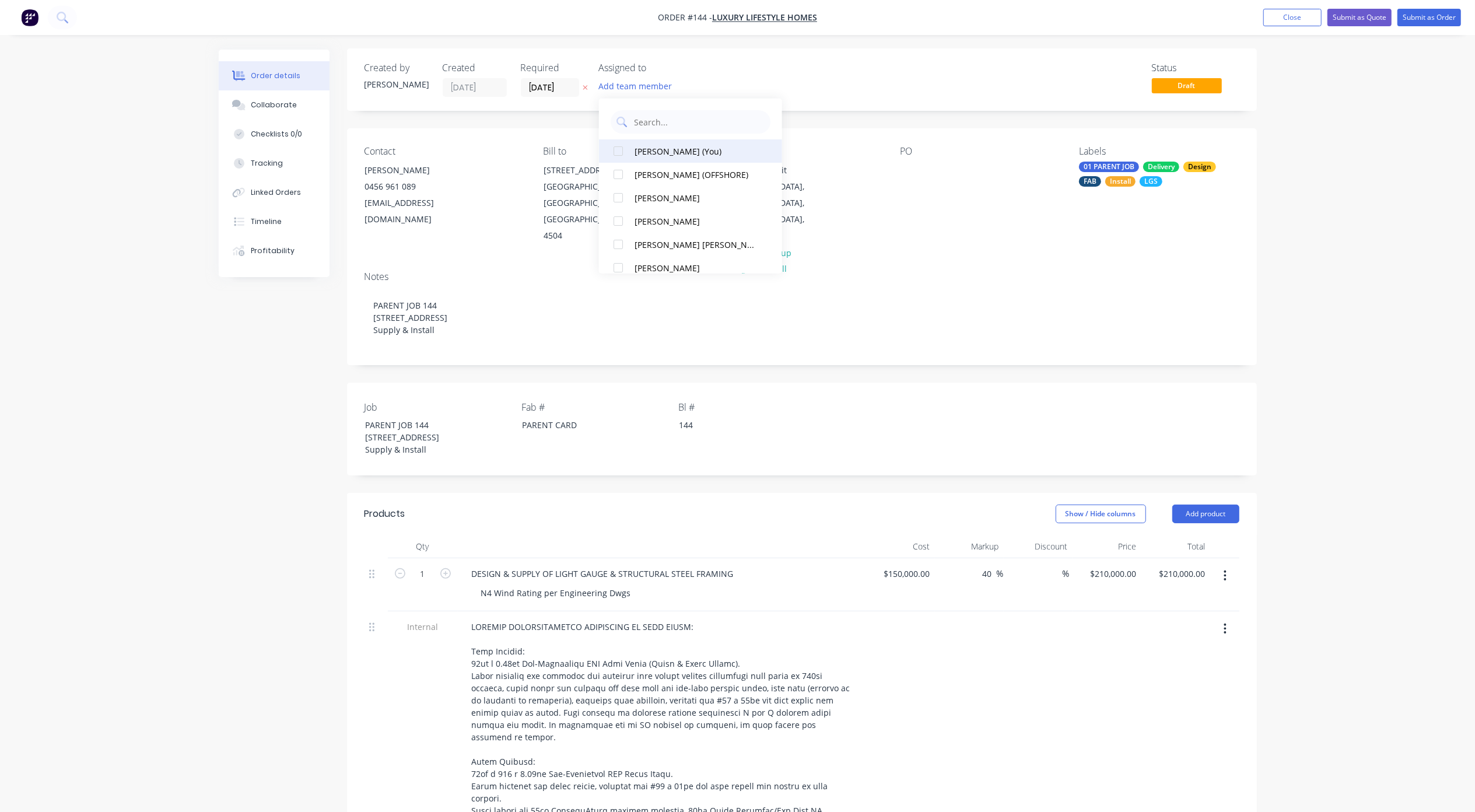
click at [649, 152] on div "Michael Elms (You)" at bounding box center [696, 151] width 123 height 12
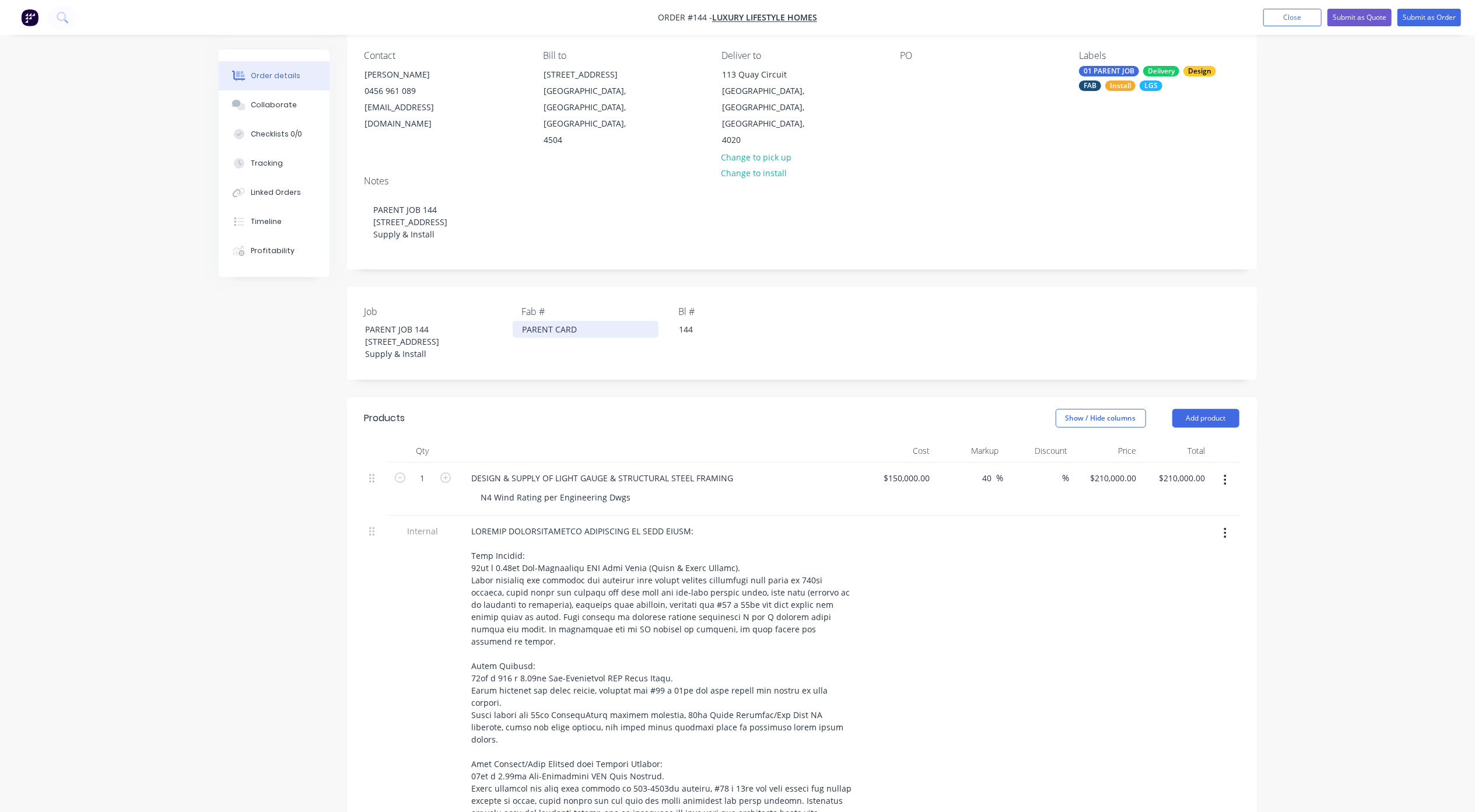
scroll to position [0, 0]
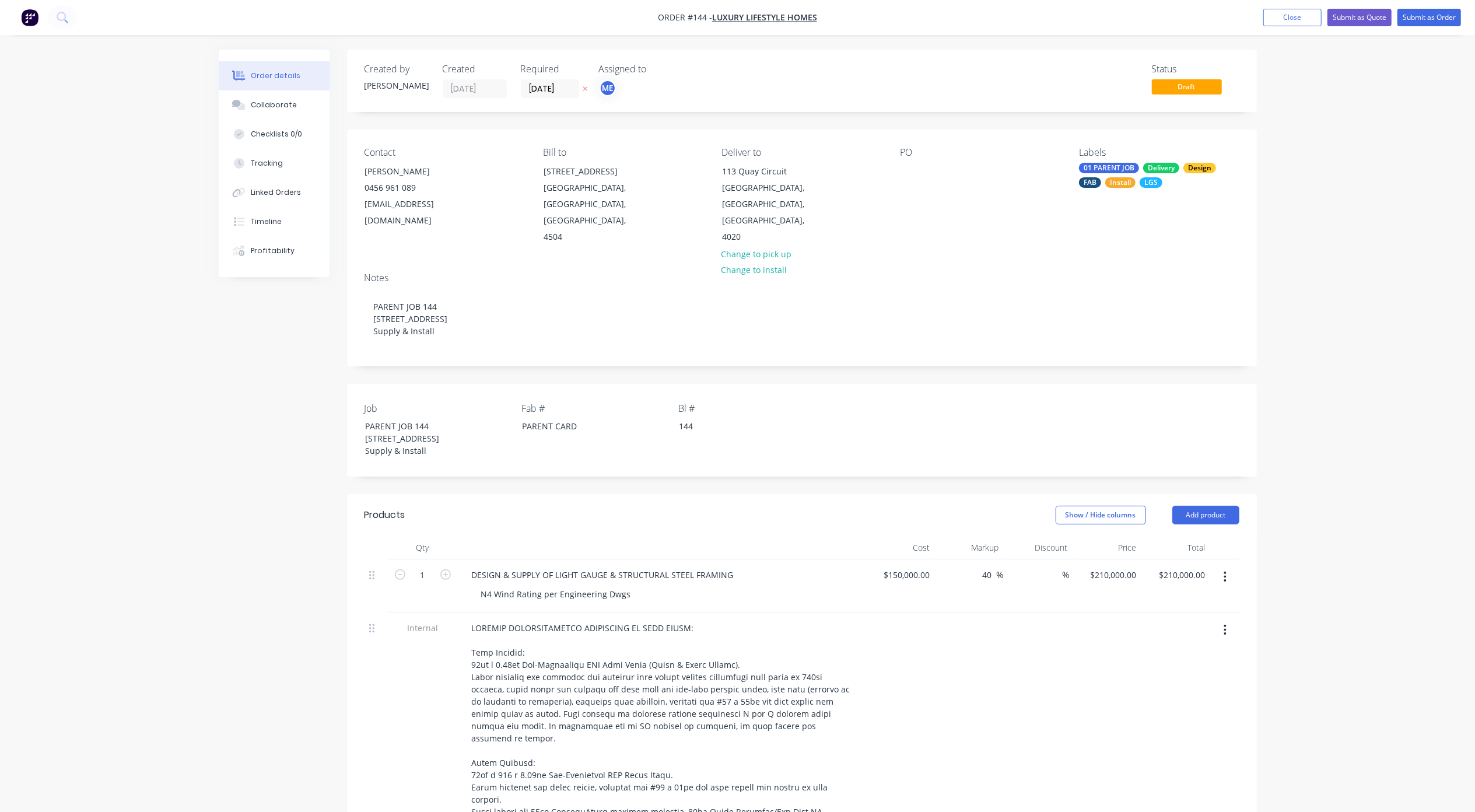
click at [1373, 21] on button "Submit as Quote" at bounding box center [1359, 18] width 64 height 18
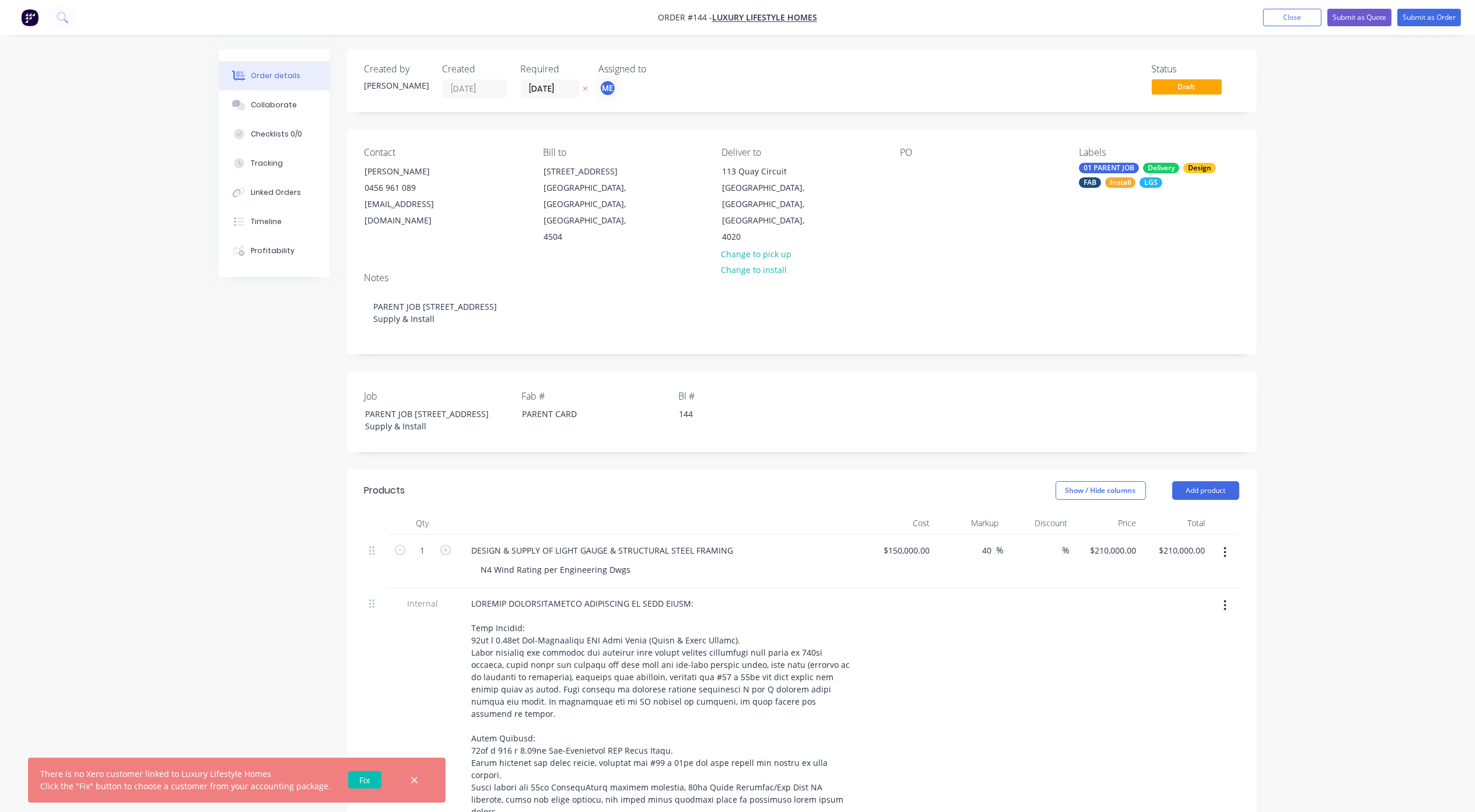
click at [367, 779] on link "Fix" at bounding box center [364, 780] width 33 height 18
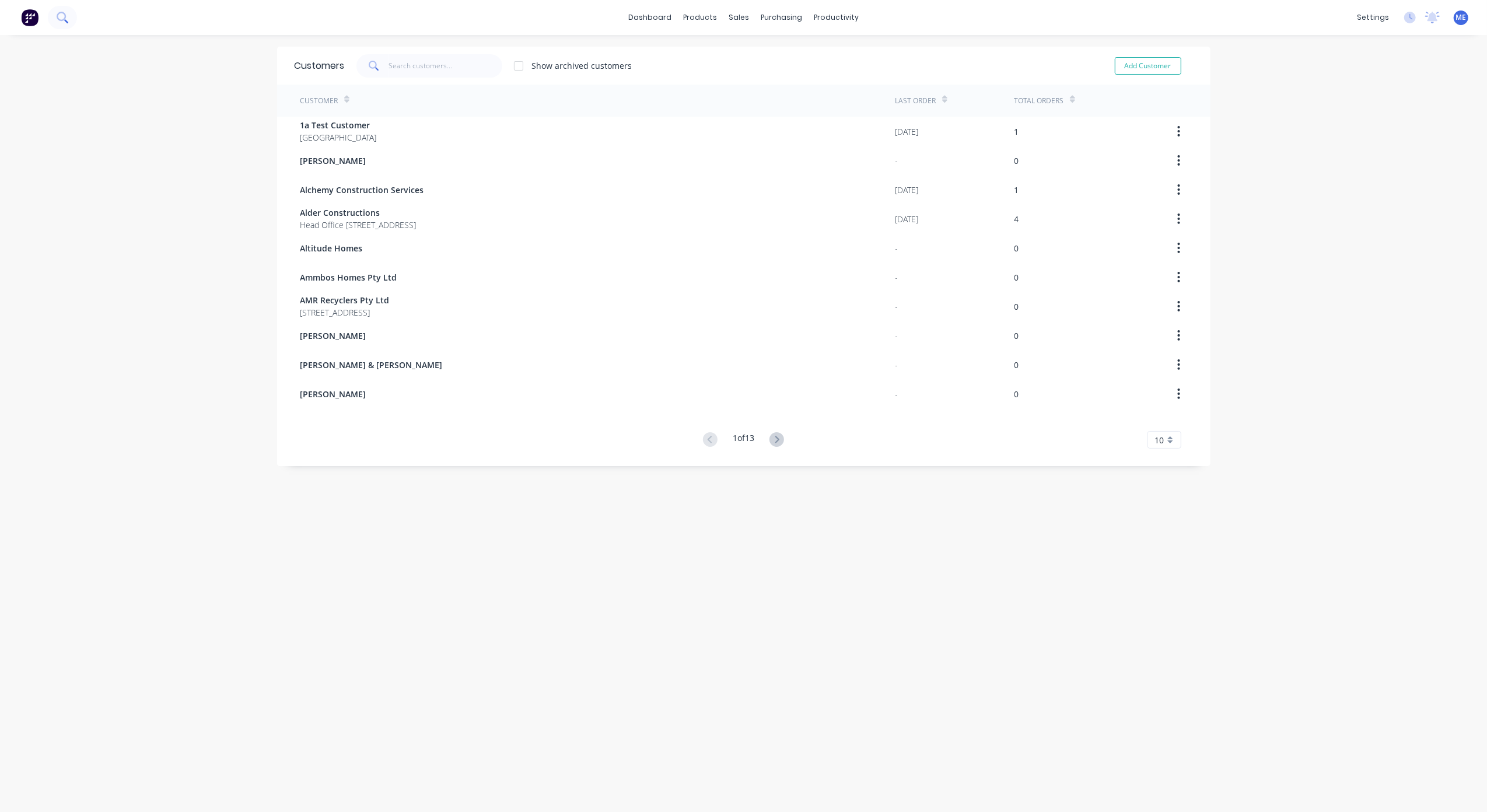
click at [57, 19] on icon at bounding box center [61, 16] width 10 height 10
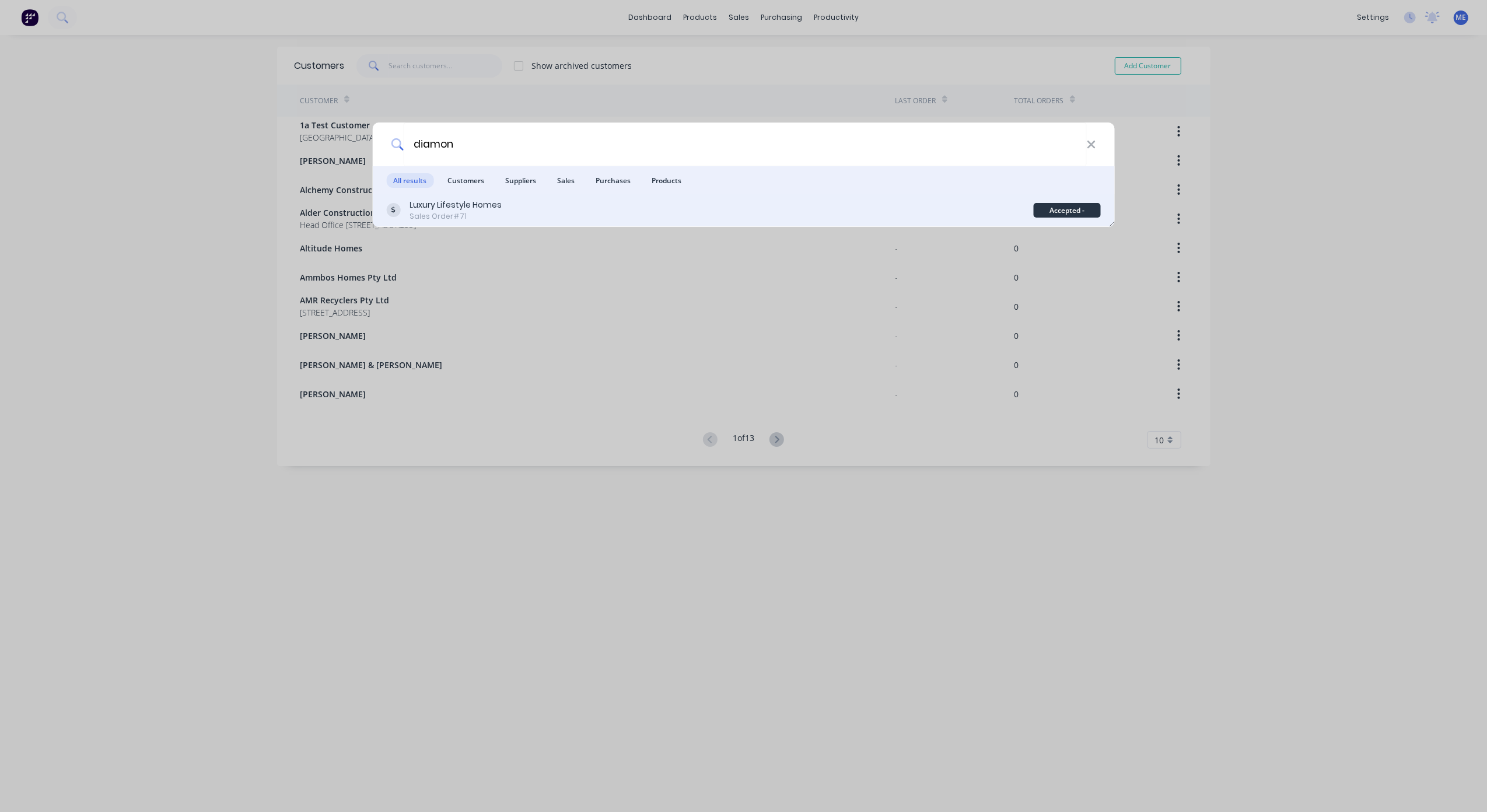
type input "diamon"
click at [461, 205] on div "Luxury Lifestyle Homes" at bounding box center [455, 205] width 92 height 12
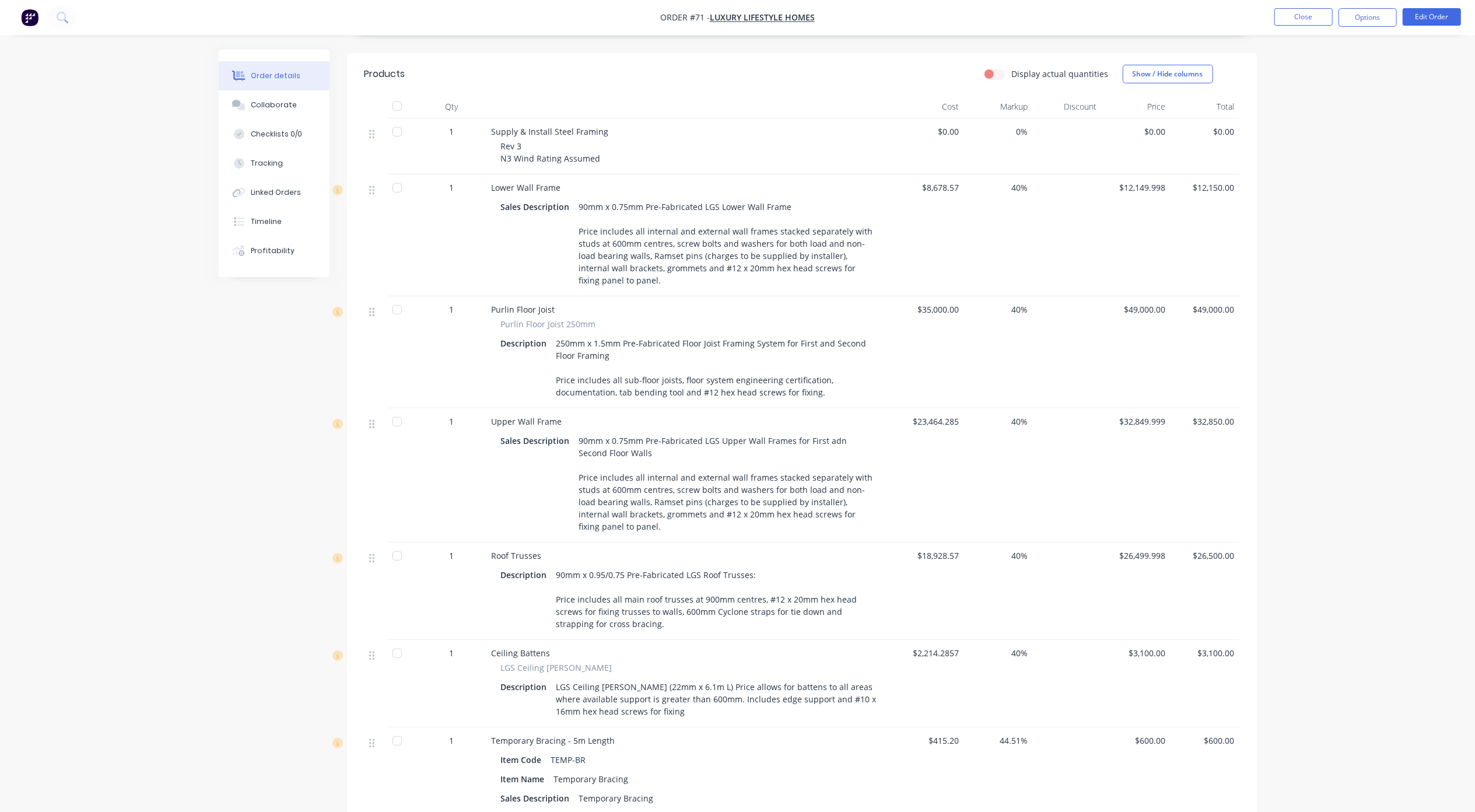
scroll to position [311, 0]
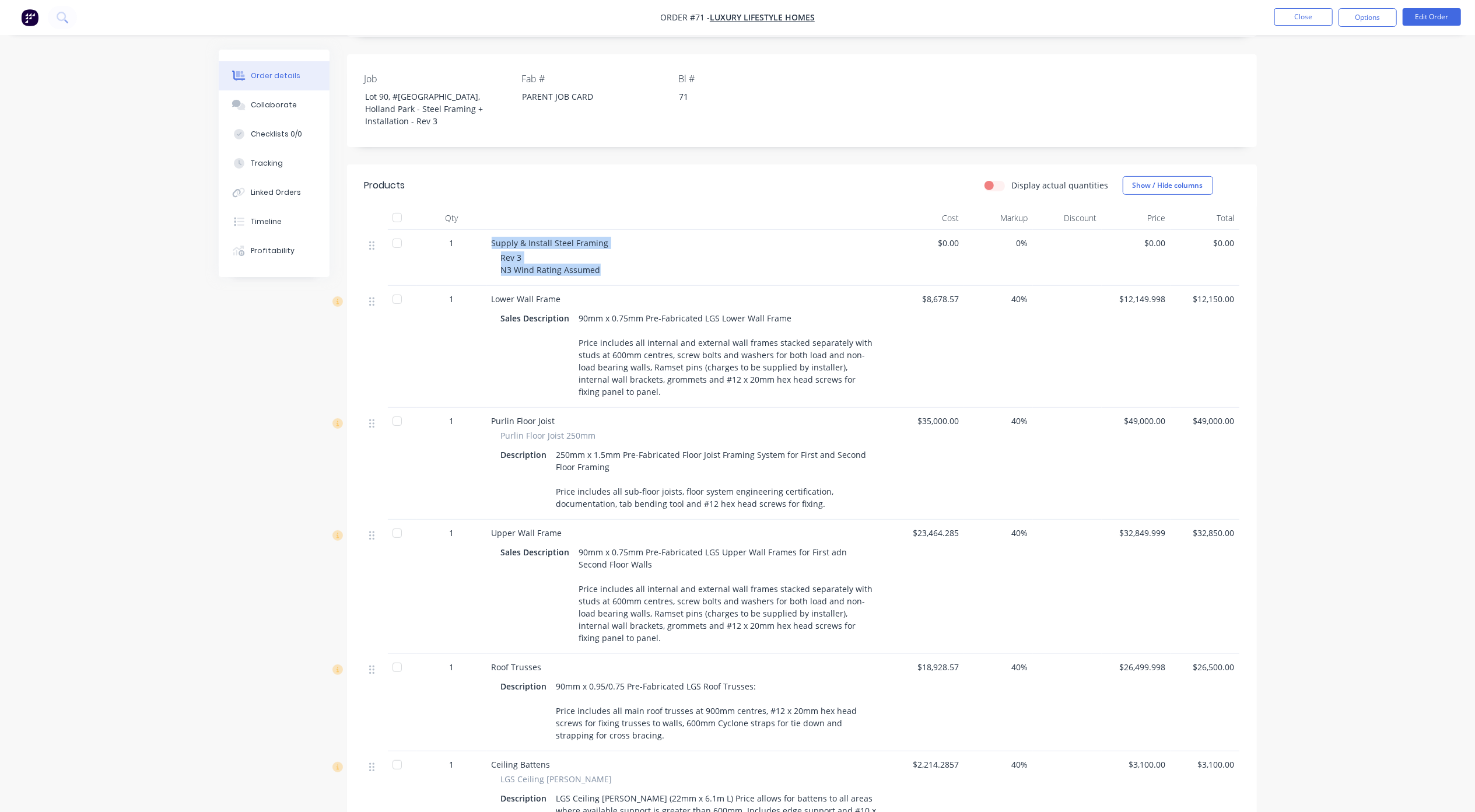
drag, startPoint x: 604, startPoint y: 255, endPoint x: 491, endPoint y: 226, distance: 116.7
click at [491, 230] on div "Supply & Install Steel Framing Rev 3 N3 Wind Rating Assumed" at bounding box center [691, 257] width 408 height 56
drag, startPoint x: 491, startPoint y: 226, endPoint x: 630, endPoint y: 246, distance: 140.4
click at [630, 251] on div "Rev 3 N3 Wind Rating Assumed" at bounding box center [695, 264] width 390 height 25
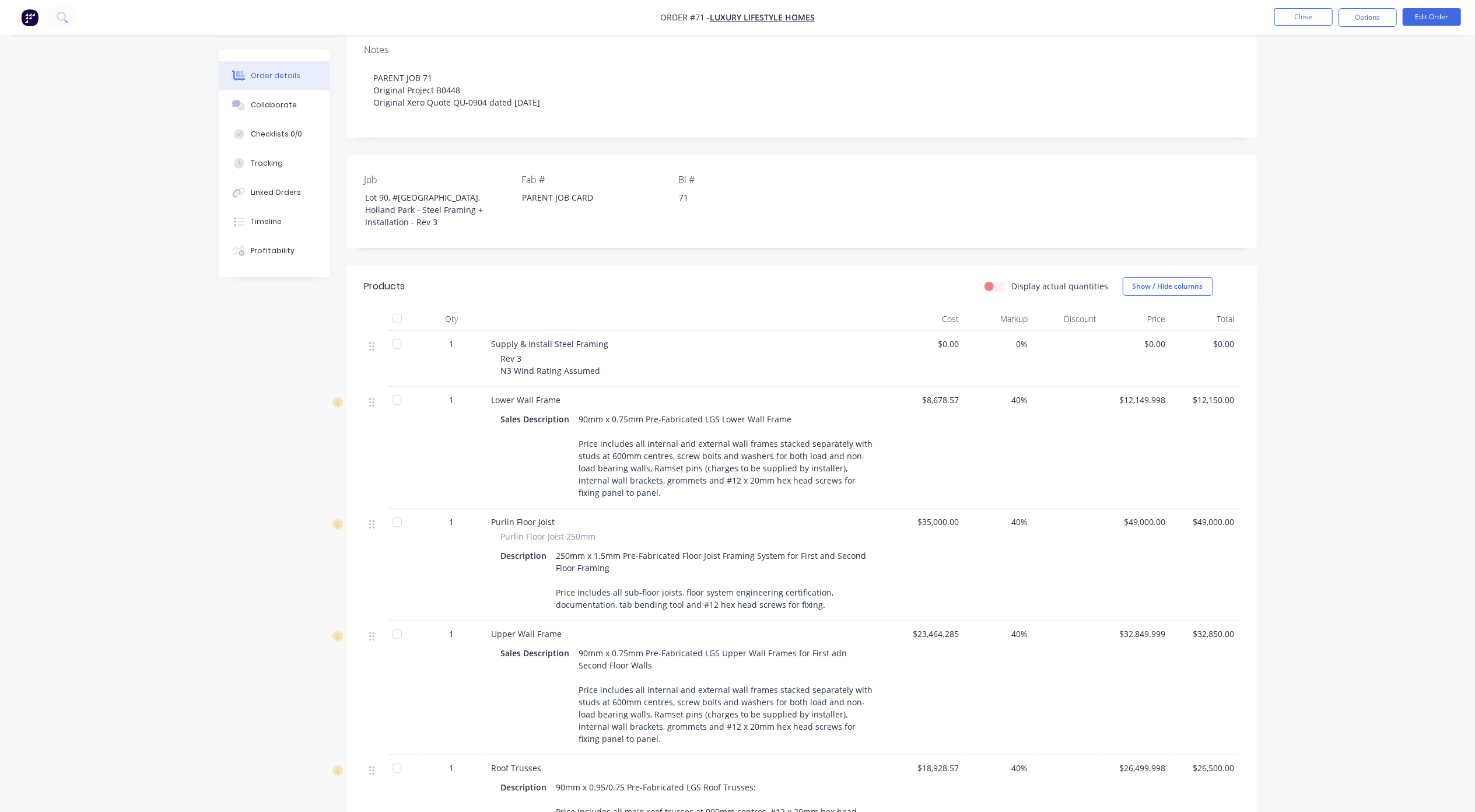
scroll to position [0, 0]
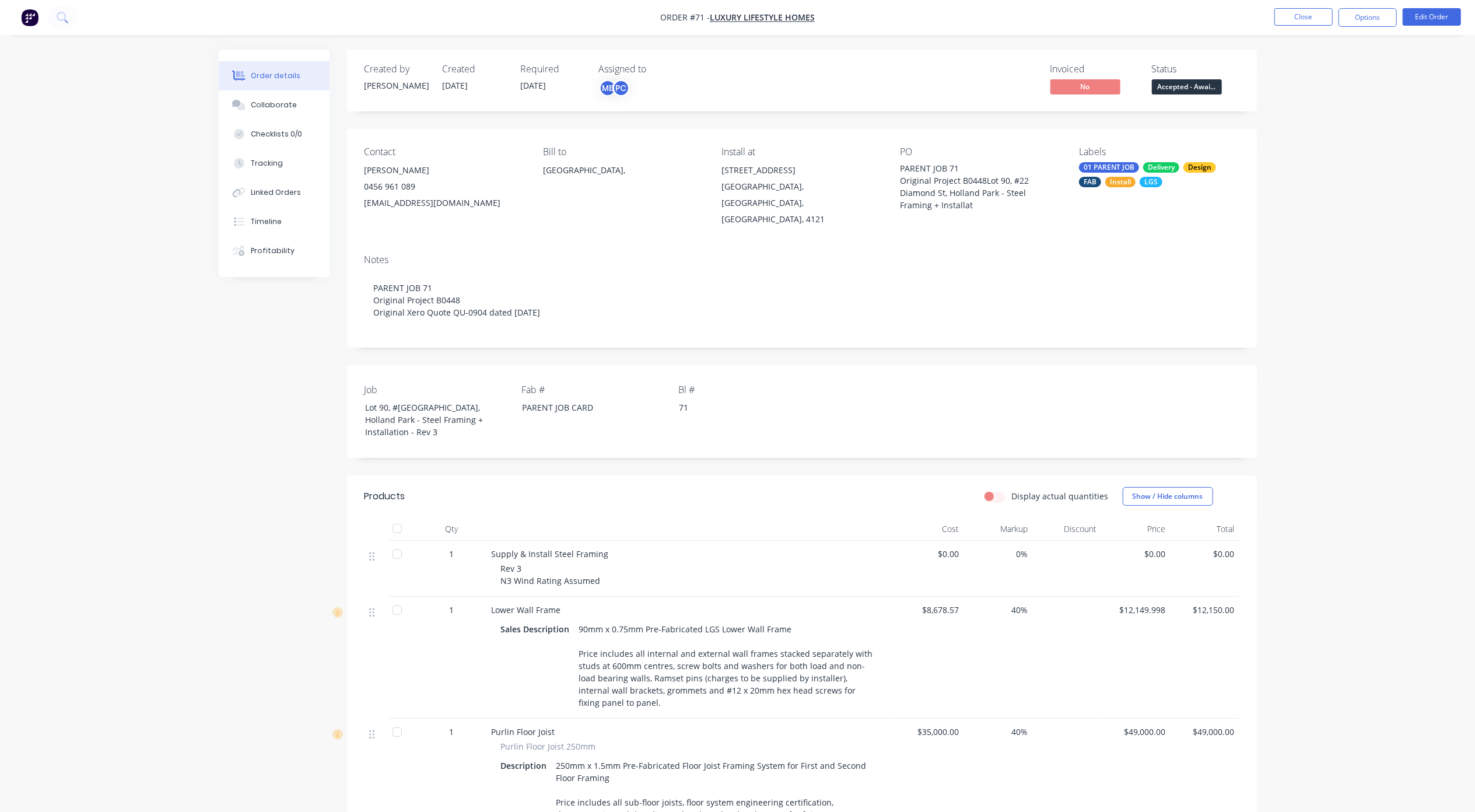
click at [33, 10] on img "button" at bounding box center [30, 18] width 18 height 18
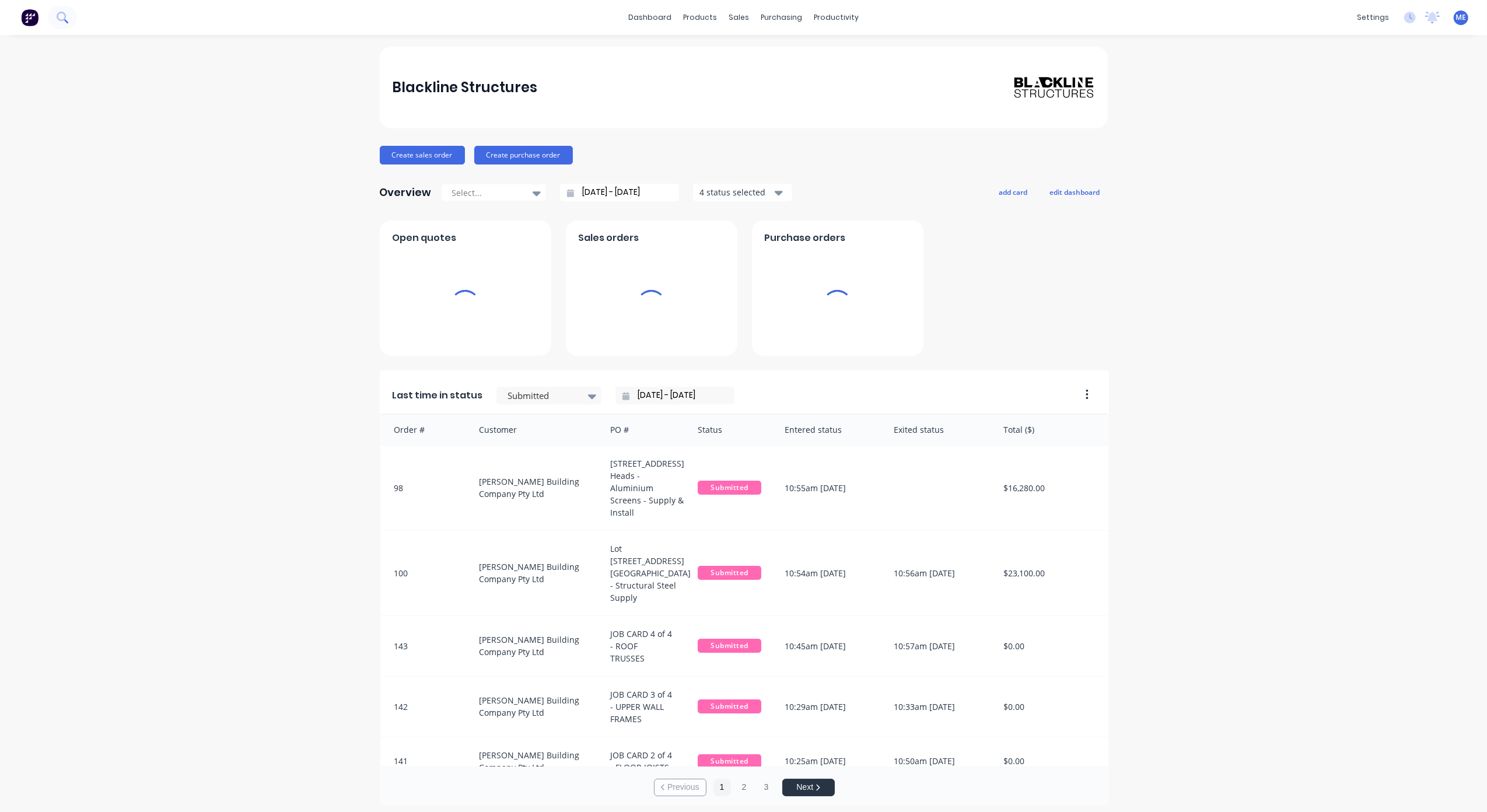
click at [70, 20] on button at bounding box center [62, 18] width 29 height 23
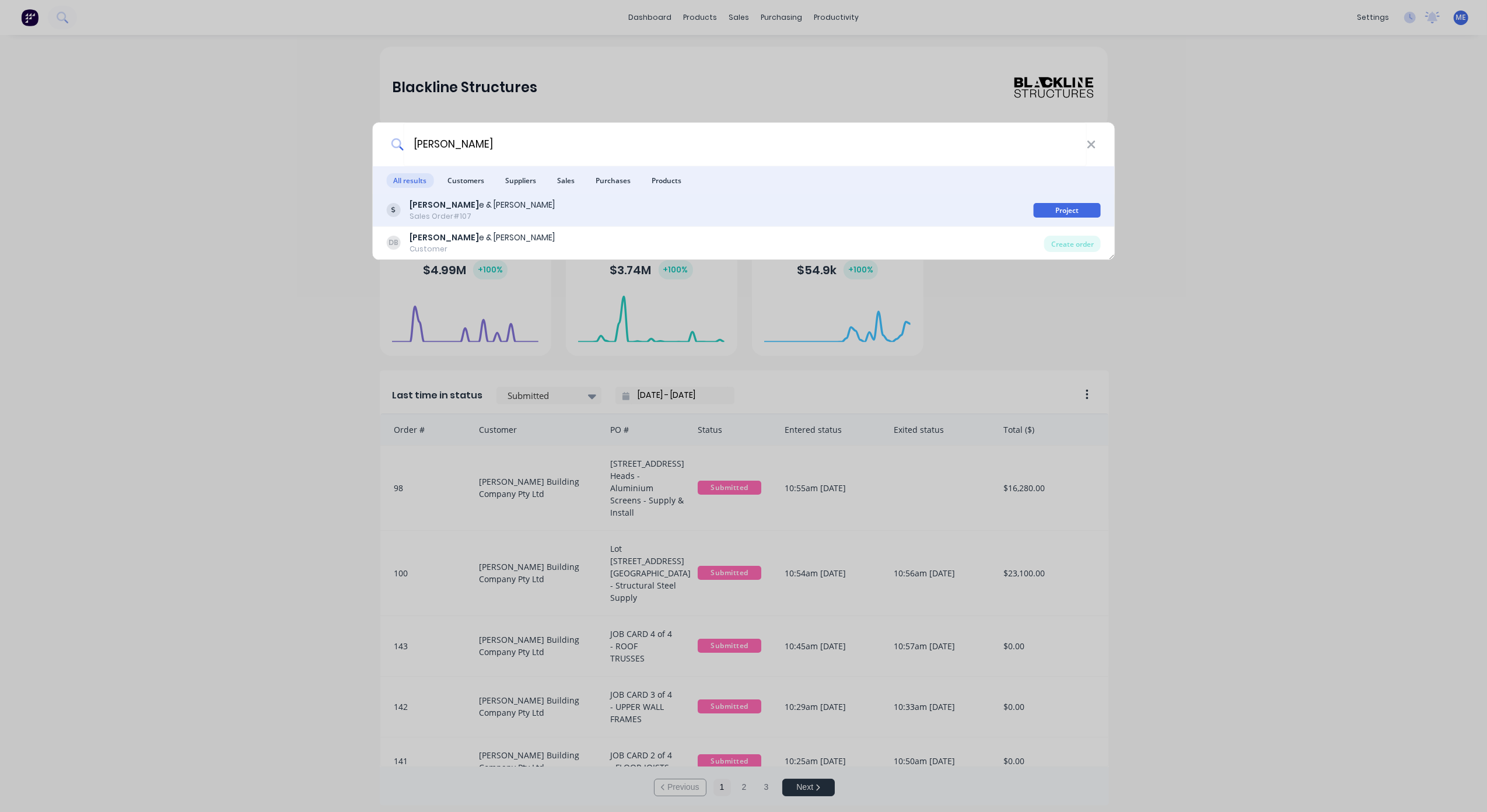
type input "[PERSON_NAME]"
click at [526, 215] on div "[PERSON_NAME] e & [PERSON_NAME] Sales Order #107" at bounding box center [709, 210] width 647 height 23
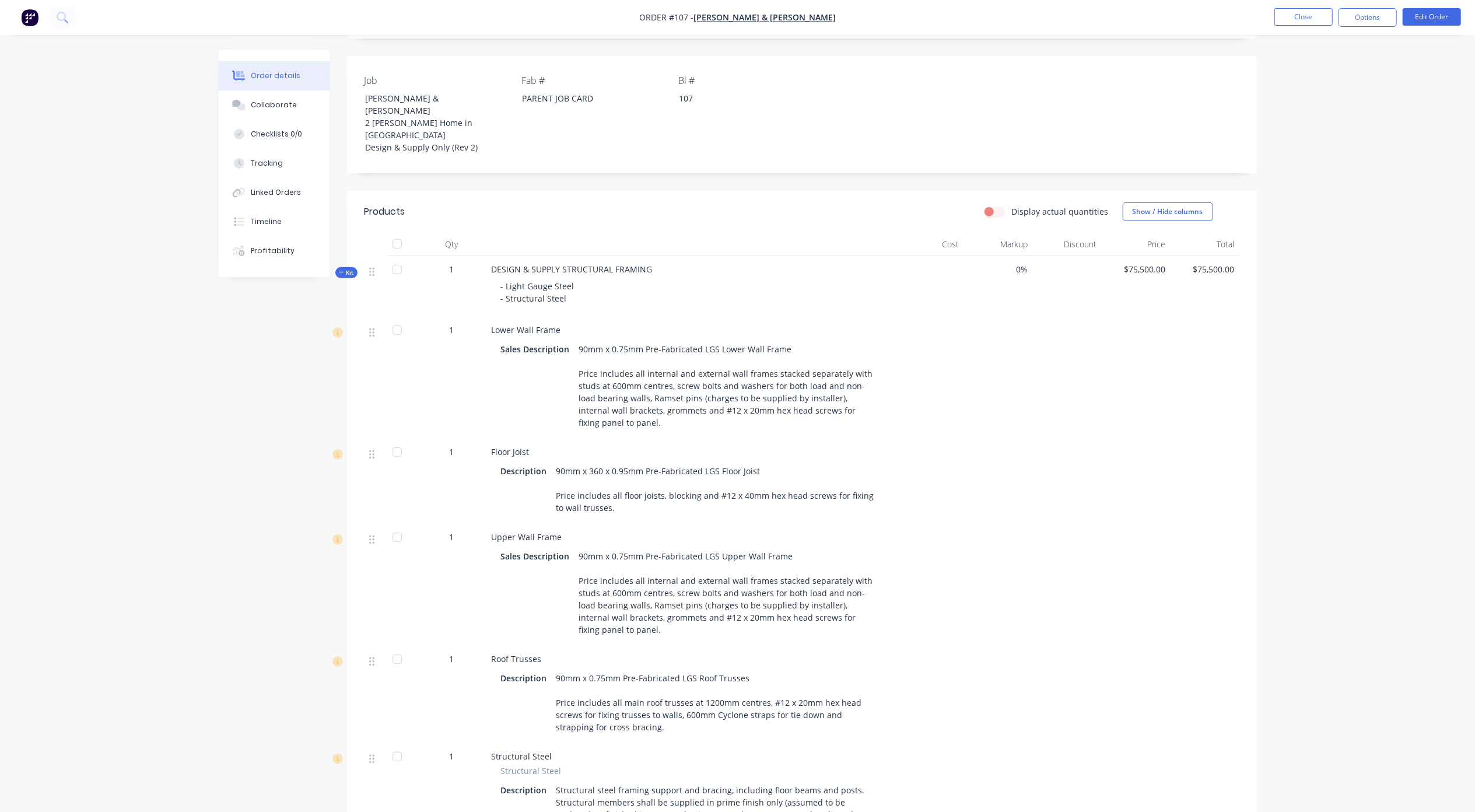
scroll to position [311, 0]
click at [530, 339] on div "Sales Description" at bounding box center [537, 347] width 74 height 17
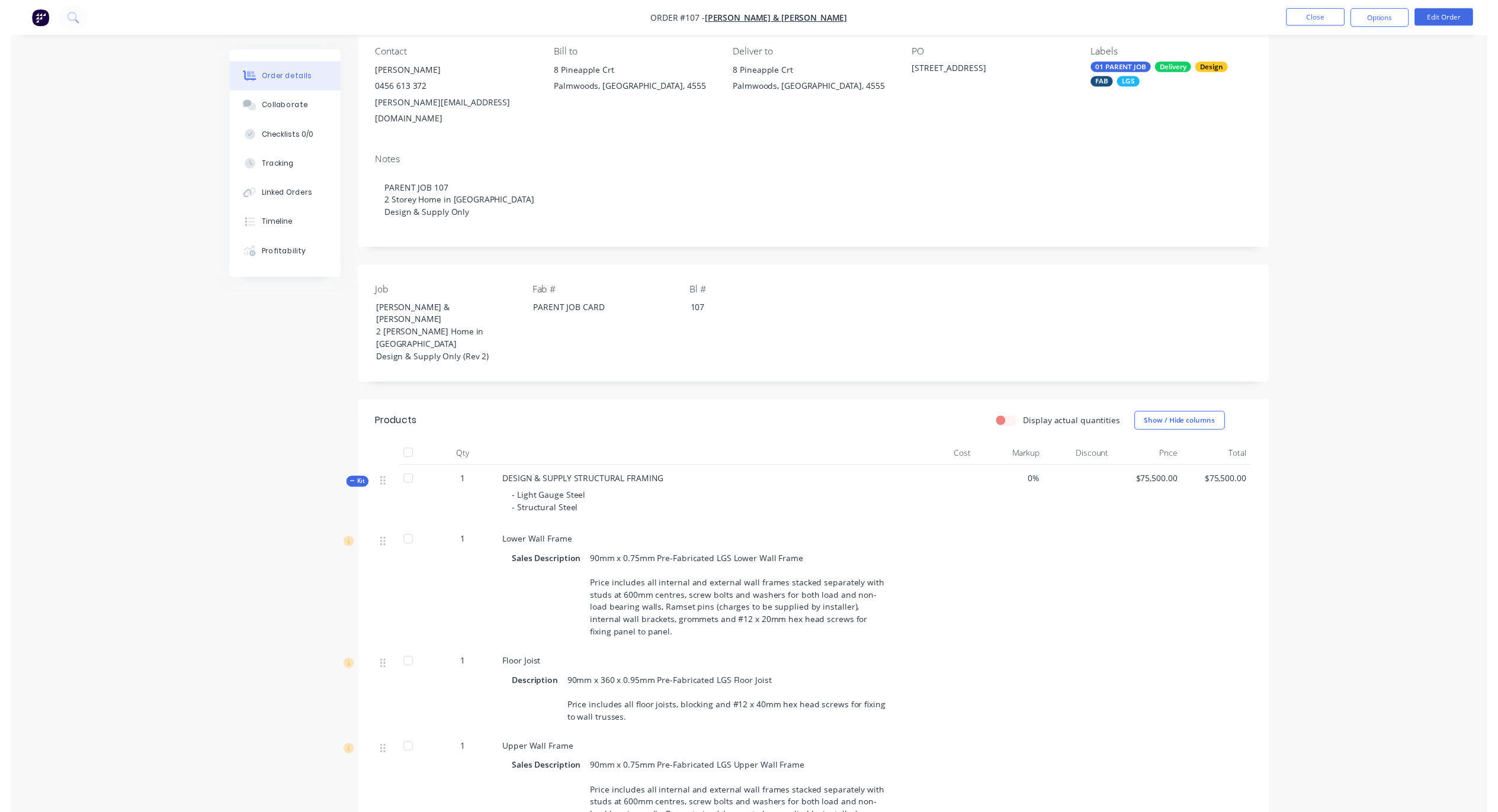
scroll to position [0, 0]
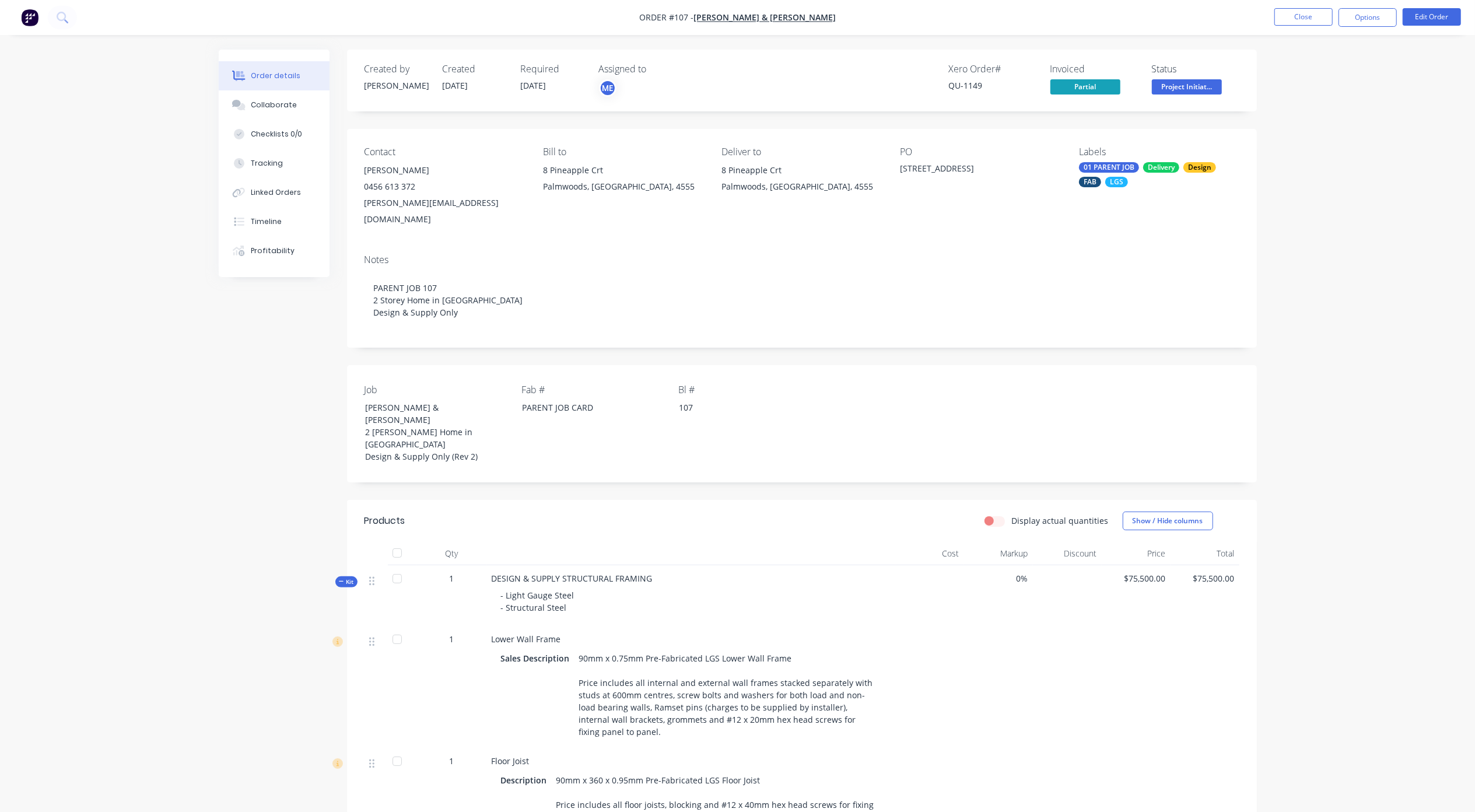
click at [29, 14] on img "button" at bounding box center [30, 18] width 18 height 18
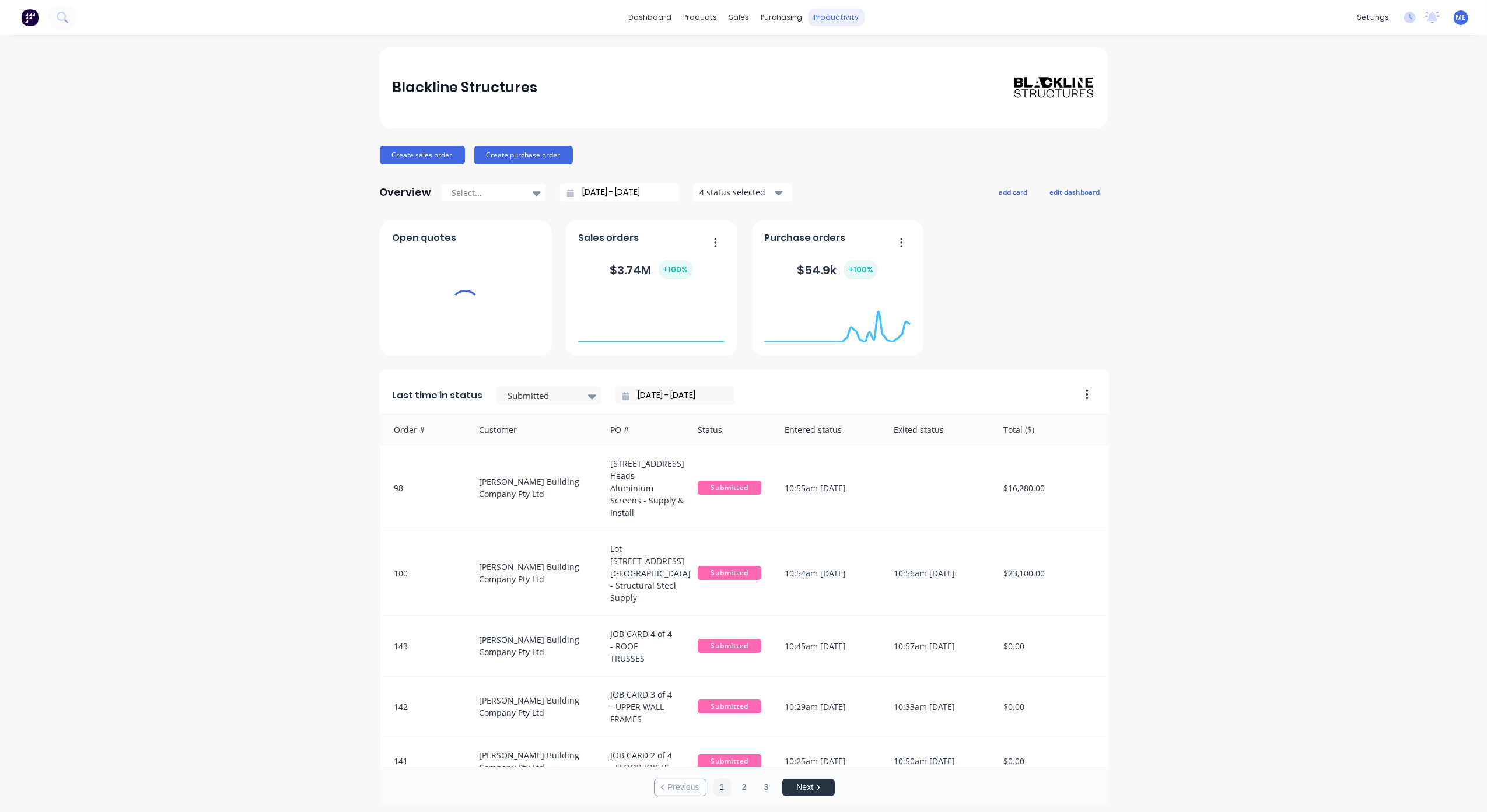
click at [828, 20] on div "productivity" at bounding box center [836, 18] width 57 height 18
click at [850, 52] on div "Workflow" at bounding box center [850, 56] width 35 height 11
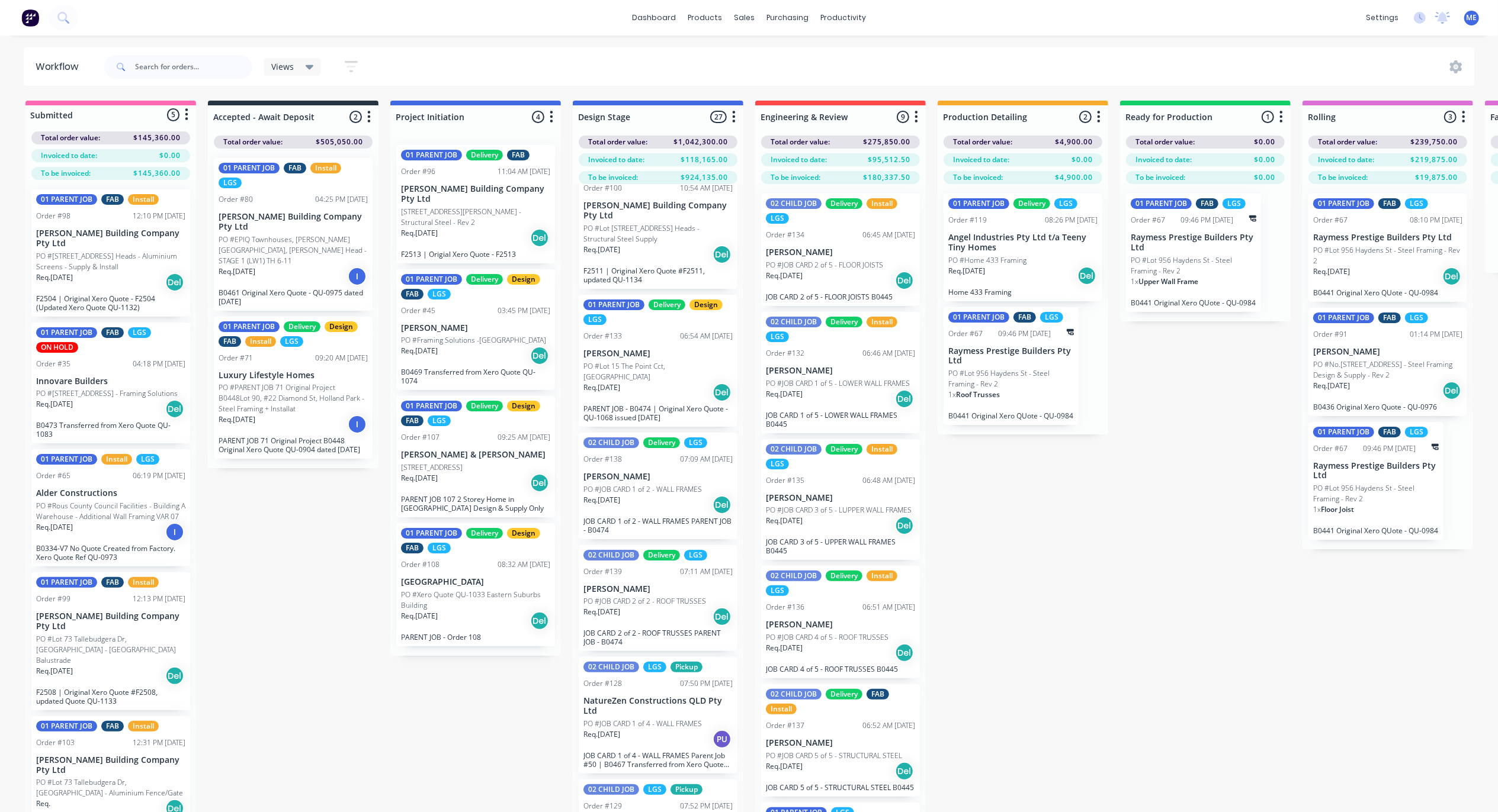
scroll to position [552, 0]
click at [621, 363] on p "PO #Lot 15 The Point Cct, [GEOGRAPHIC_DATA]" at bounding box center [658, 370] width 150 height 22
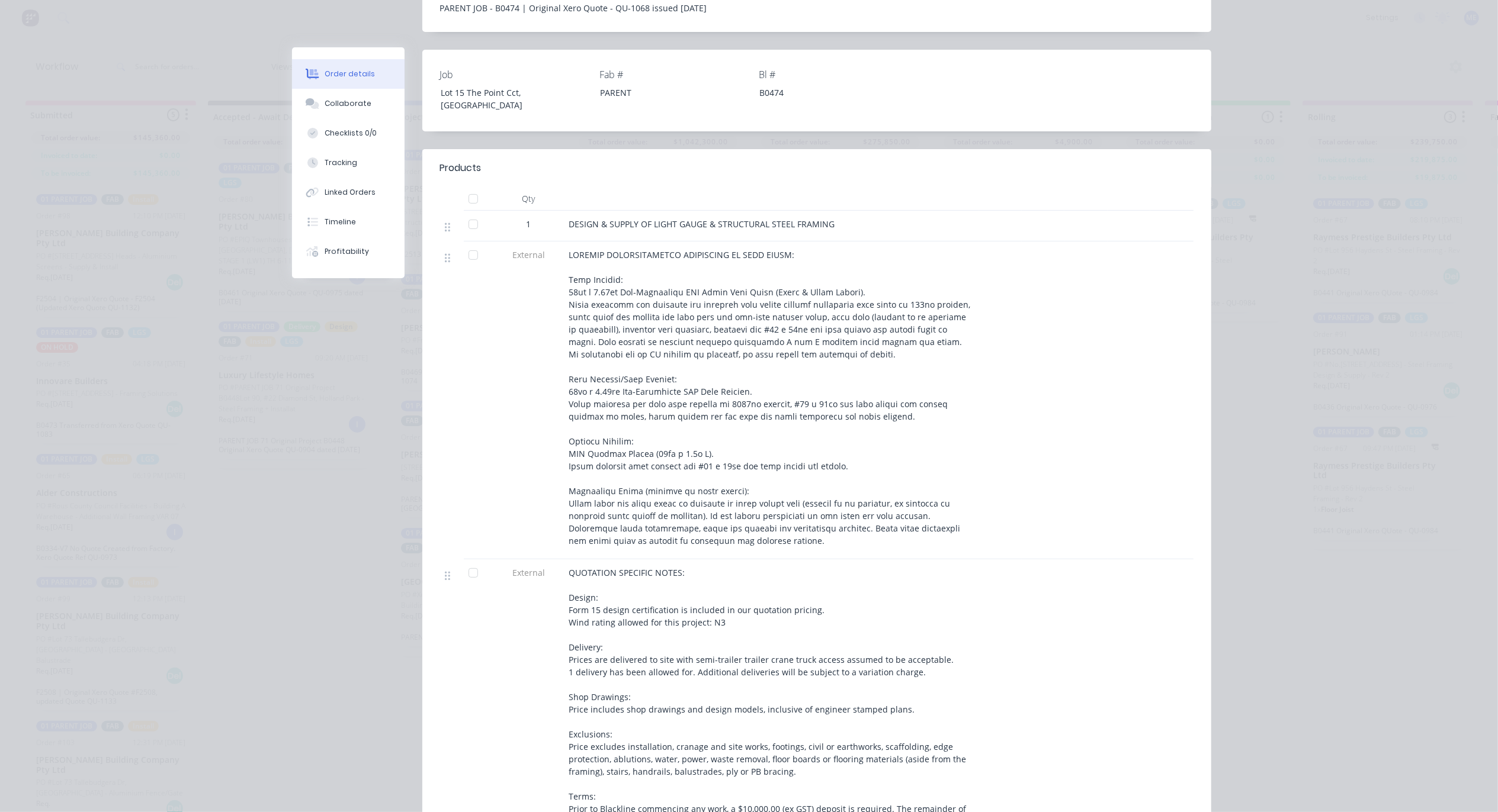
scroll to position [315, 0]
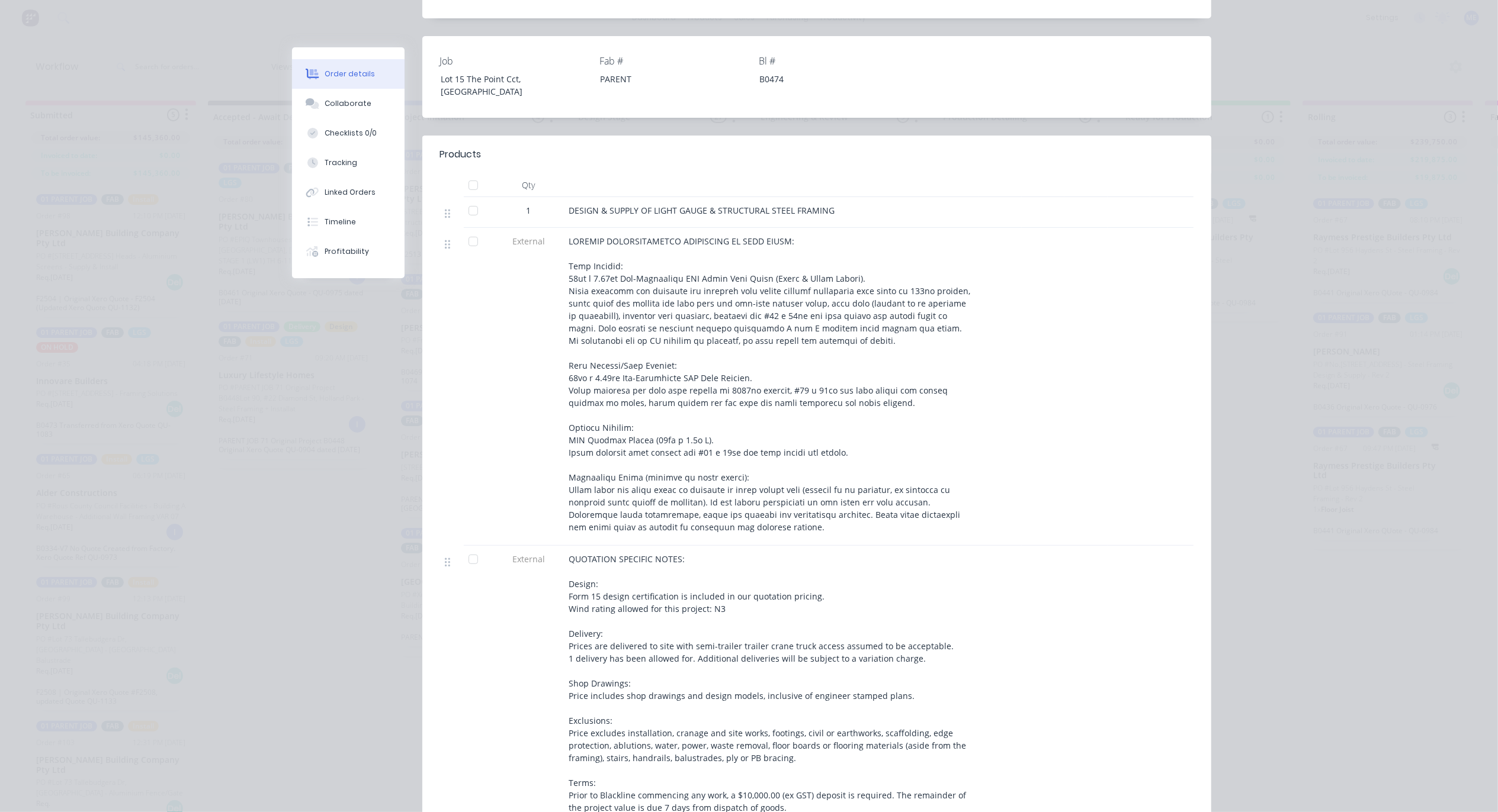
click at [662, 205] on span "DESIGN & SUPPLY OF LIGHT GAUGE & STRUCTURAL STEEL FRAMING" at bounding box center [701, 210] width 266 height 11
copy div "DESIGN & SUPPLY OF LIGHT GAUGE & STRUCTURAL STEEL FRAMING"
click at [643, 271] on span at bounding box center [771, 384] width 404 height 297
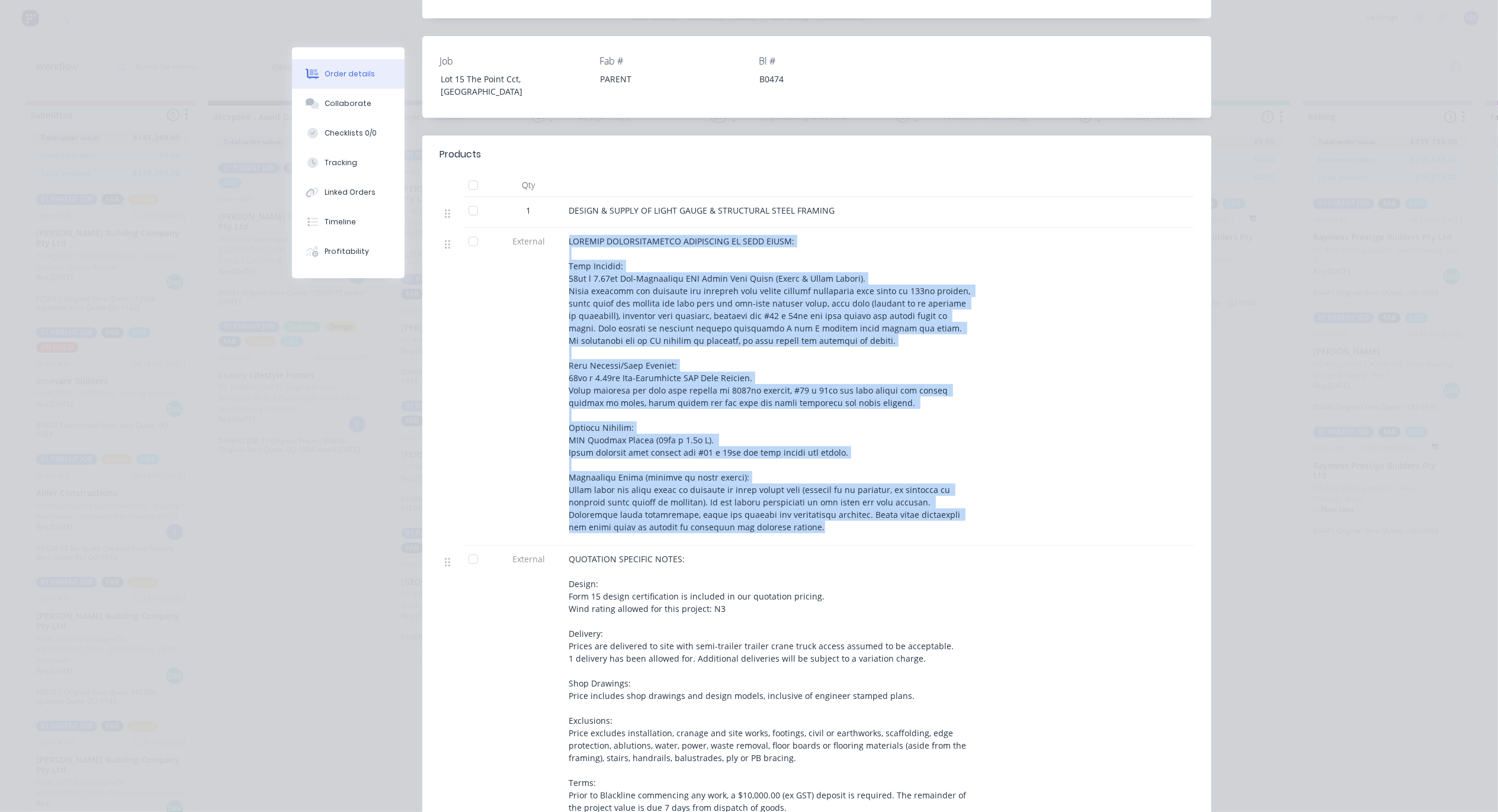
drag, startPoint x: 563, startPoint y: 214, endPoint x: 833, endPoint y: 497, distance: 391.1
click at [833, 497] on div at bounding box center [771, 384] width 405 height 298
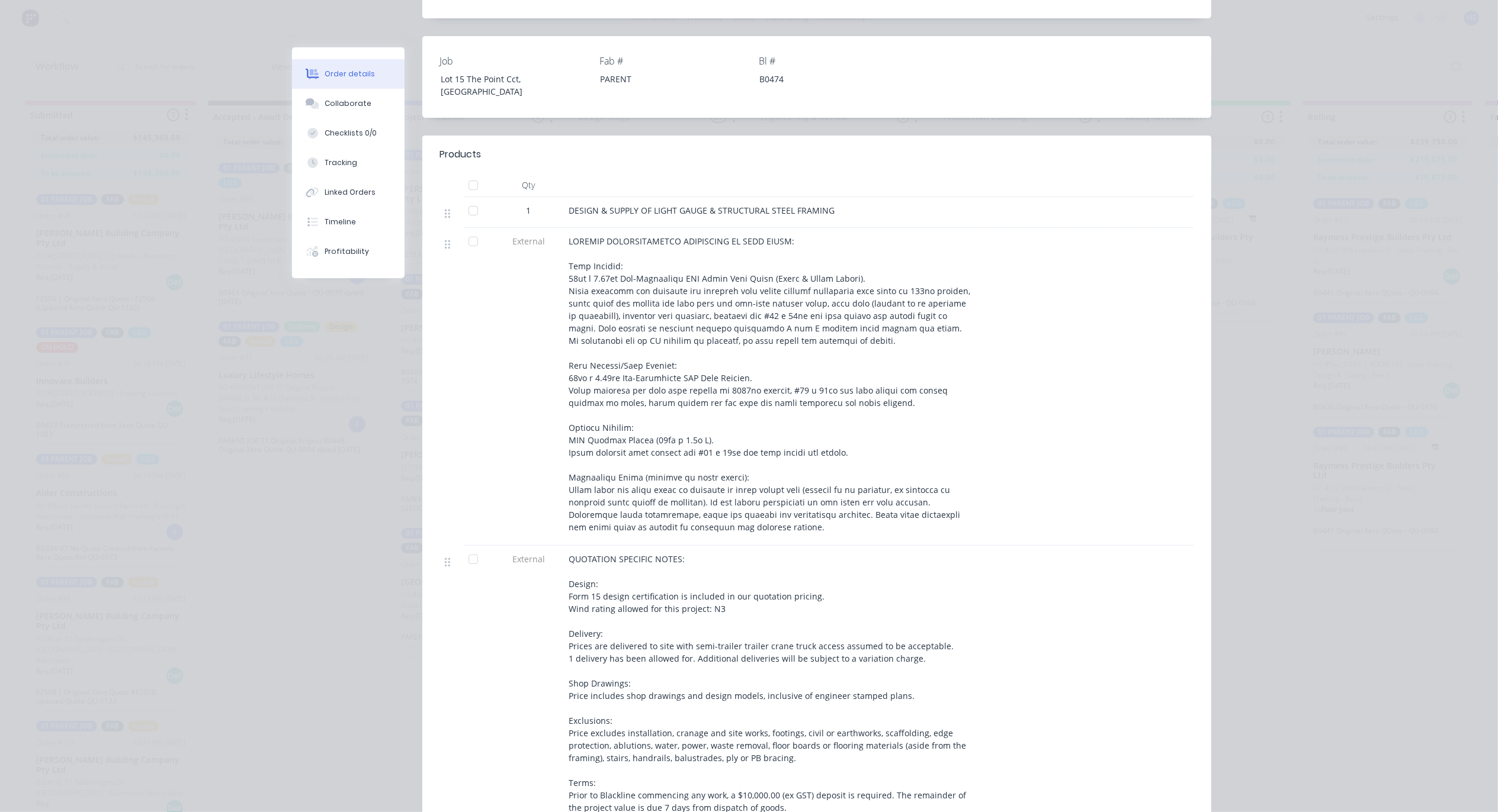
click at [697, 616] on span "QUOTATION SPECIFIC NOTES: Design: Form 15 design certification is included in o…" at bounding box center [768, 683] width 399 height 260
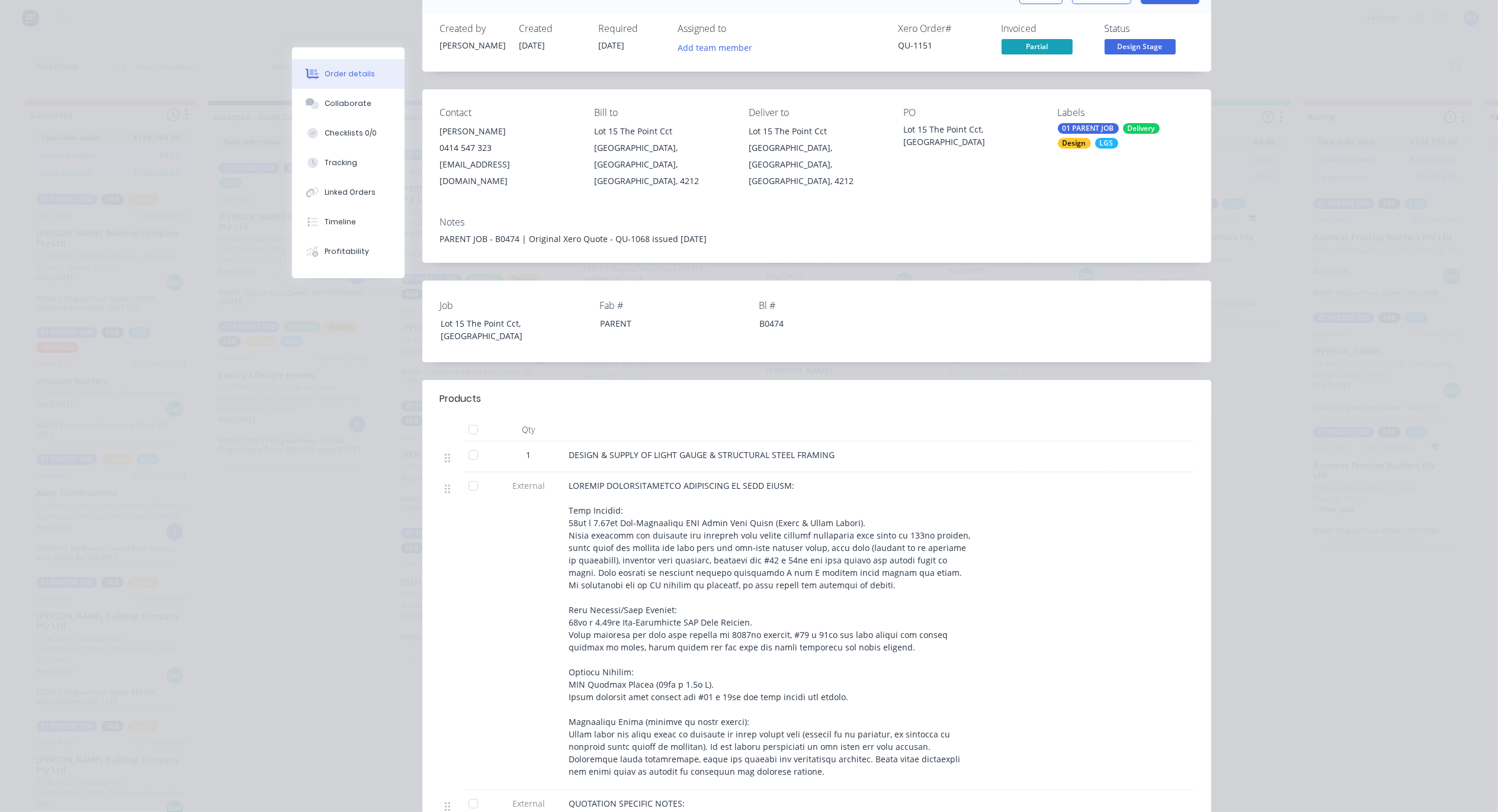
scroll to position [0, 0]
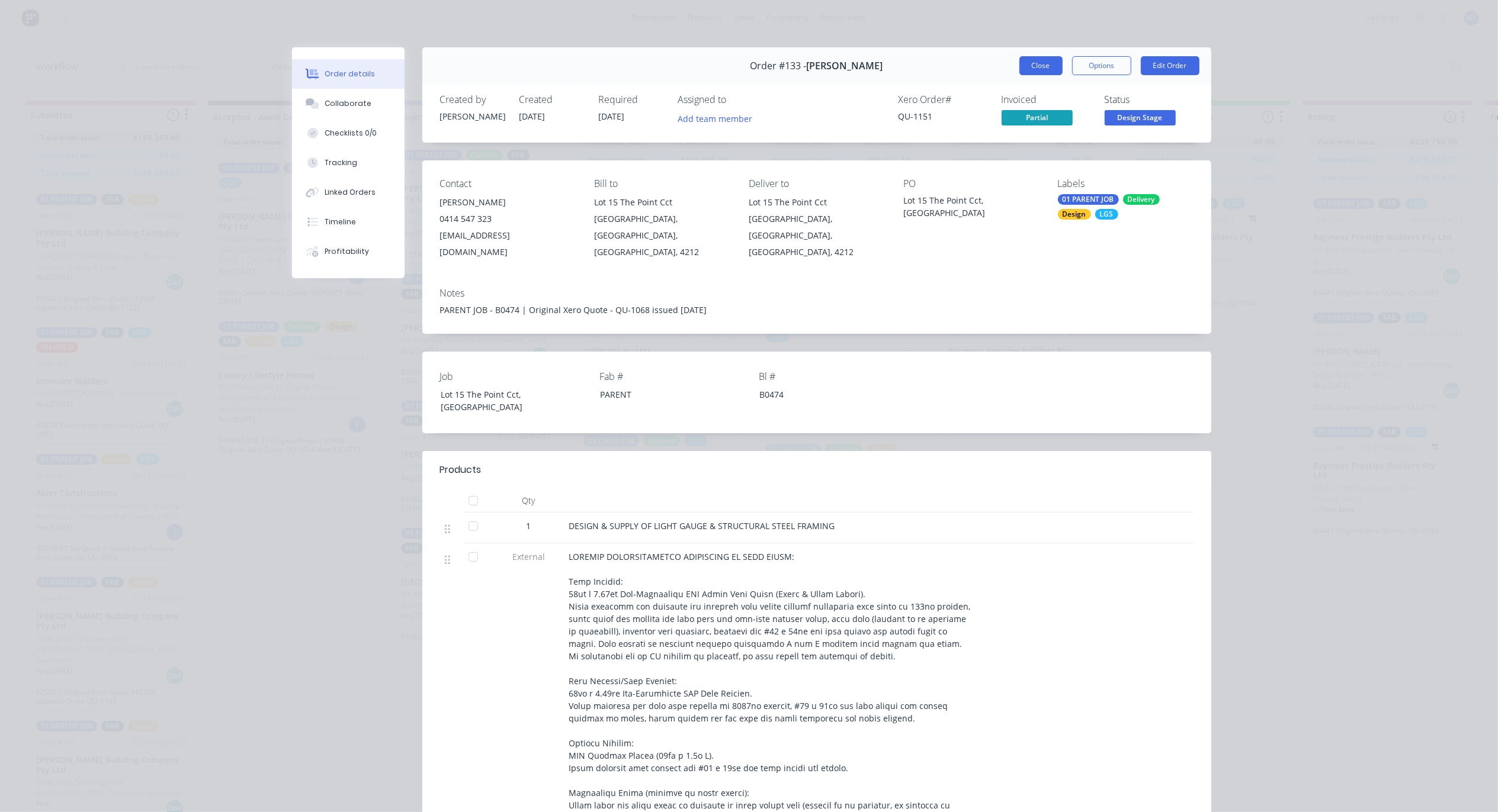
click at [1043, 71] on button "Close" at bounding box center [1041, 65] width 43 height 19
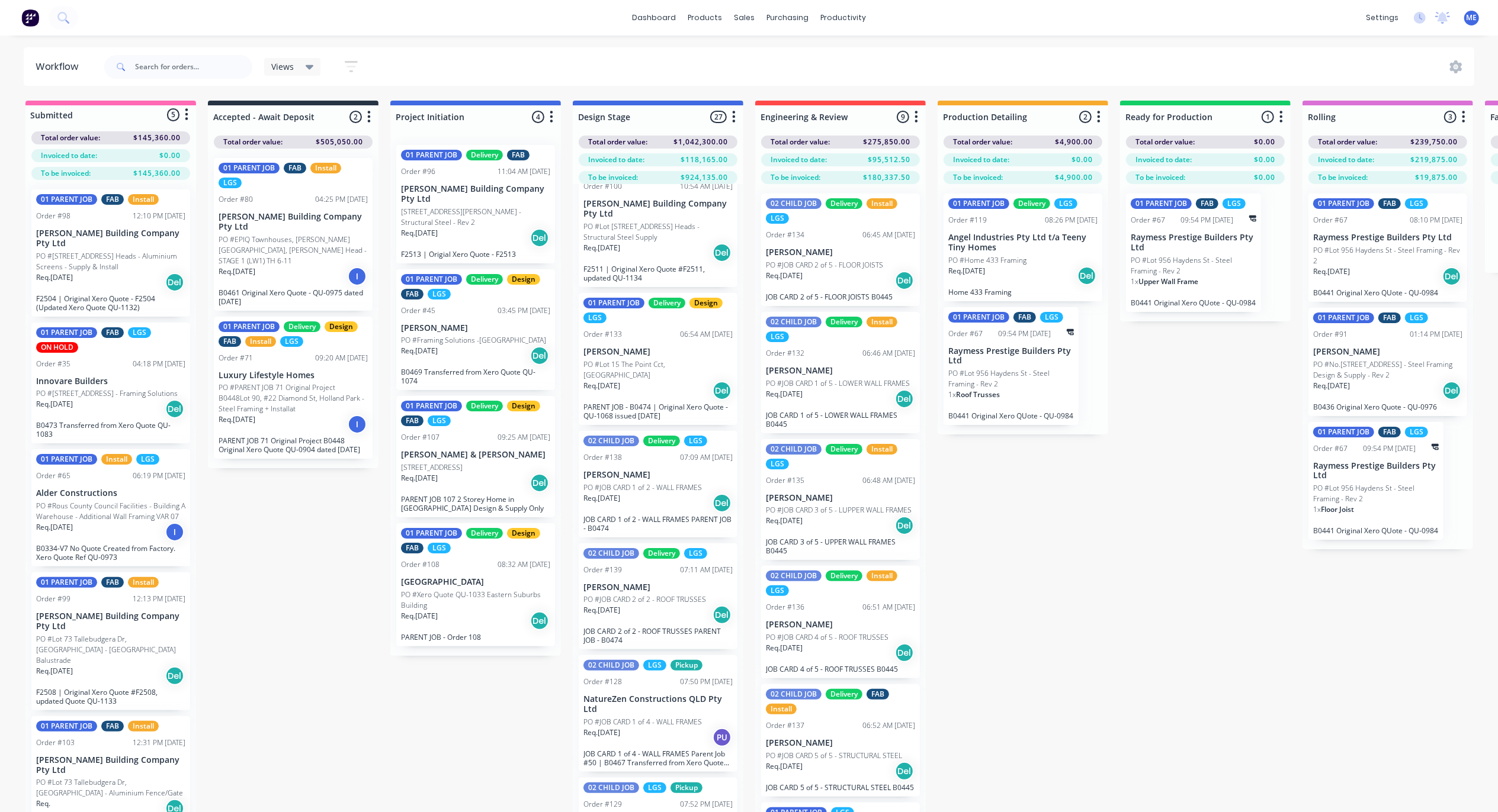
click at [275, 267] on div "Req. [DATE] I" at bounding box center [293, 277] width 150 height 20
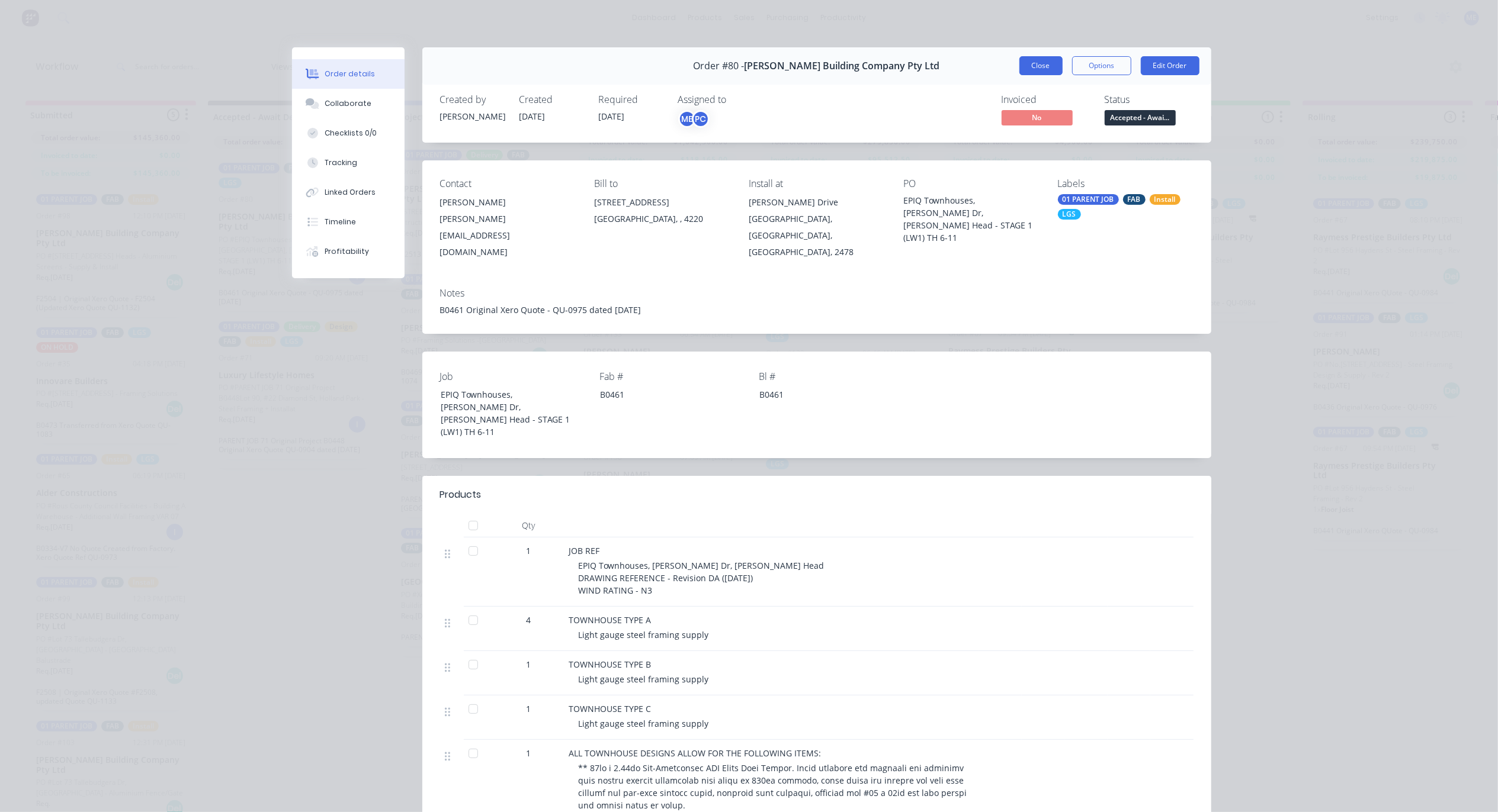
click at [1025, 71] on button "Close" at bounding box center [1041, 65] width 43 height 19
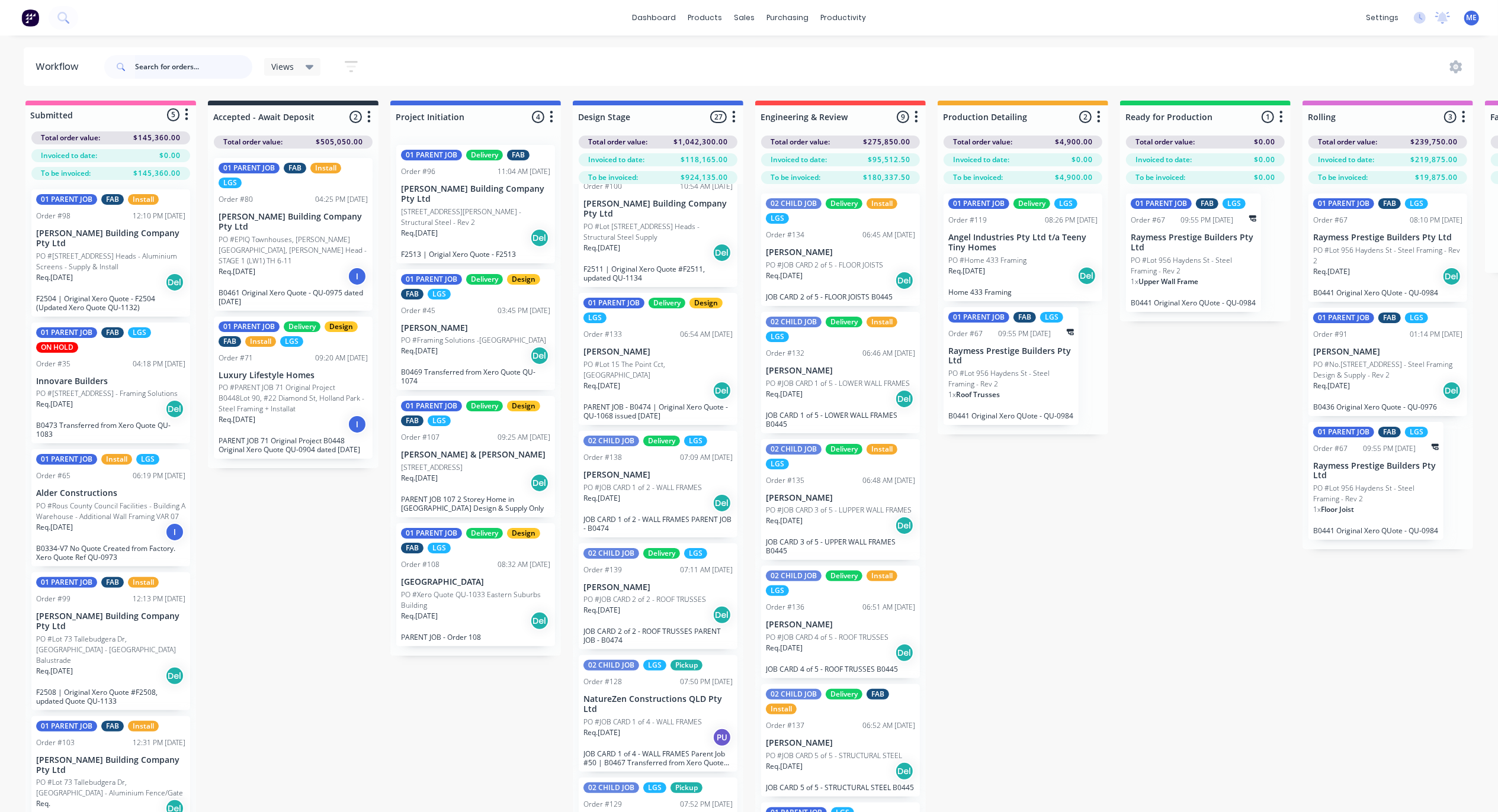
click at [183, 72] on input "text" at bounding box center [194, 67] width 117 height 23
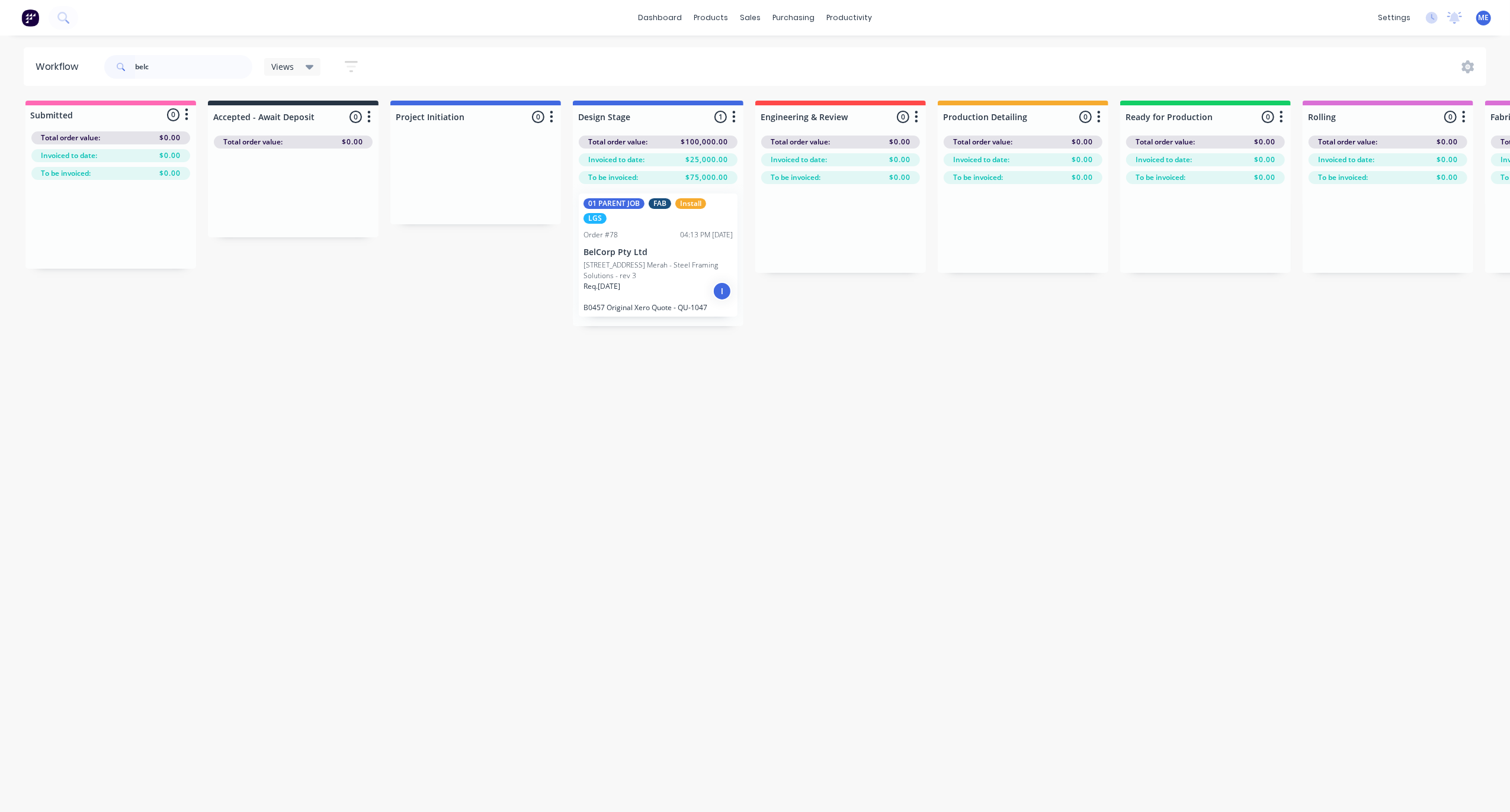
click at [629, 263] on p "[STREET_ADDRESS] Merah - Steel Framing Solutions - rev 3" at bounding box center [658, 270] width 150 height 22
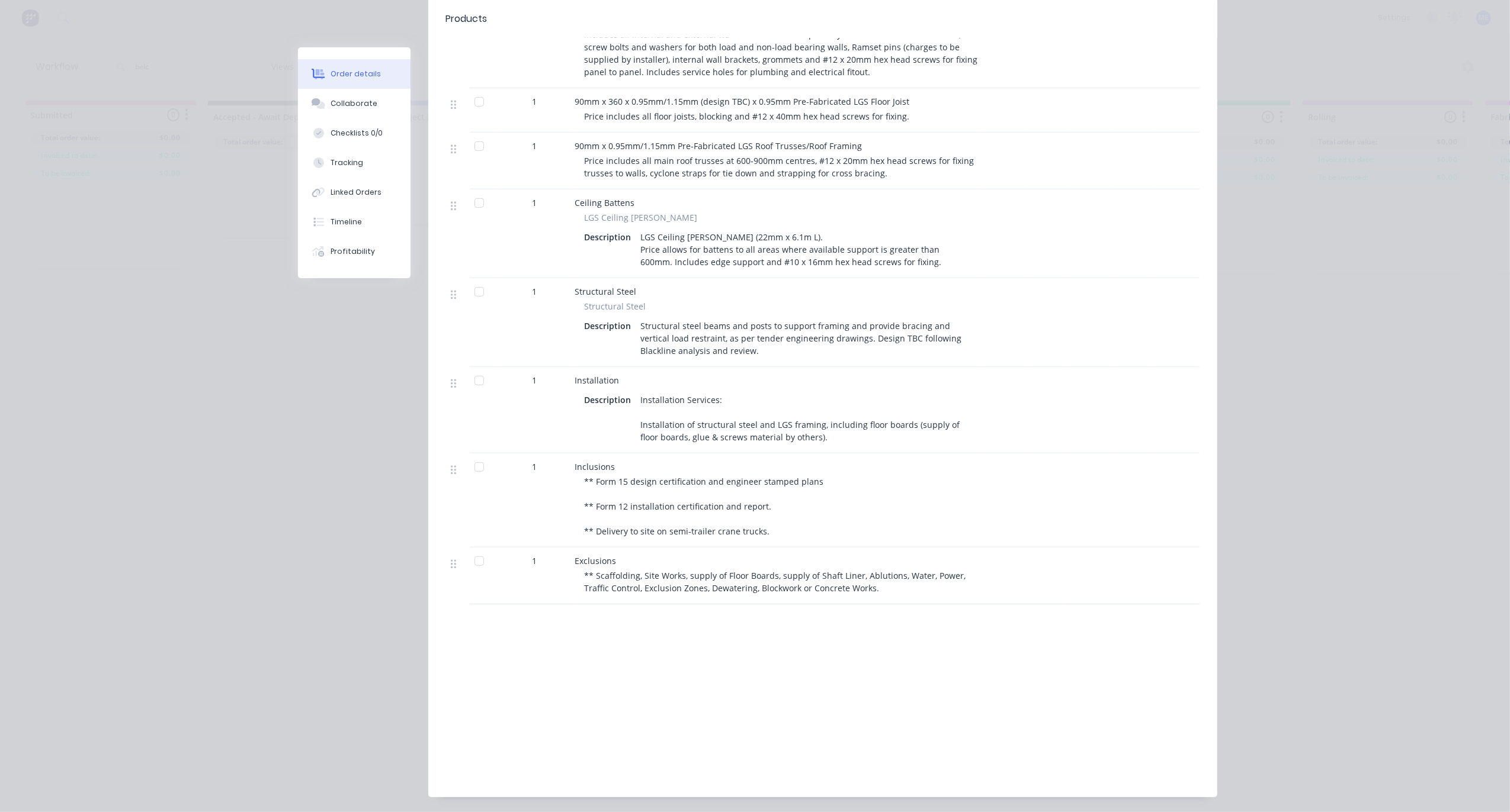
scroll to position [552, 0]
drag, startPoint x: 819, startPoint y: 422, endPoint x: 631, endPoint y: 406, distance: 188.7
click at [636, 406] on div "Installation Services: Installation of structural steel and LGS framing, includ…" at bounding box center [803, 416] width 334 height 54
copy div "Installation of structural steel and LGS framing, including floor boards (suppl…"
click at [775, 506] on div "** Form 15 design certification and engineer stamped plans ** Form 12 installat…" at bounding box center [782, 505] width 396 height 62
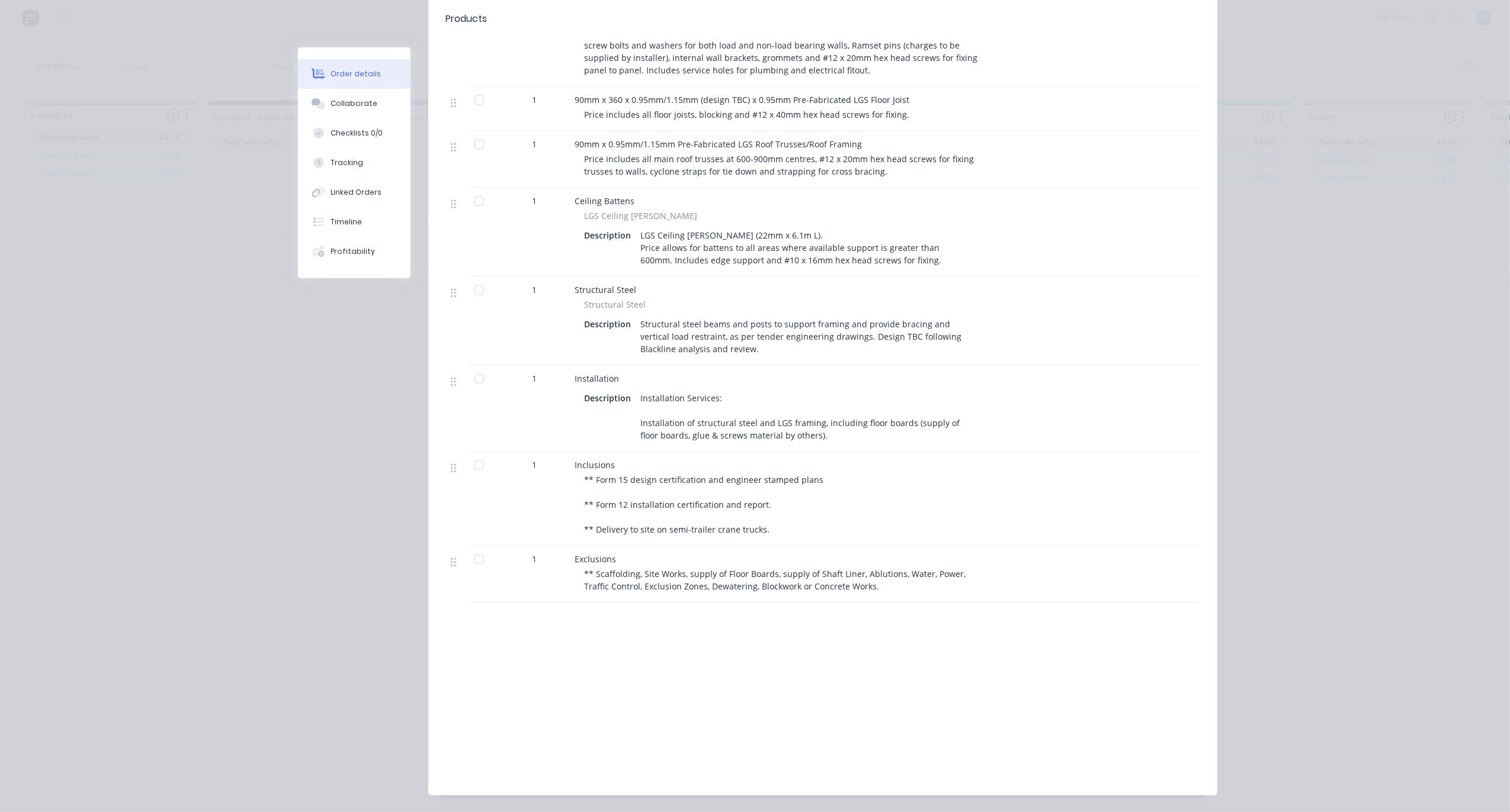
click at [667, 489] on span "** Form 15 design certification and engineer stamped plans ** Form 12 installat…" at bounding box center [703, 505] width 239 height 61
copy span "** Form 12 installation certification and report."
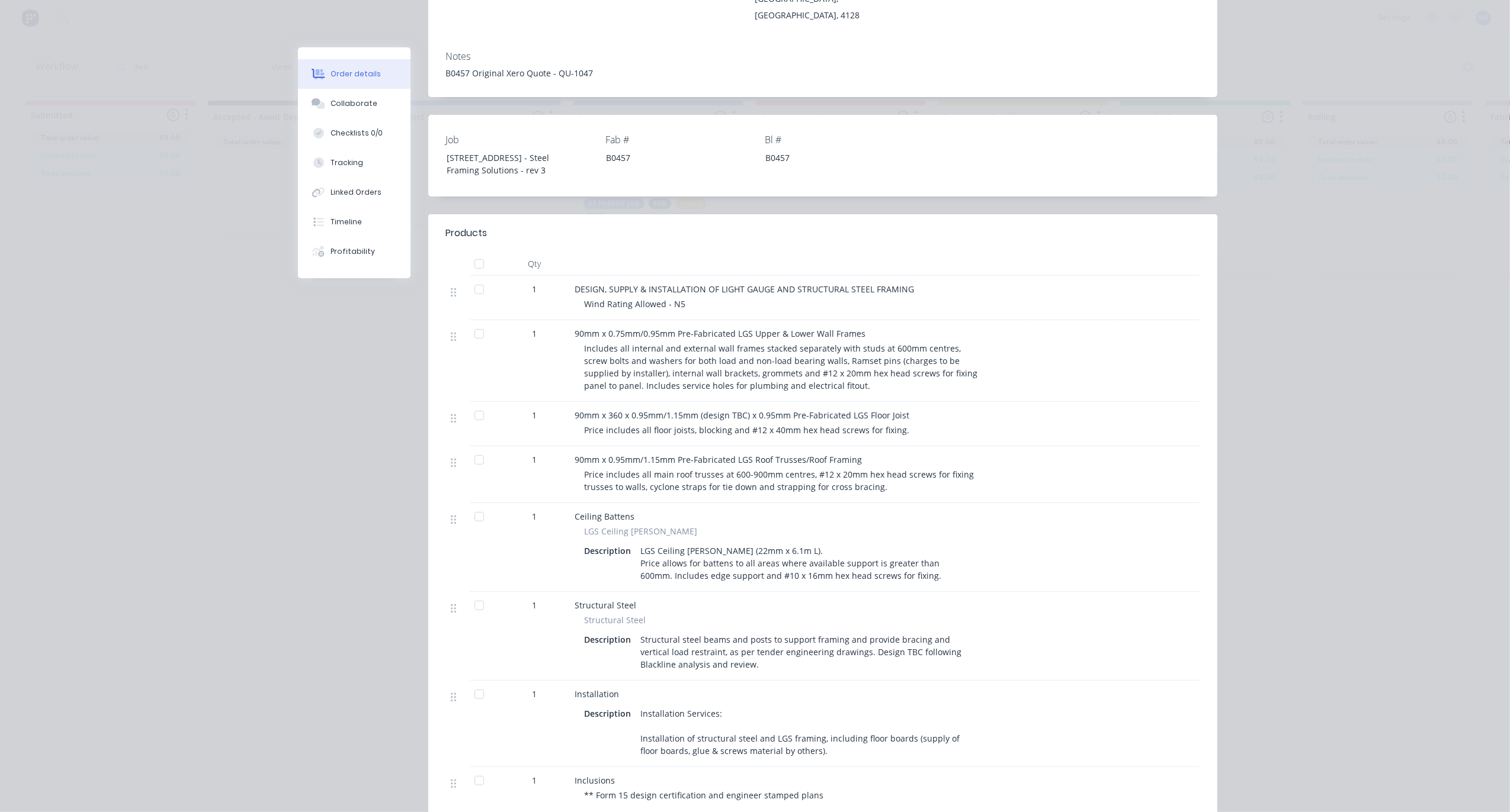
click at [215, 398] on div "Order details Collaborate Checklists 0/0 Tracking Linked Orders Timeline Profit…" at bounding box center [755, 406] width 1510 height 812
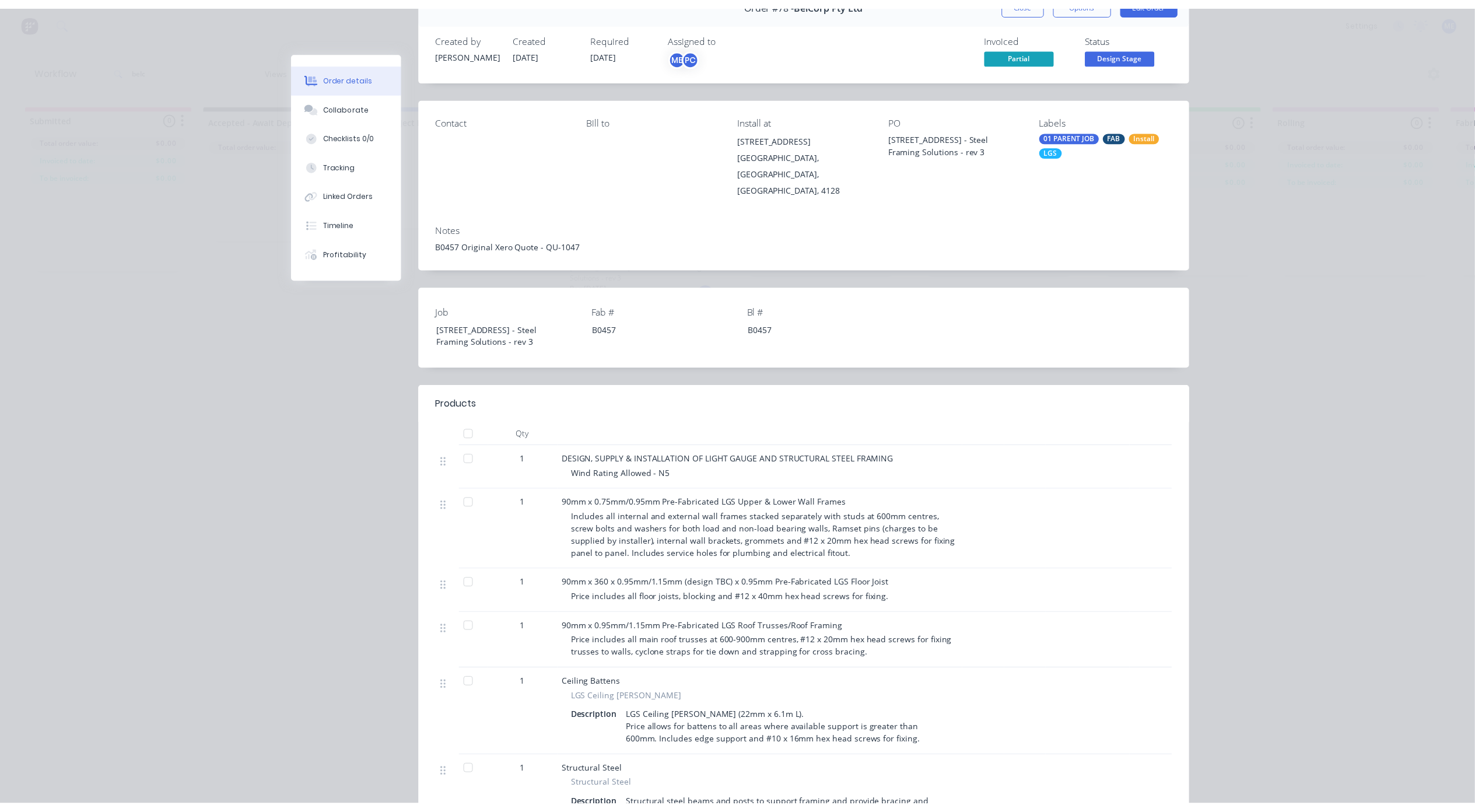
scroll to position [0, 0]
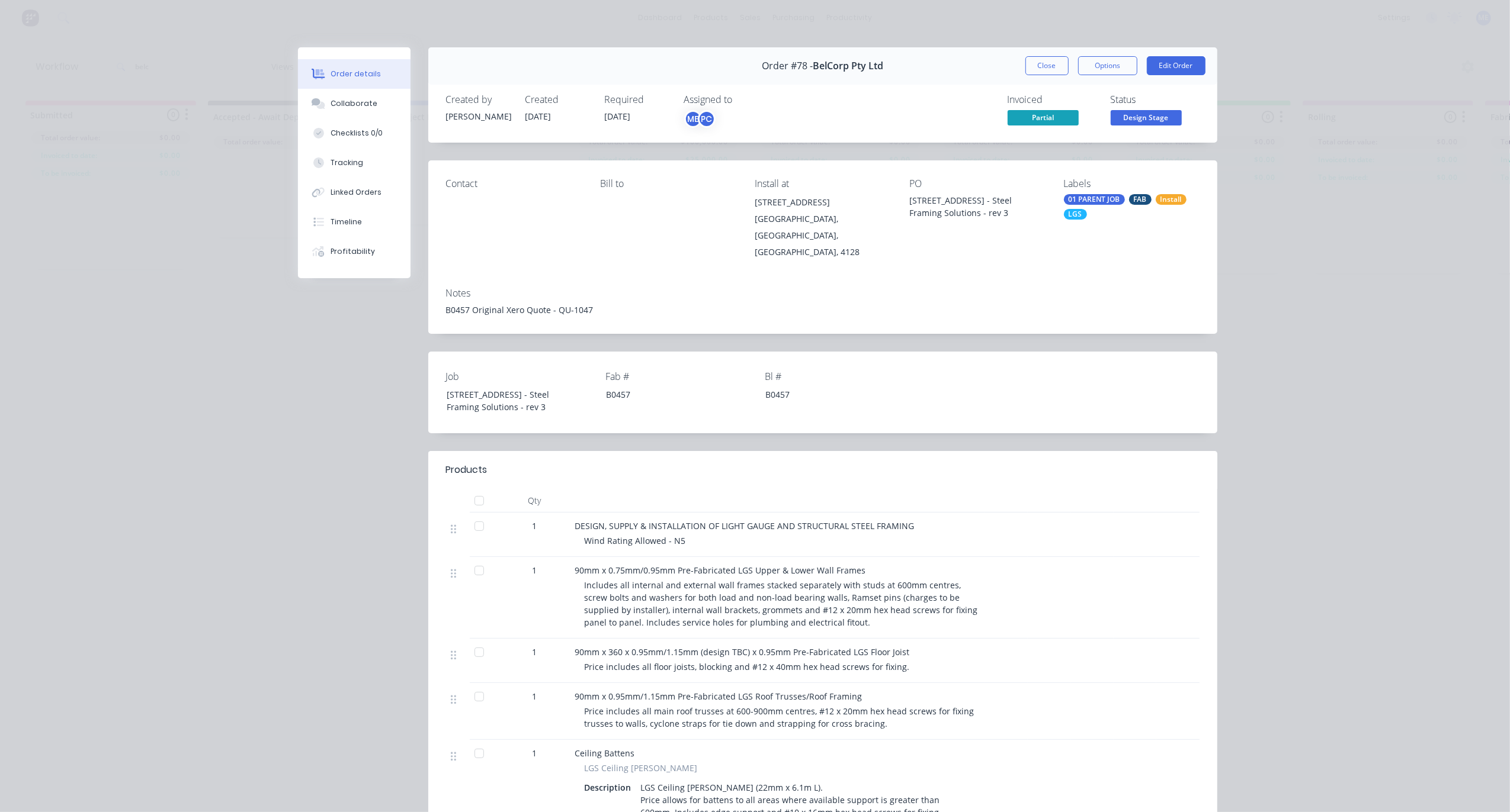
click at [1036, 65] on button "Close" at bounding box center [1047, 65] width 43 height 19
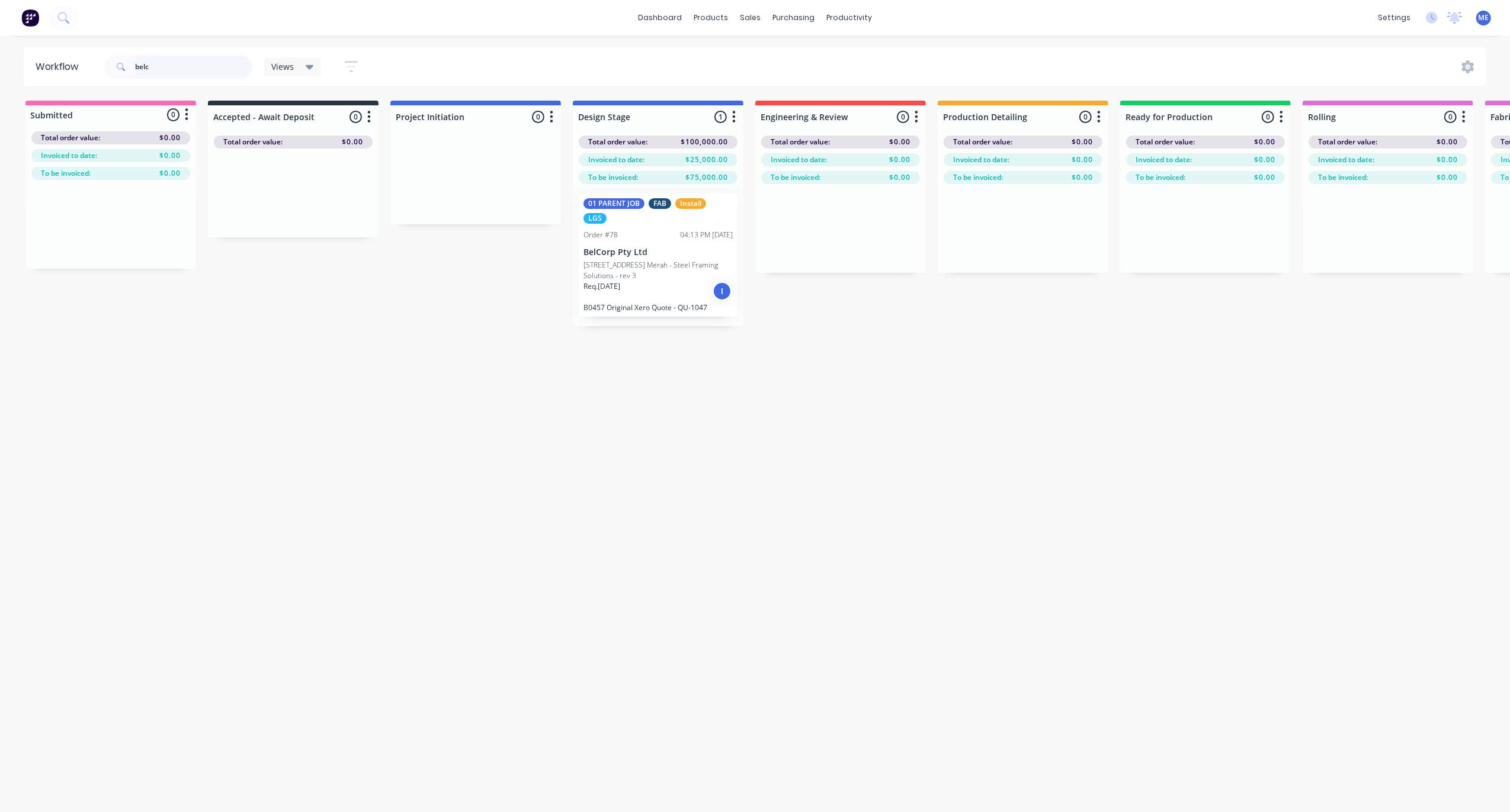
drag, startPoint x: 159, startPoint y: 68, endPoint x: 133, endPoint y: 73, distance: 26.5
click at [145, 68] on input "belc" at bounding box center [194, 67] width 117 height 23
type input "b"
type input "s"
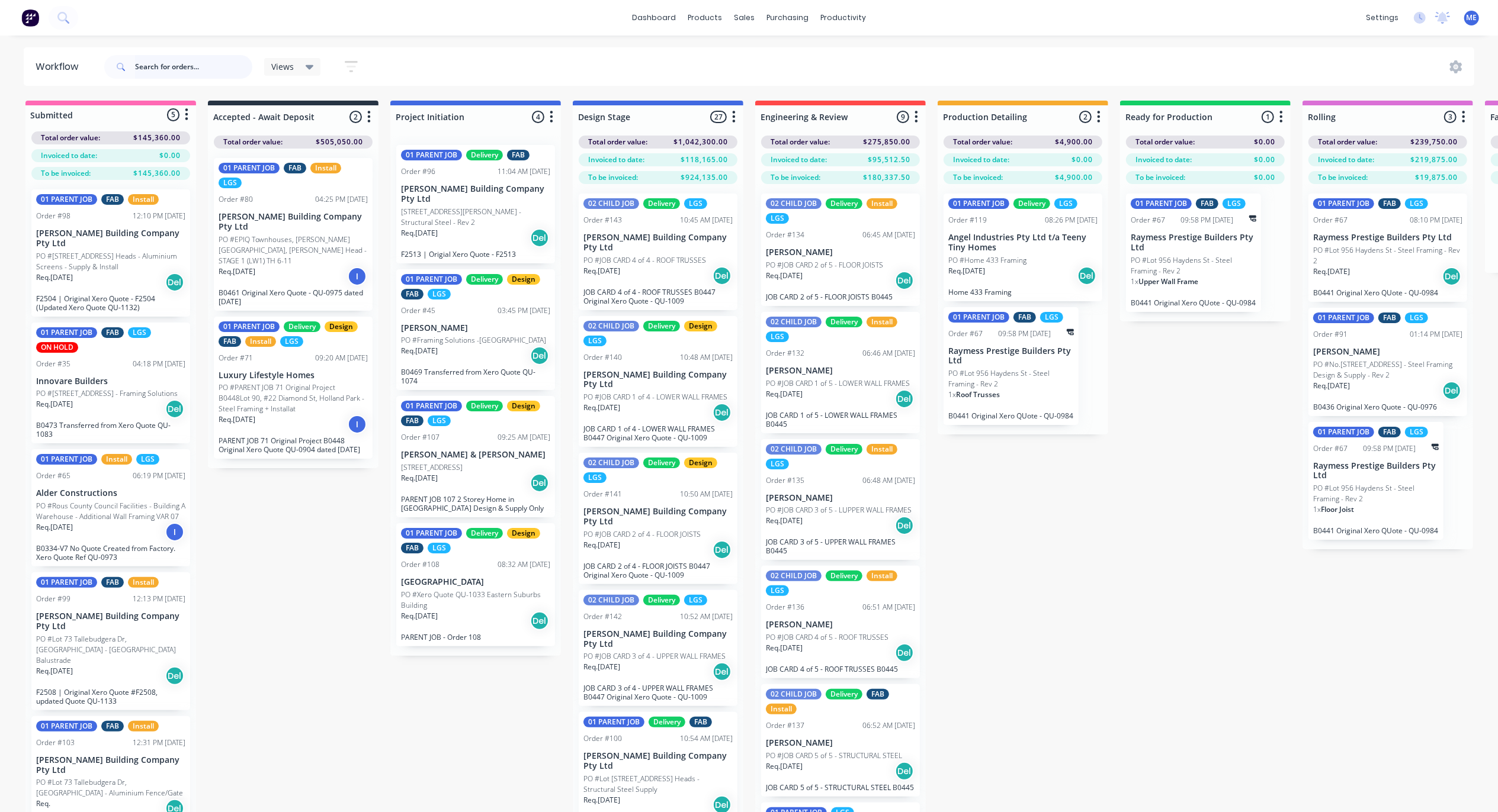
click at [152, 72] on input "text" at bounding box center [194, 67] width 117 height 23
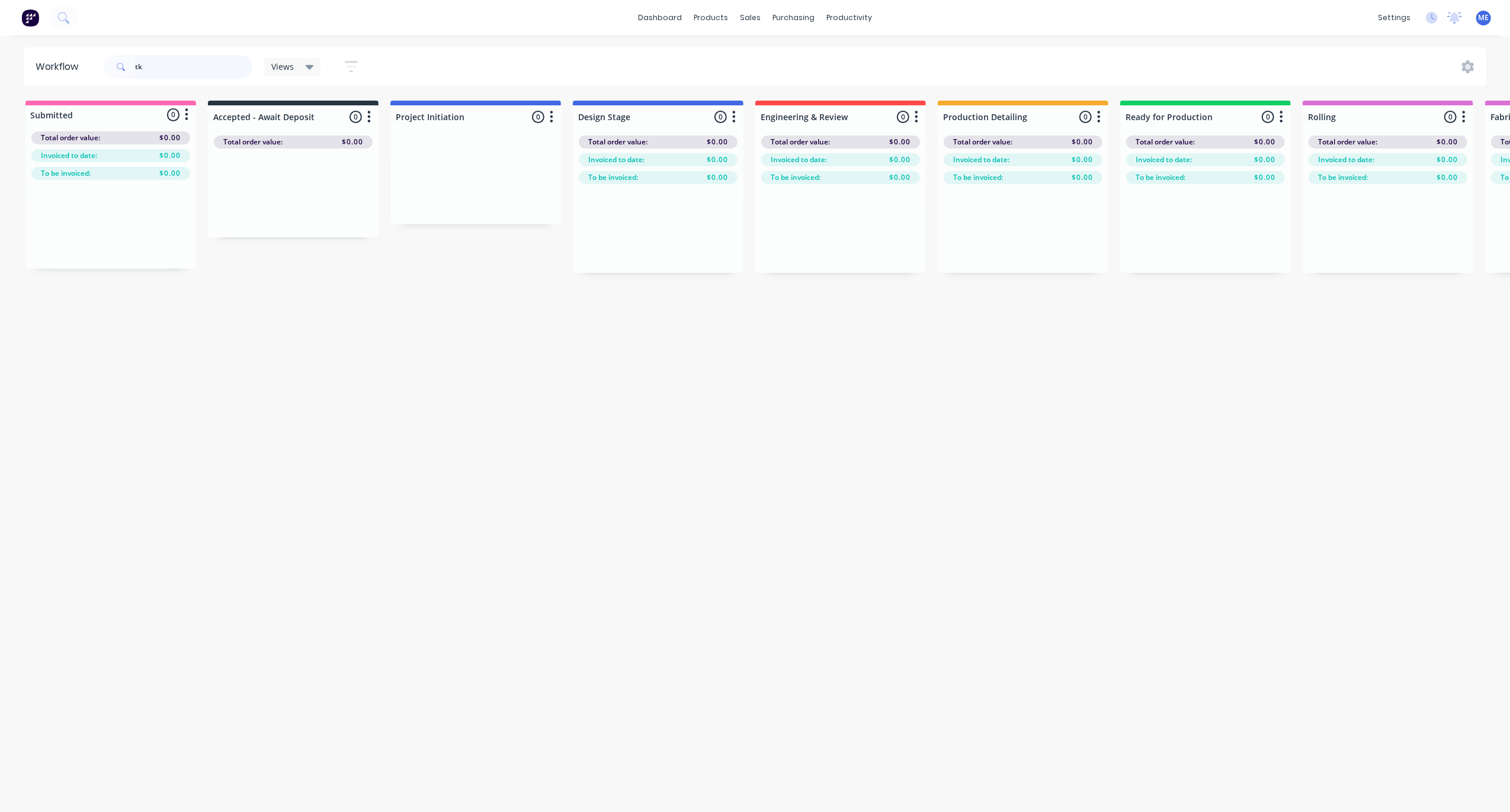
type input "t"
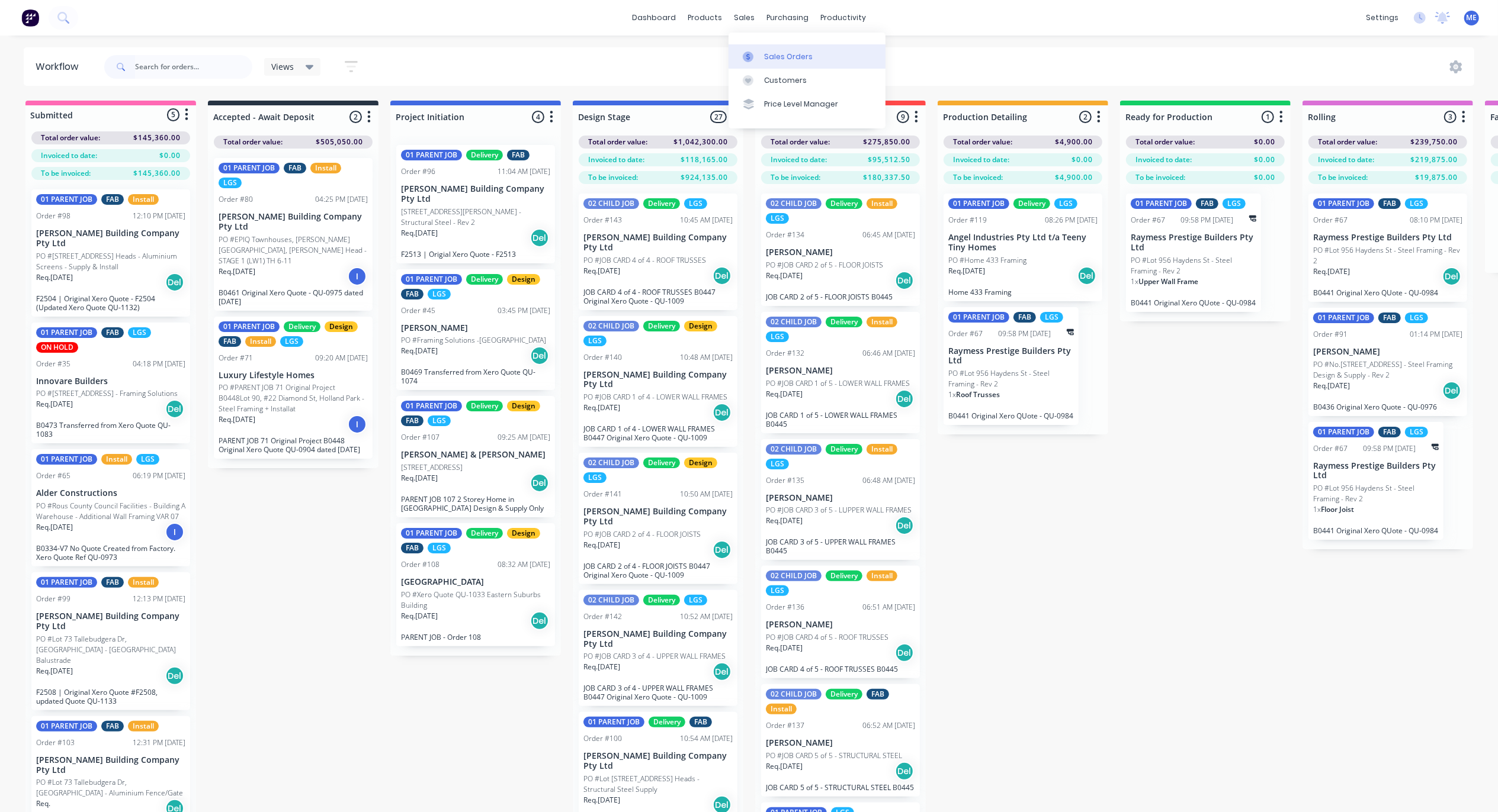
click at [761, 59] on link "Sales Orders" at bounding box center [807, 56] width 157 height 23
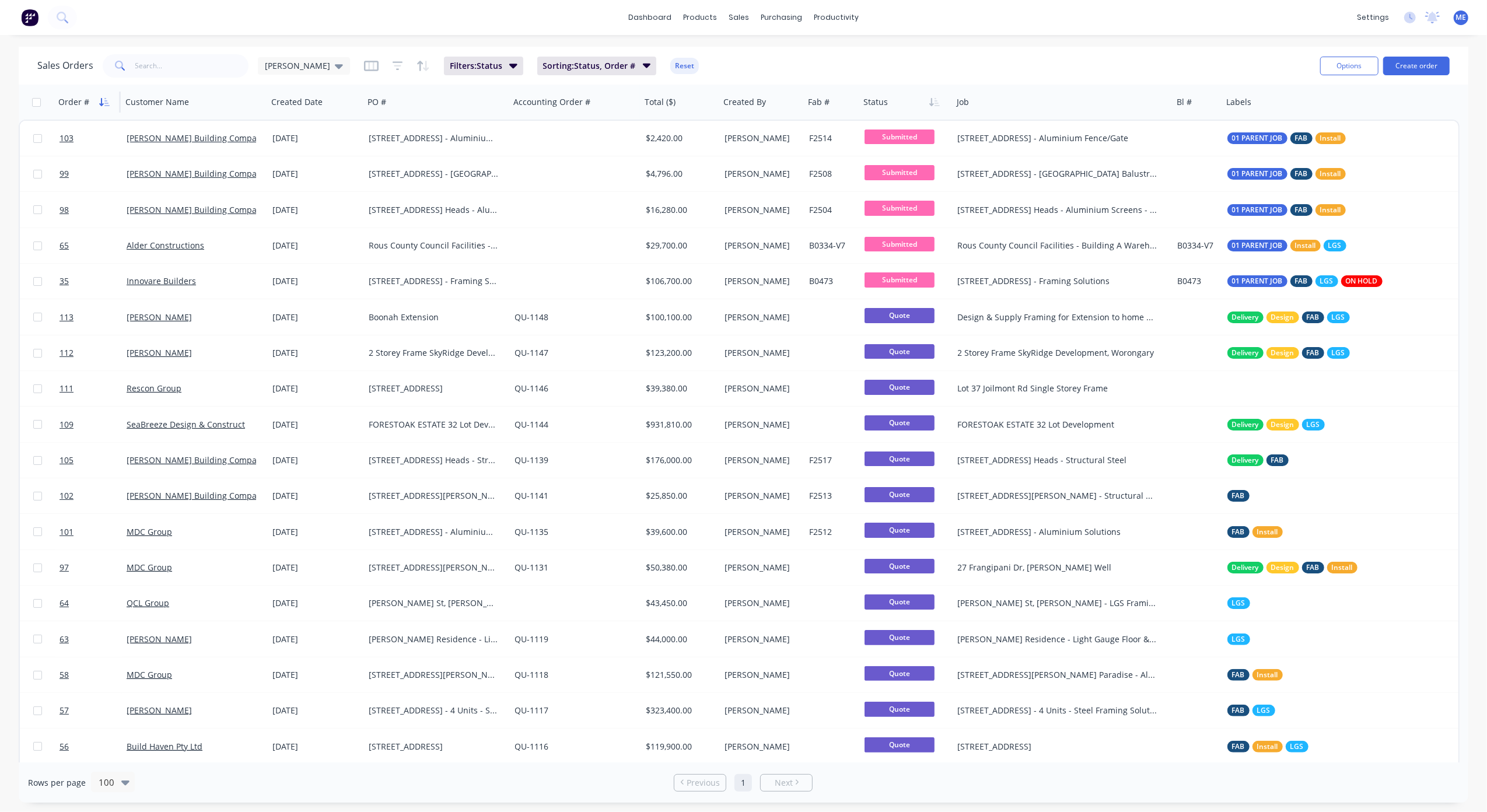
click at [98, 103] on button "button" at bounding box center [105, 102] width 18 height 18
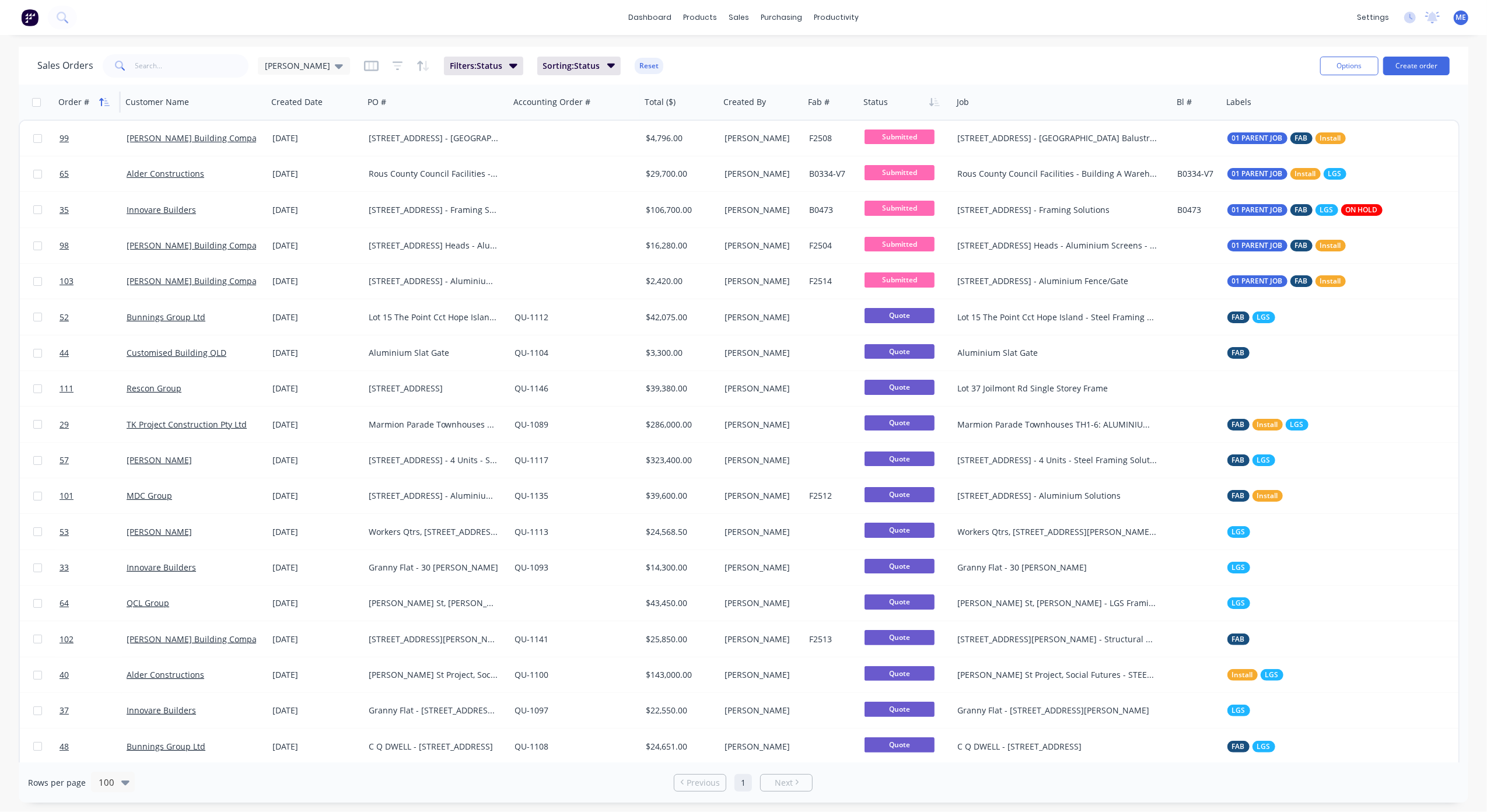
click at [104, 101] on icon "button" at bounding box center [105, 102] width 11 height 10
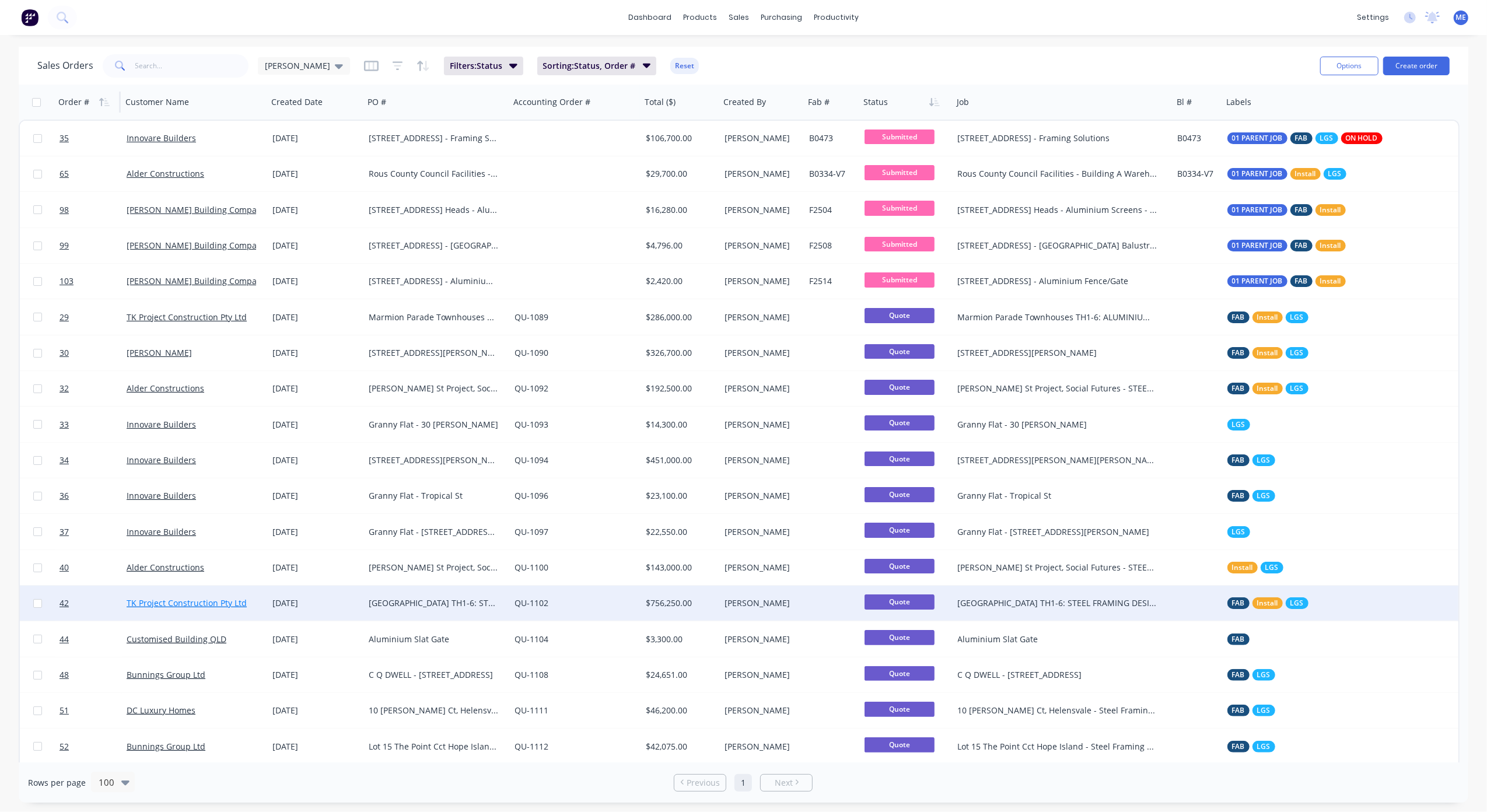
click at [185, 602] on link "TK Project Construction Pty Ltd" at bounding box center [186, 603] width 120 height 11
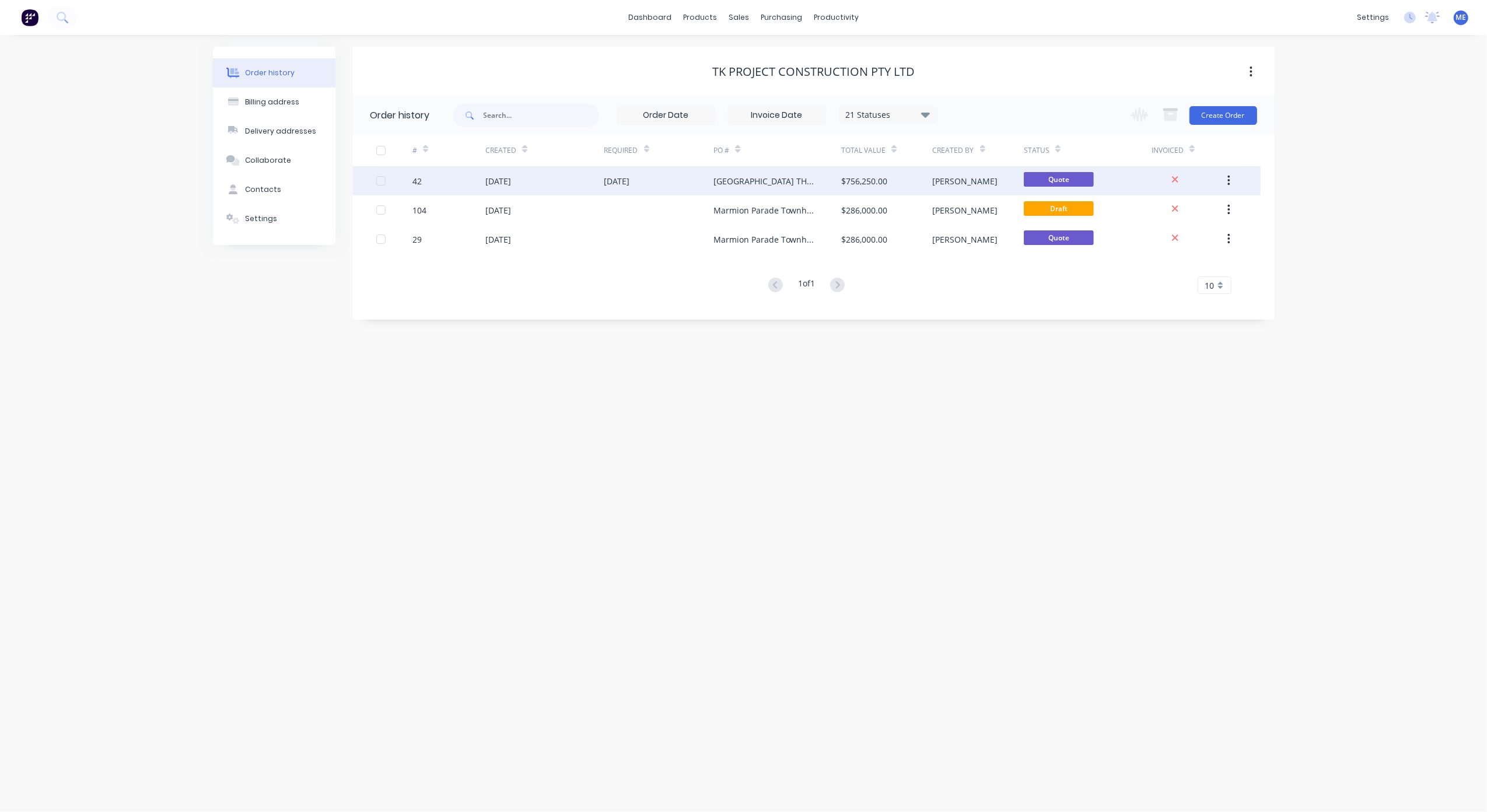
click at [627, 182] on div "[DATE]" at bounding box center [617, 181] width 26 height 12
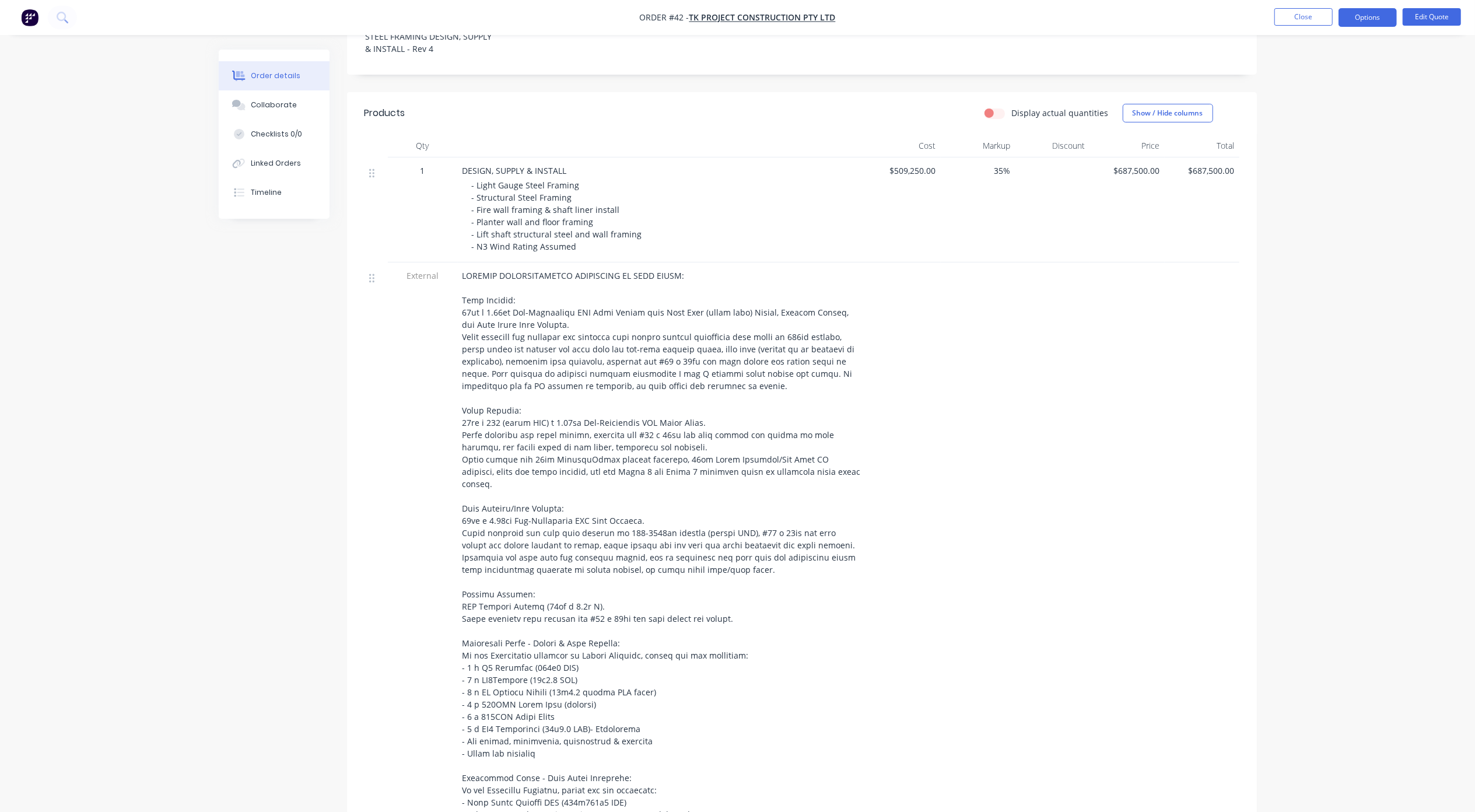
scroll to position [467, 0]
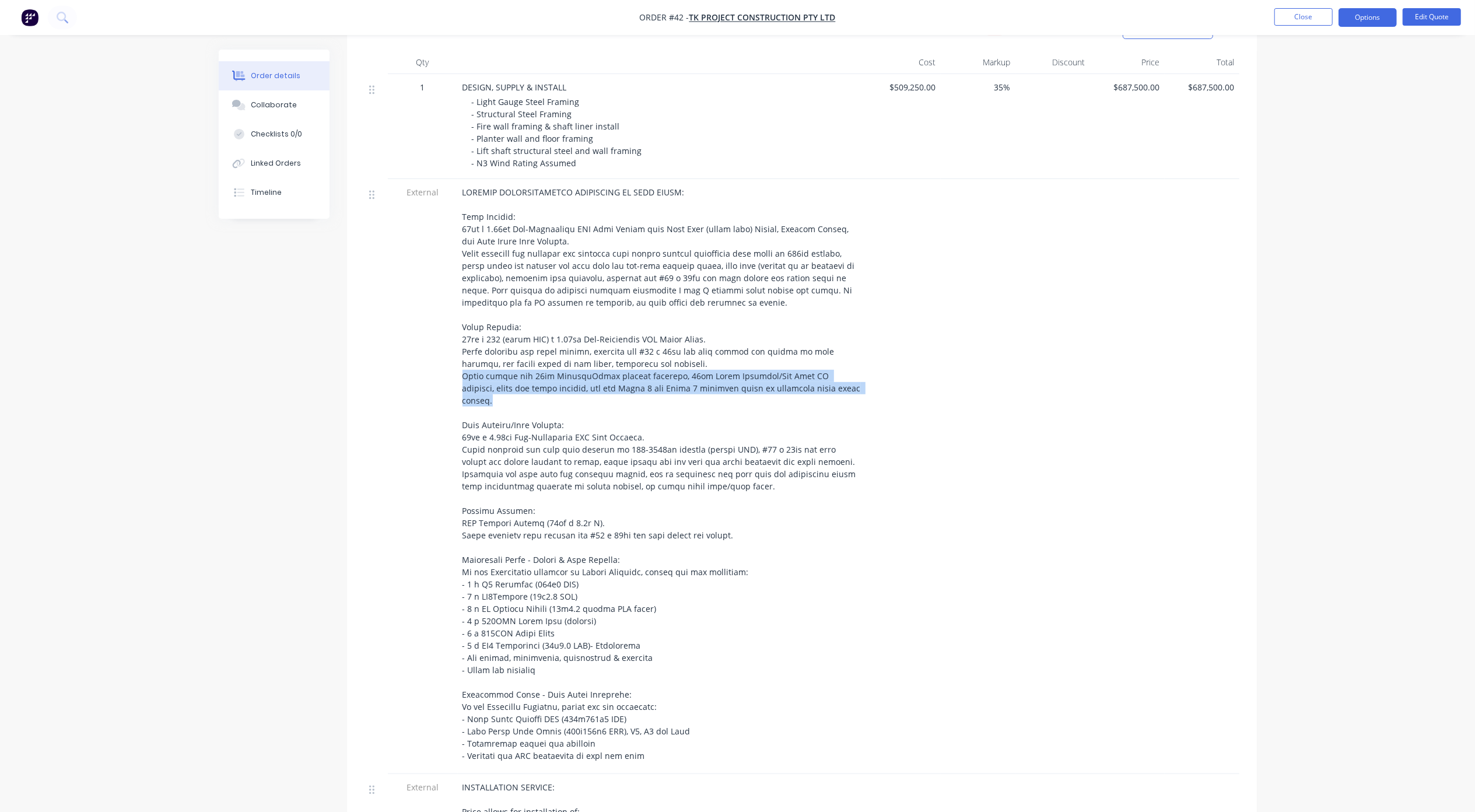
drag, startPoint x: 461, startPoint y: 361, endPoint x: 820, endPoint y: 374, distance: 359.2
click at [820, 374] on div at bounding box center [661, 474] width 398 height 575
copy span "Price allows for 19mm StructaFloor plywood flooring, 19mm Scyon External/Wet Ar…"
click at [743, 460] on div at bounding box center [661, 474] width 398 height 575
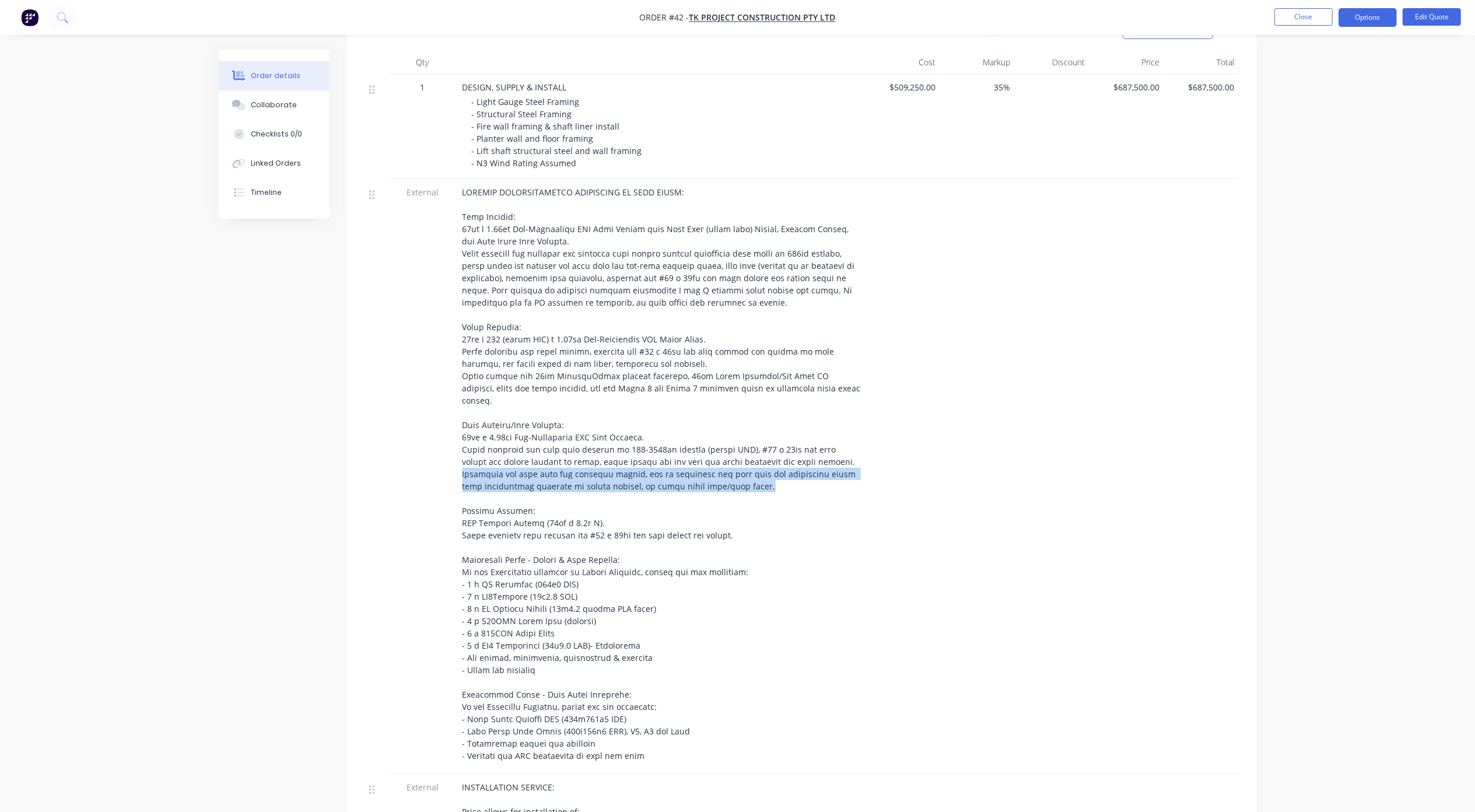
drag, startPoint x: 777, startPoint y: 456, endPoint x: 798, endPoint y: 434, distance: 30.4
click at [798, 434] on div at bounding box center [661, 474] width 398 height 575
copy span "Allowance has been made for skylight boxing, but no allowance has been made for…"
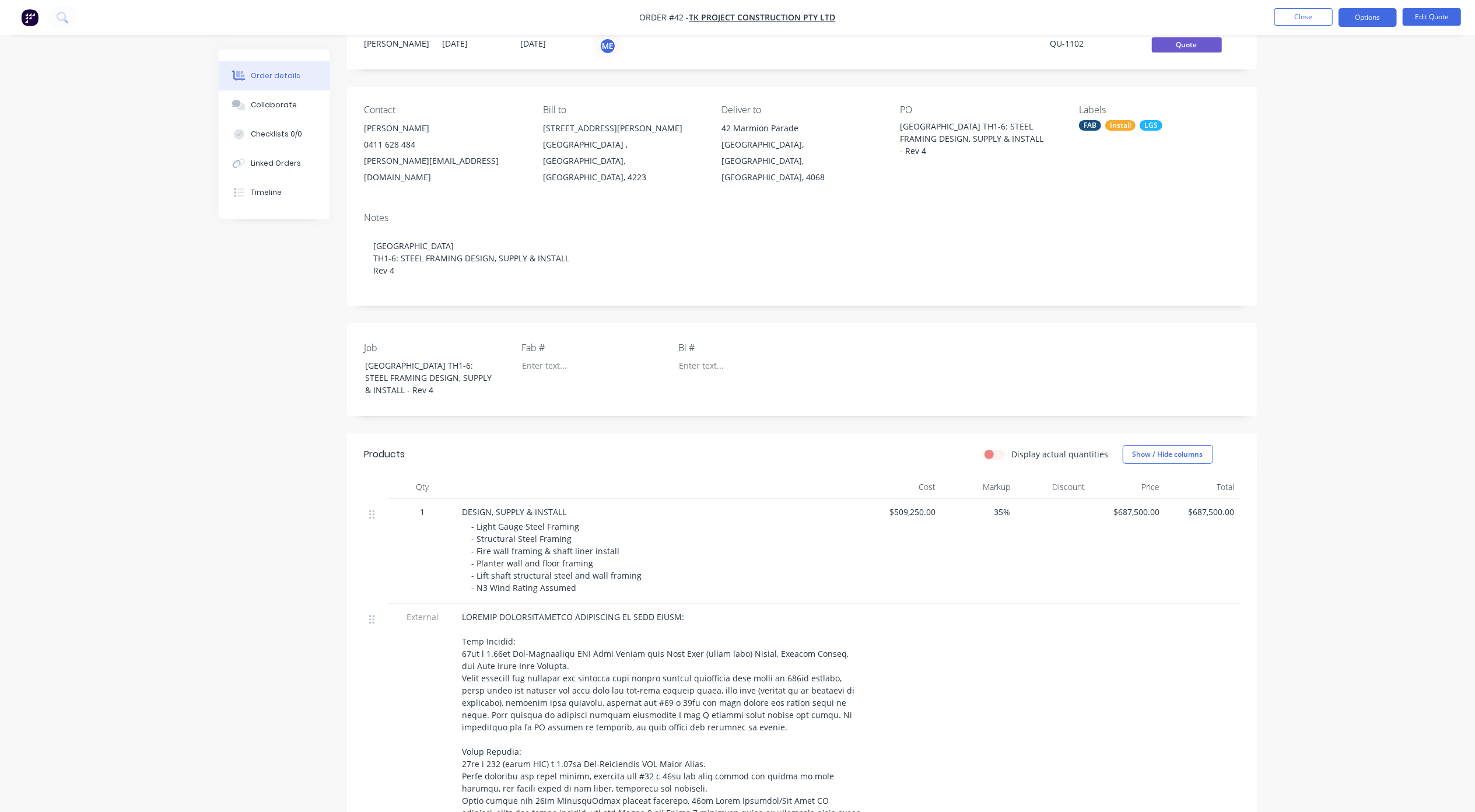
scroll to position [21, 0]
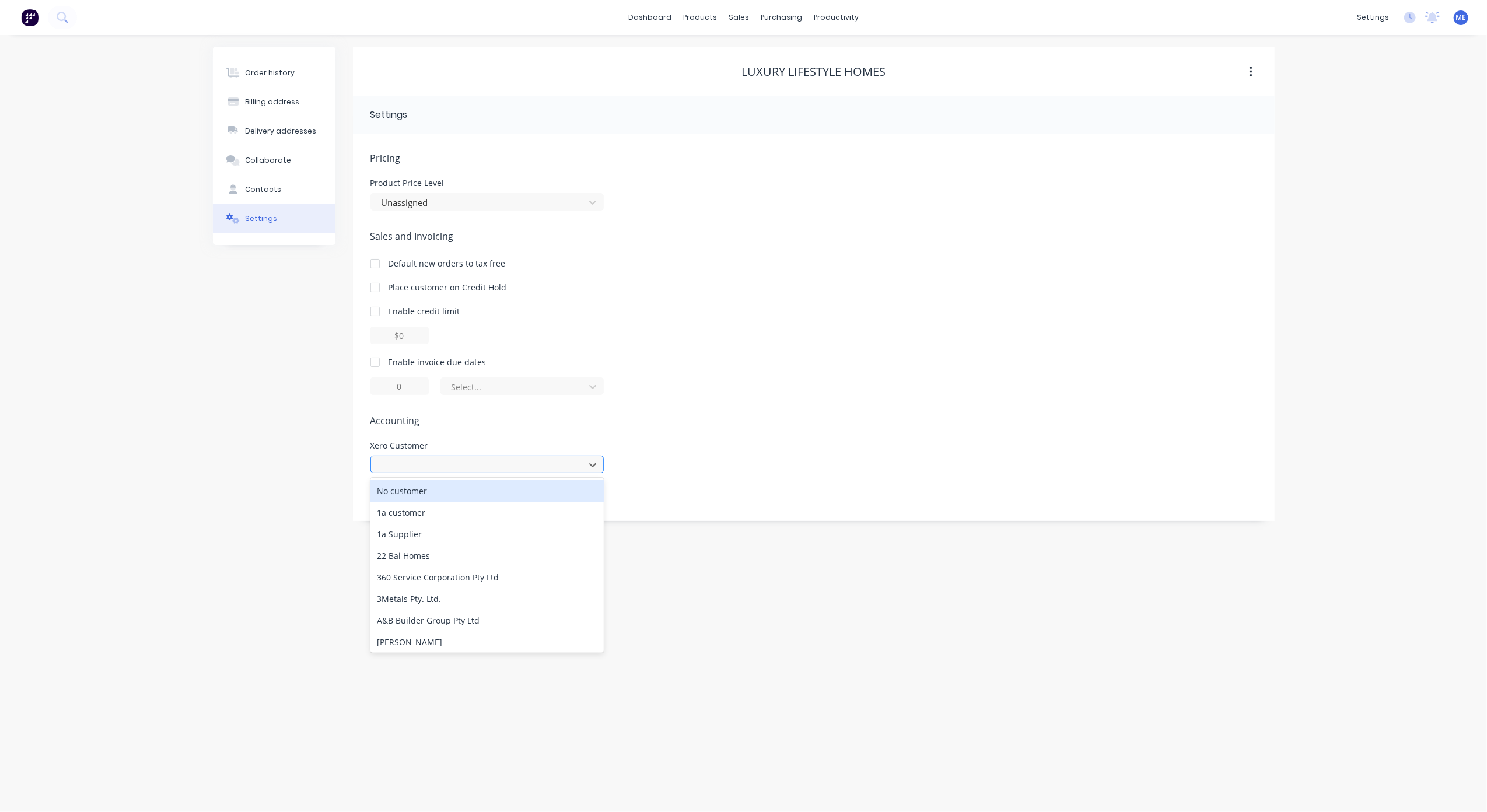
click at [423, 463] on div at bounding box center [479, 465] width 198 height 14
type input "lux"
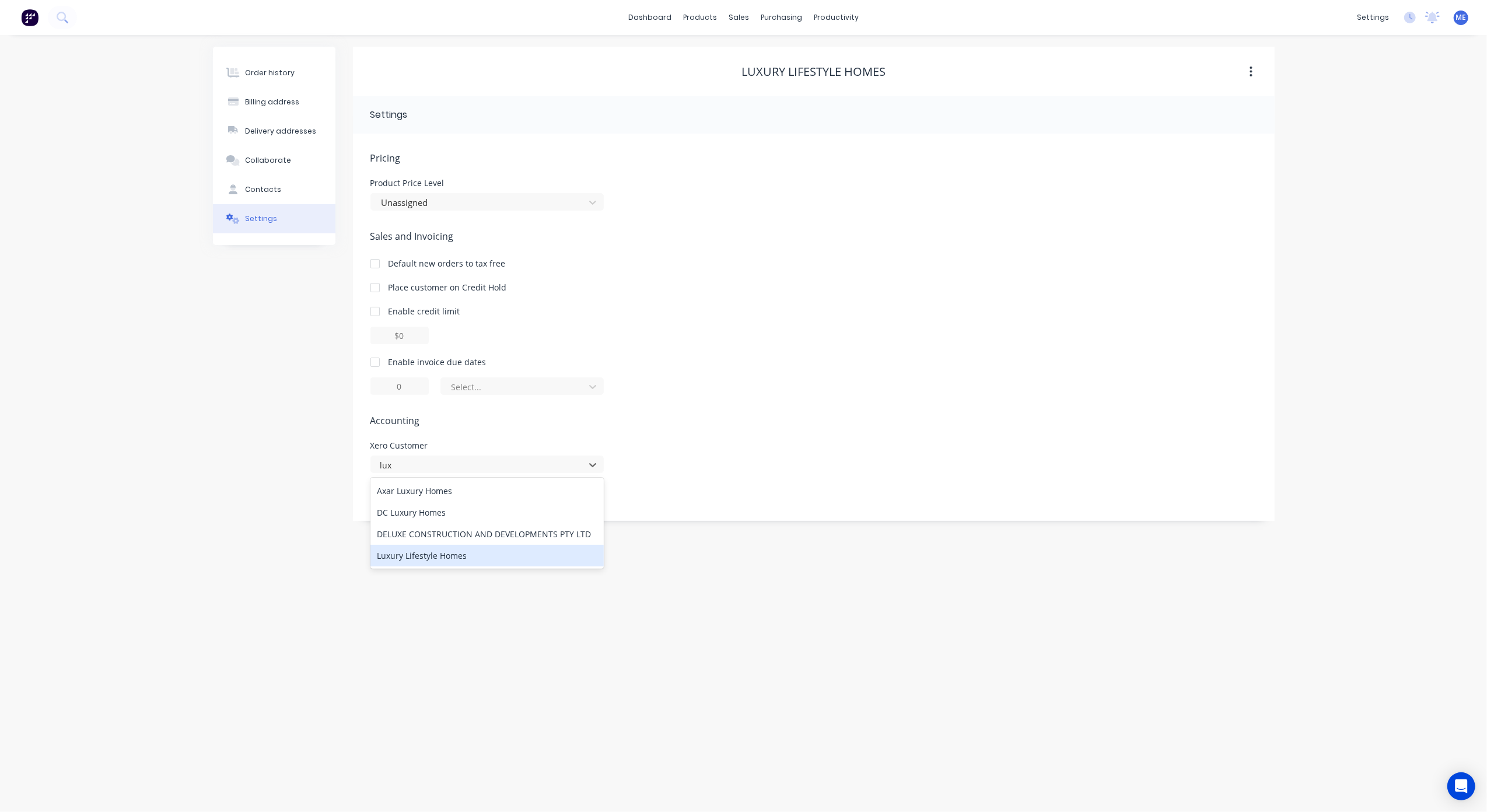
click at [443, 556] on div "Luxury Lifestyle Homes" at bounding box center [486, 556] width 233 height 21
click at [281, 66] on button "Order history" at bounding box center [274, 73] width 123 height 29
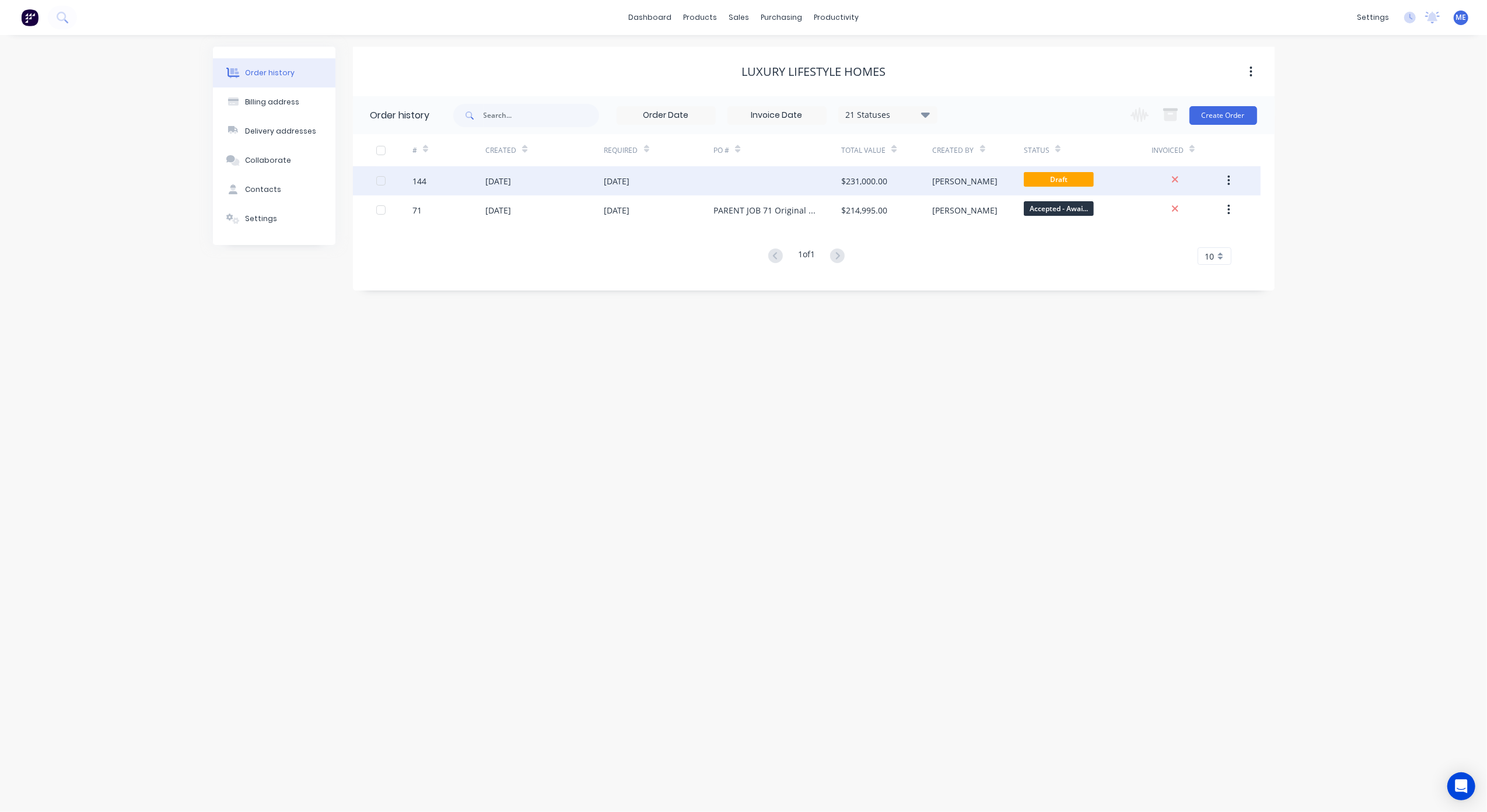
click at [799, 177] on div at bounding box center [778, 180] width 128 height 29
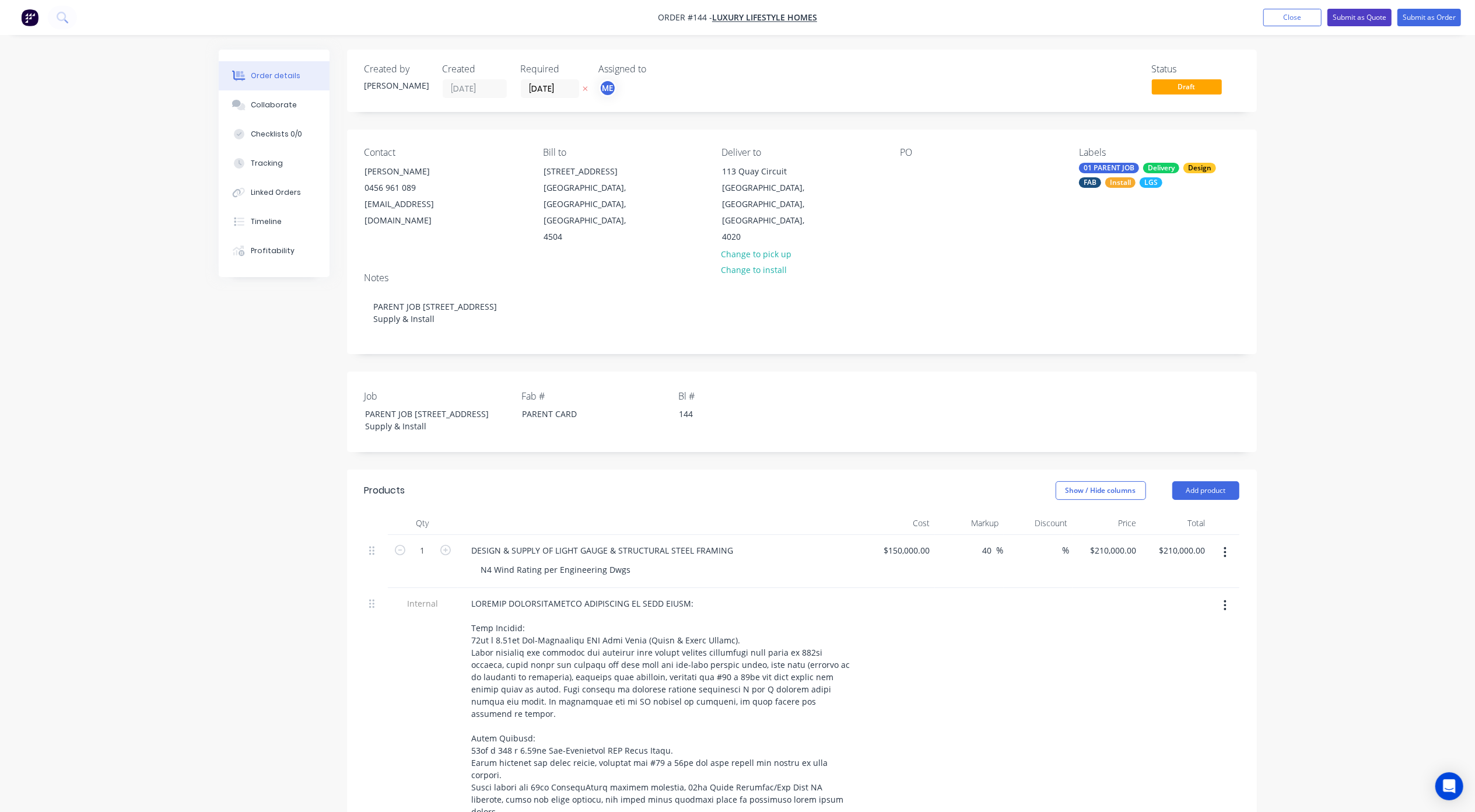
click at [1352, 20] on button "Submit as Quote" at bounding box center [1359, 18] width 64 height 18
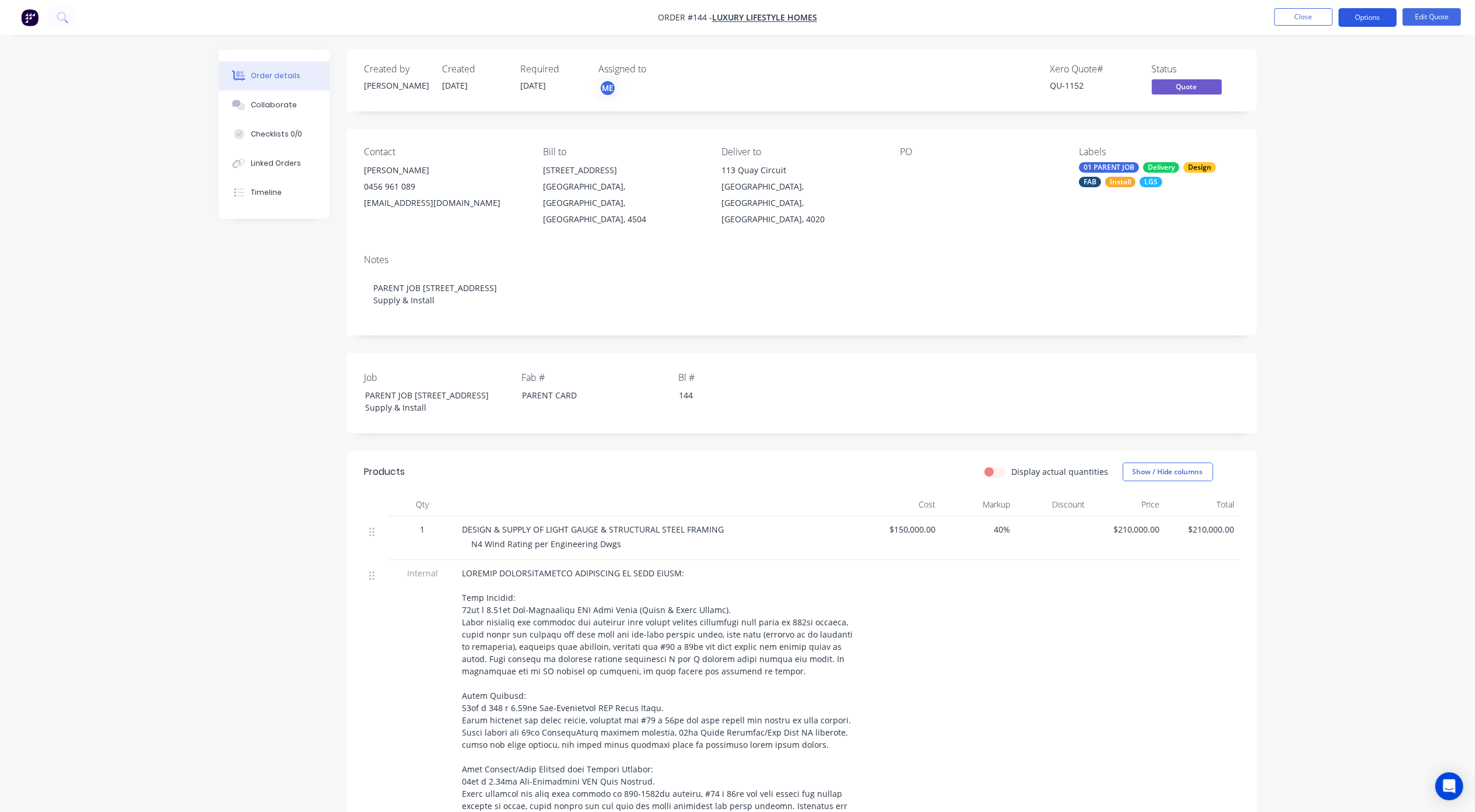
click at [1382, 19] on button "Options" at bounding box center [1368, 17] width 59 height 19
click at [1312, 68] on div "Quote" at bounding box center [1332, 70] width 107 height 17
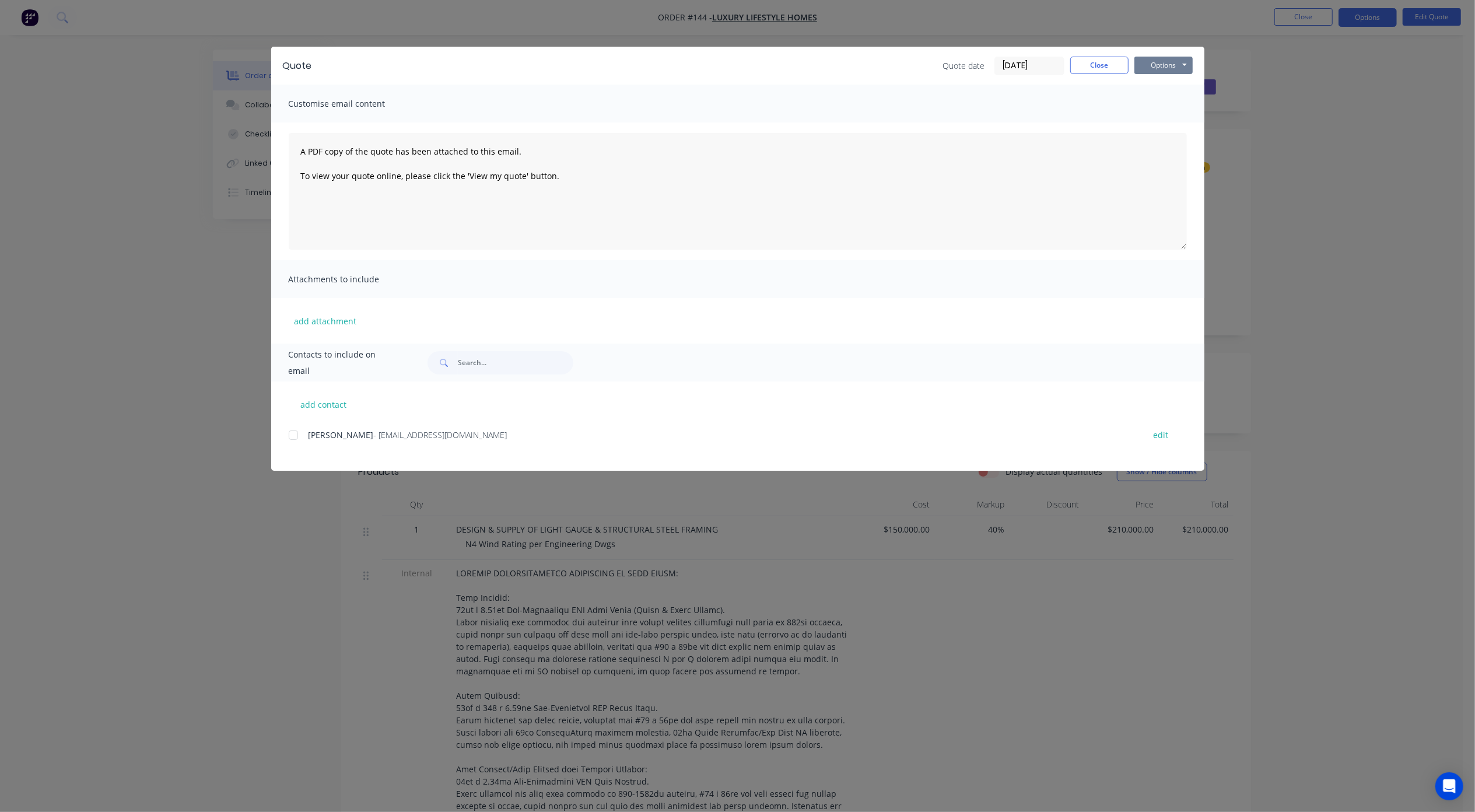
click at [1169, 63] on button "Options" at bounding box center [1163, 66] width 59 height 18
click at [1171, 99] on button "Print" at bounding box center [1171, 106] width 75 height 20
click at [1102, 64] on button "Close" at bounding box center [1100, 66] width 59 height 18
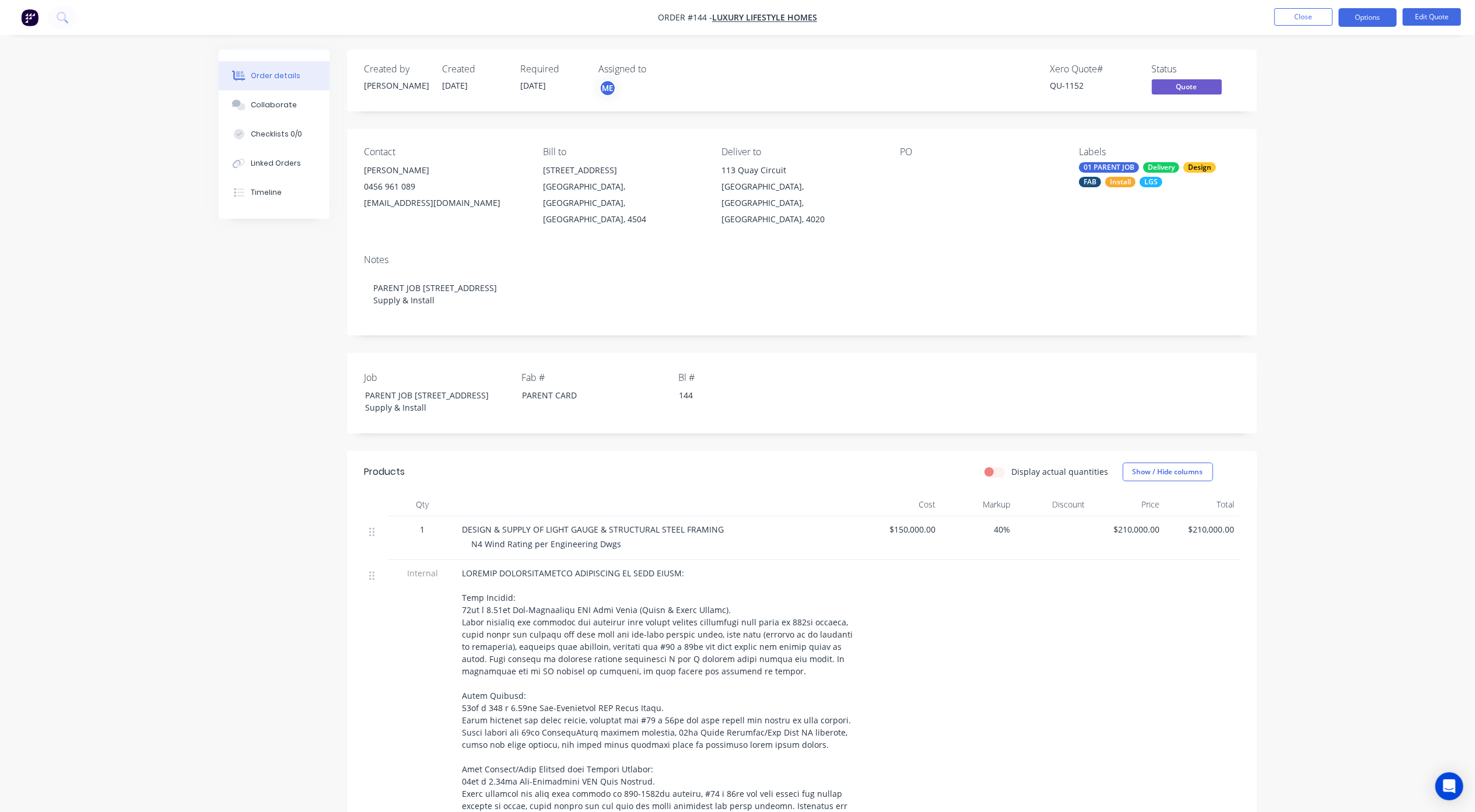
click at [1365, 252] on div "Order details Collaborate Checklists 0/0 Linked Orders Timeline Order details C…" at bounding box center [738, 764] width 1475 height 1528
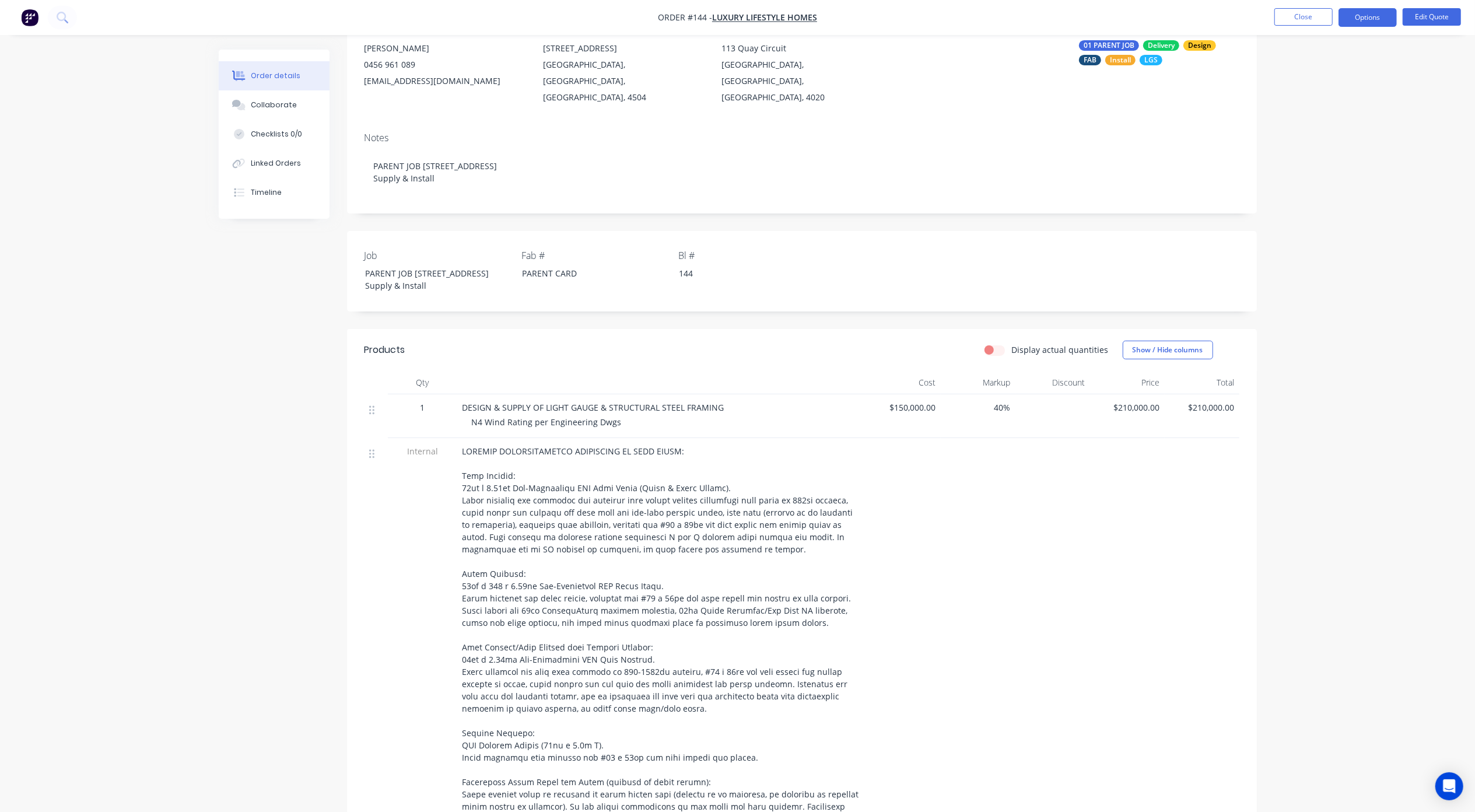
scroll to position [118, 0]
